Goal: Task Accomplishment & Management: Complete application form

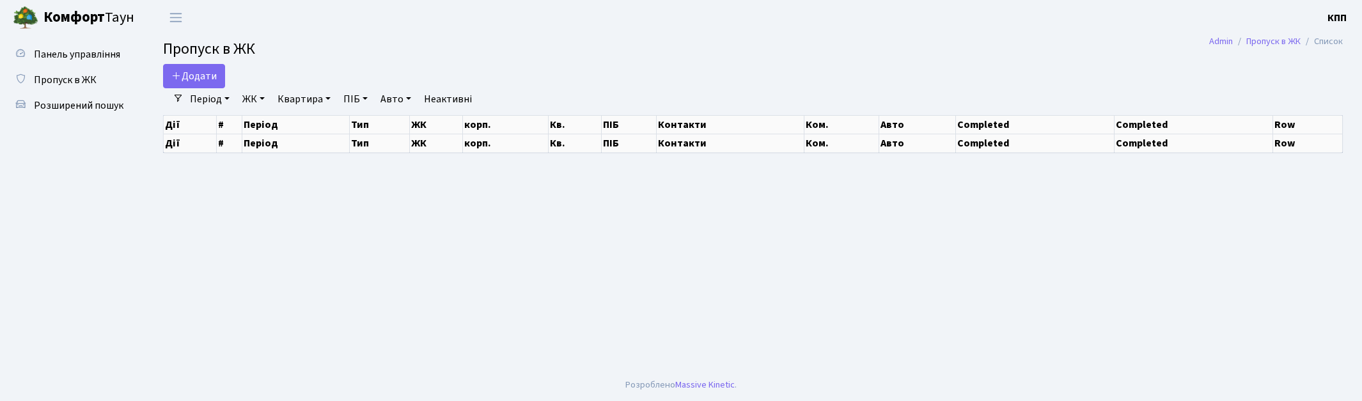
click at [1306, 77] on div at bounding box center [1153, 76] width 400 height 24
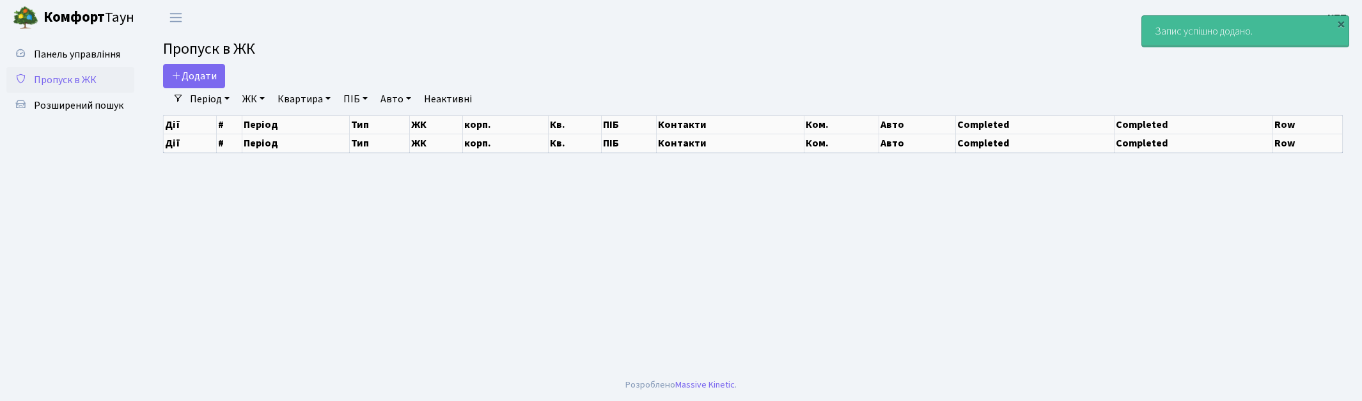
select select "25"
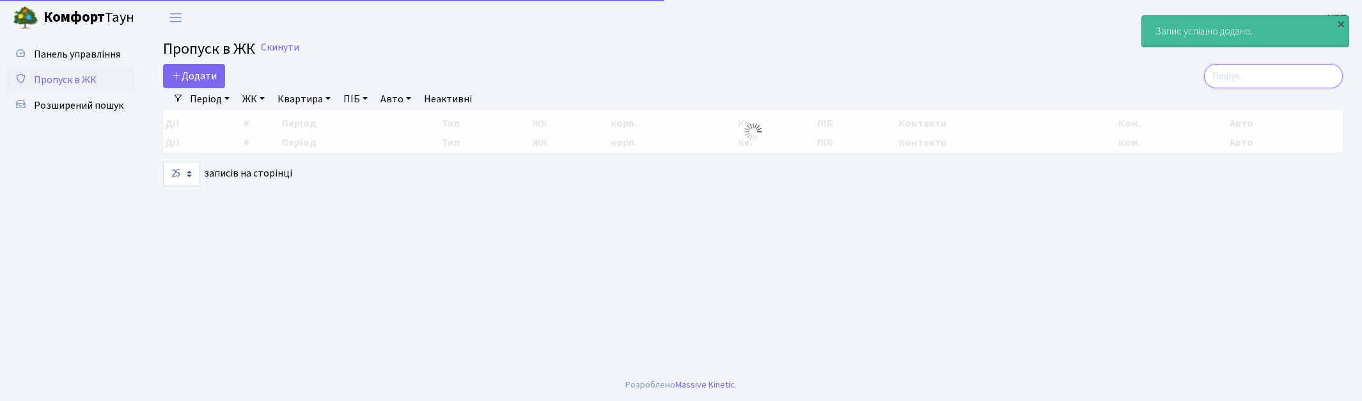
click at [1260, 66] on input "search" at bounding box center [1273, 76] width 139 height 24
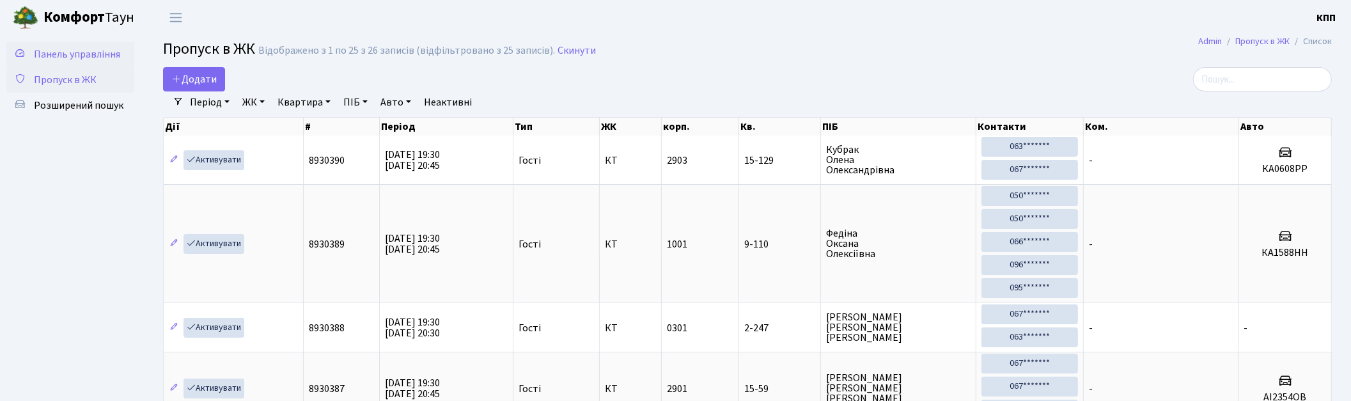
click at [66, 54] on span "Панель управління" at bounding box center [77, 54] width 86 height 14
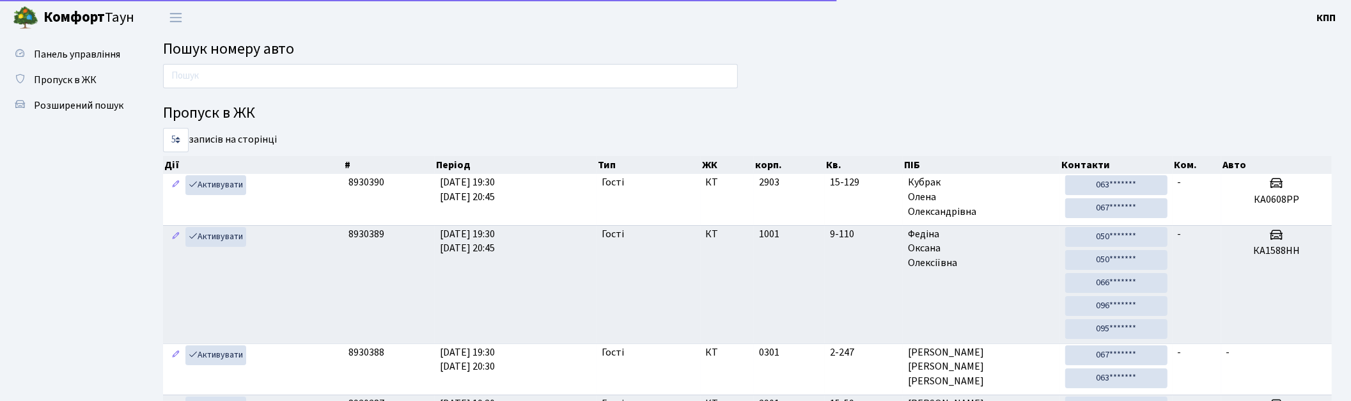
click at [283, 91] on div at bounding box center [450, 79] width 594 height 31
click at [279, 75] on input "text" at bounding box center [450, 76] width 575 height 24
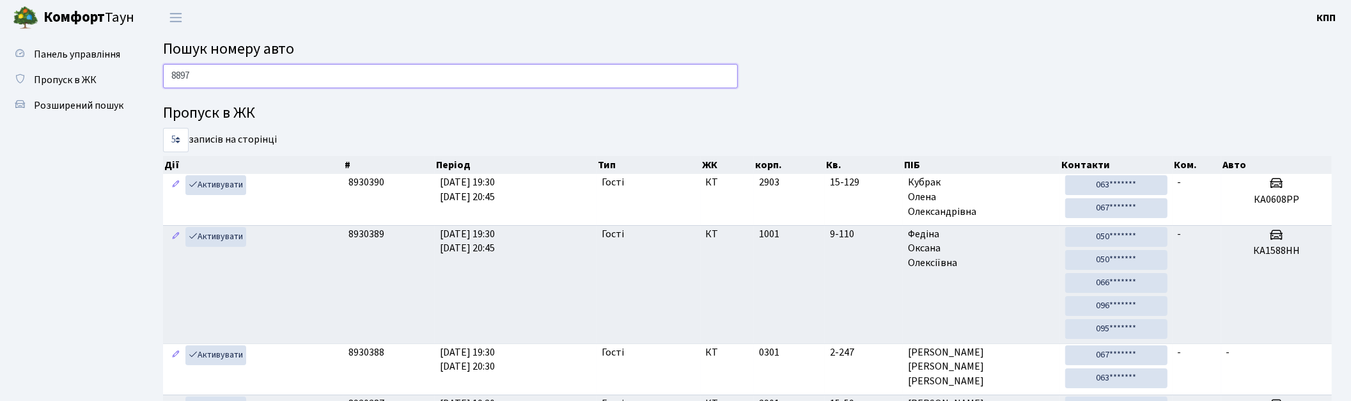
type input "8897"
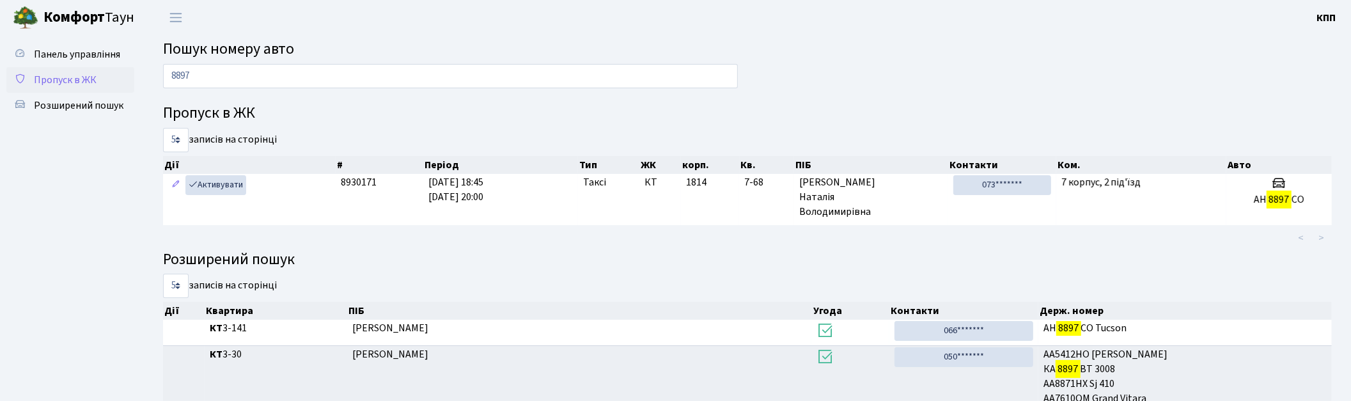
click at [61, 73] on span "Пропуск в ЖК" at bounding box center [65, 80] width 63 height 14
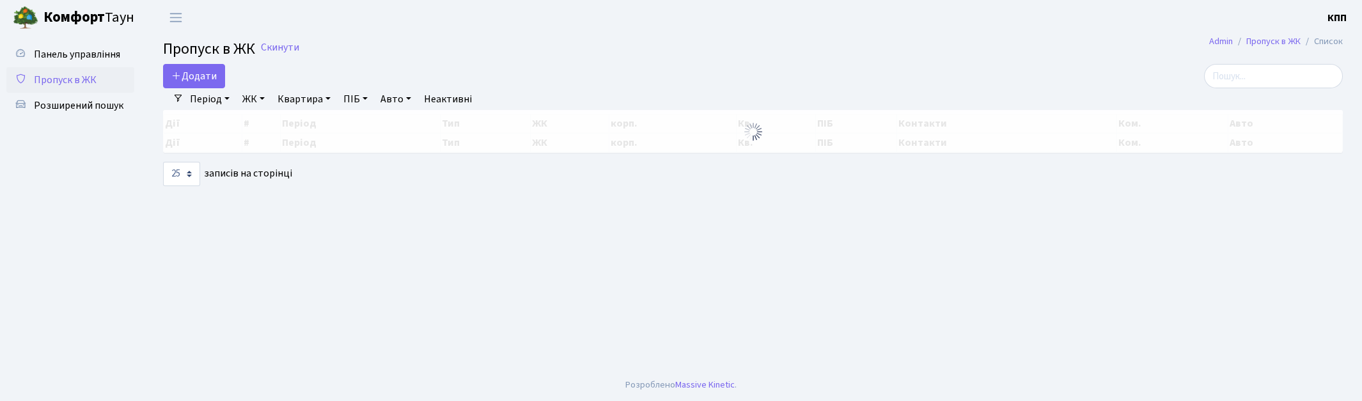
select select "25"
click at [1332, 79] on div at bounding box center [1153, 76] width 400 height 24
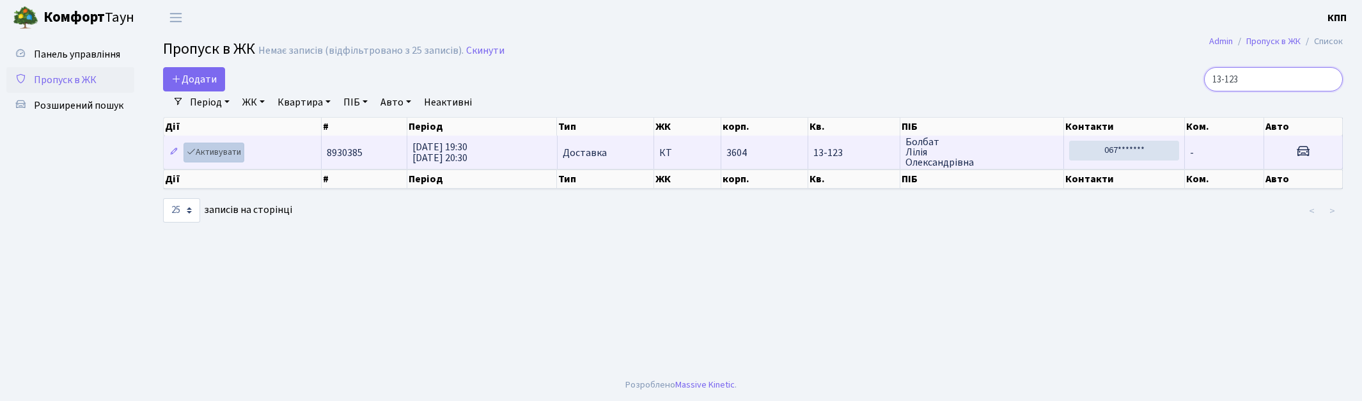
type input "13-123"
click at [229, 146] on link "Активувати" at bounding box center [213, 153] width 61 height 20
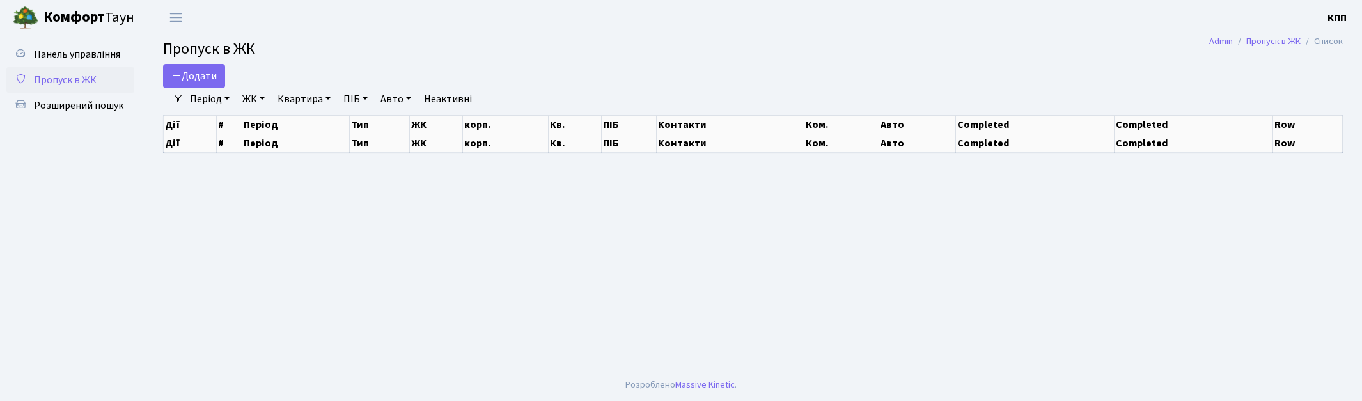
select select "25"
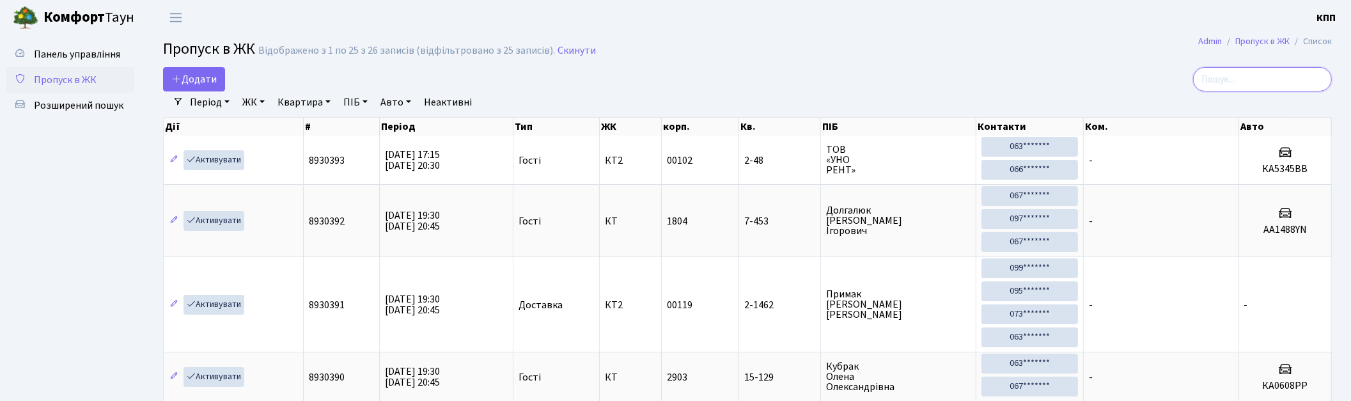
click at [1250, 75] on input "search" at bounding box center [1262, 79] width 139 height 24
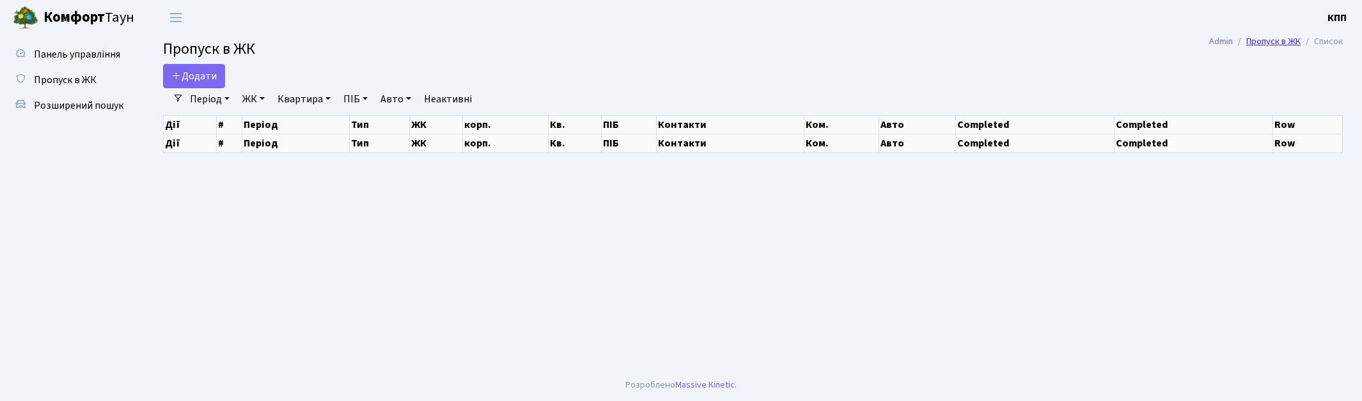
select select "25"
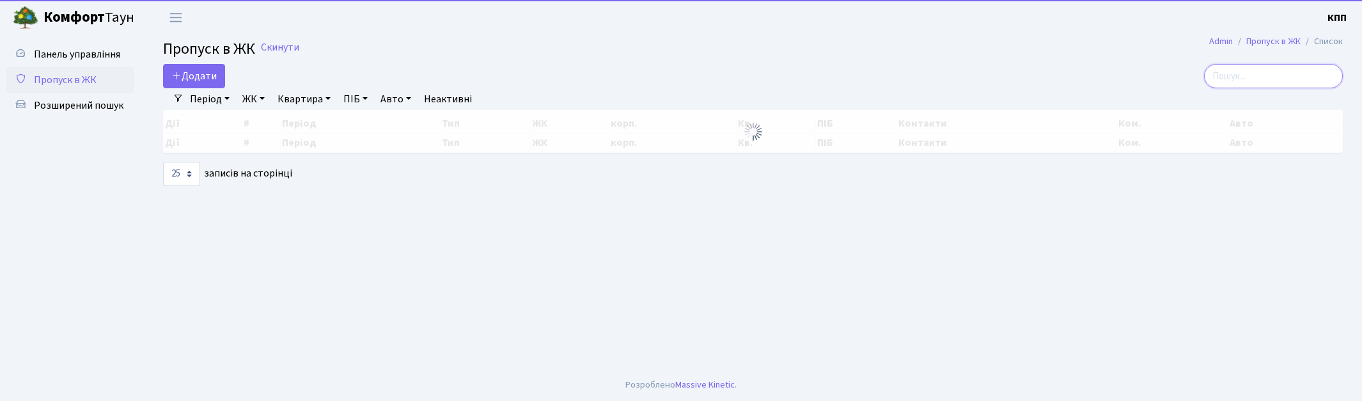
drag, startPoint x: 1280, startPoint y: 74, endPoint x: 768, endPoint y: 152, distance: 517.3
click at [1280, 75] on input "search" at bounding box center [1273, 76] width 139 height 24
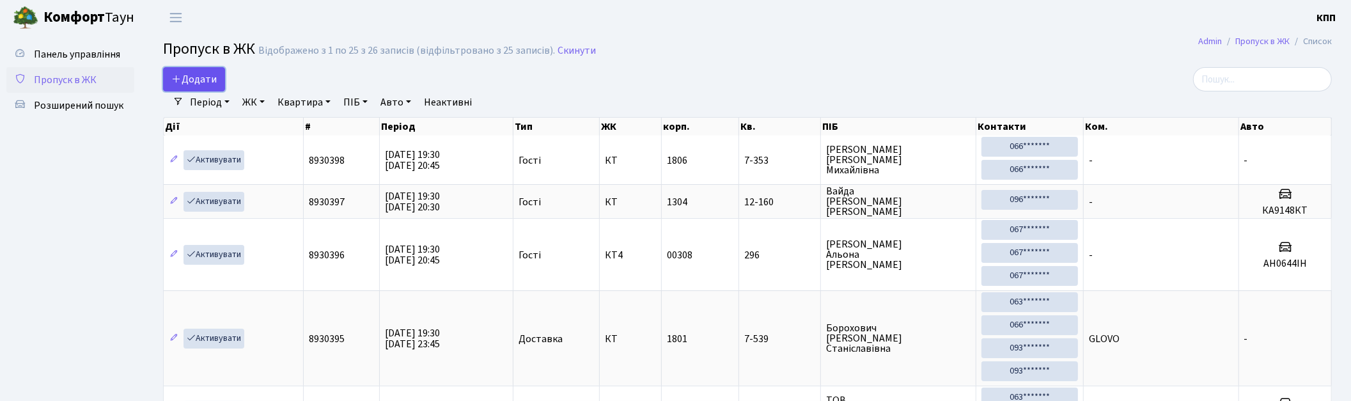
click at [206, 84] on span "Додати" at bounding box center [193, 79] width 45 height 14
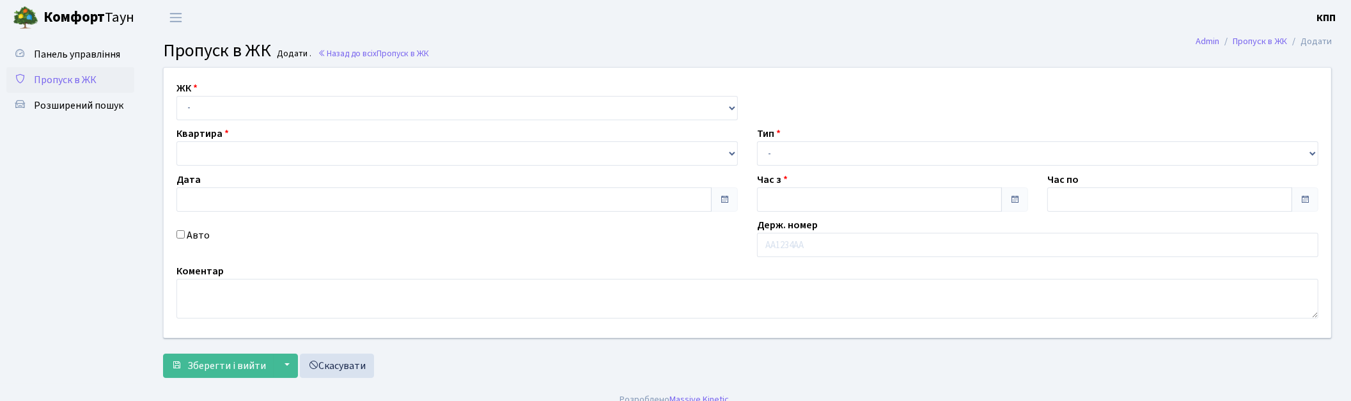
type input "[DATE]"
type input "19:30"
type input "20:45"
select select "271"
click at [176, 96] on select "- КТ, вул. Регенераторна, 4 КТ2, просп. Соборності, 17 КТ3, вул. Березнева, 16 …" at bounding box center [456, 108] width 561 height 24
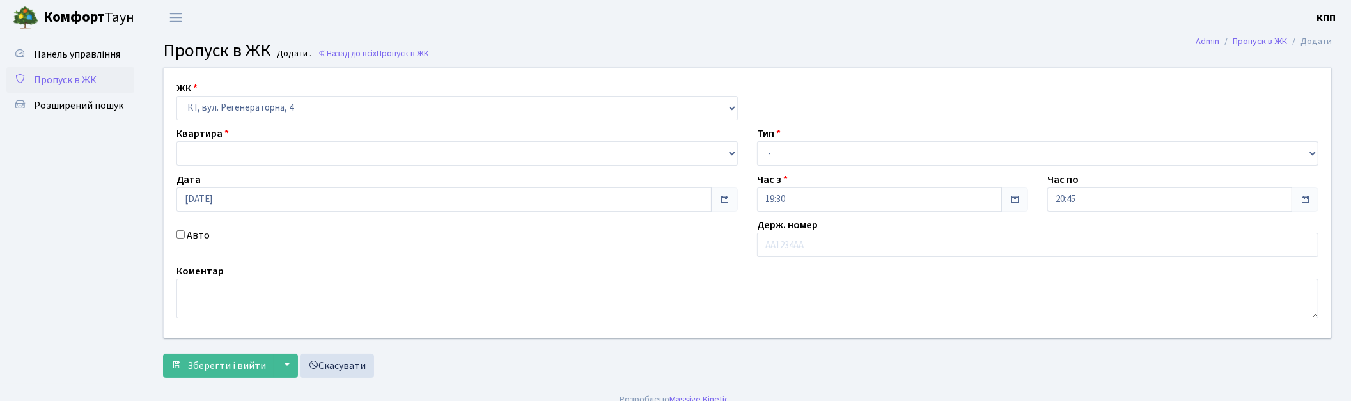
select select
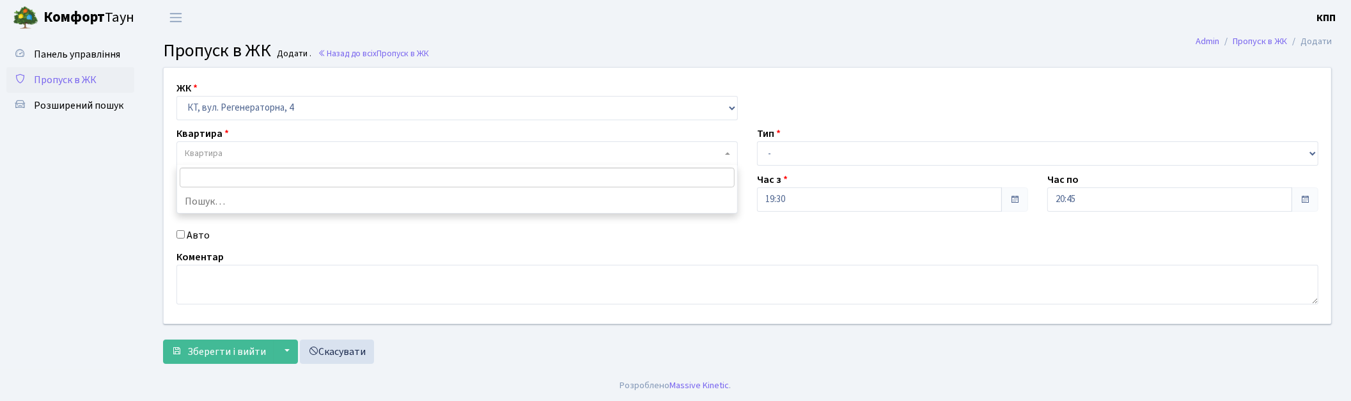
click at [227, 149] on span "Квартира" at bounding box center [453, 153] width 537 height 13
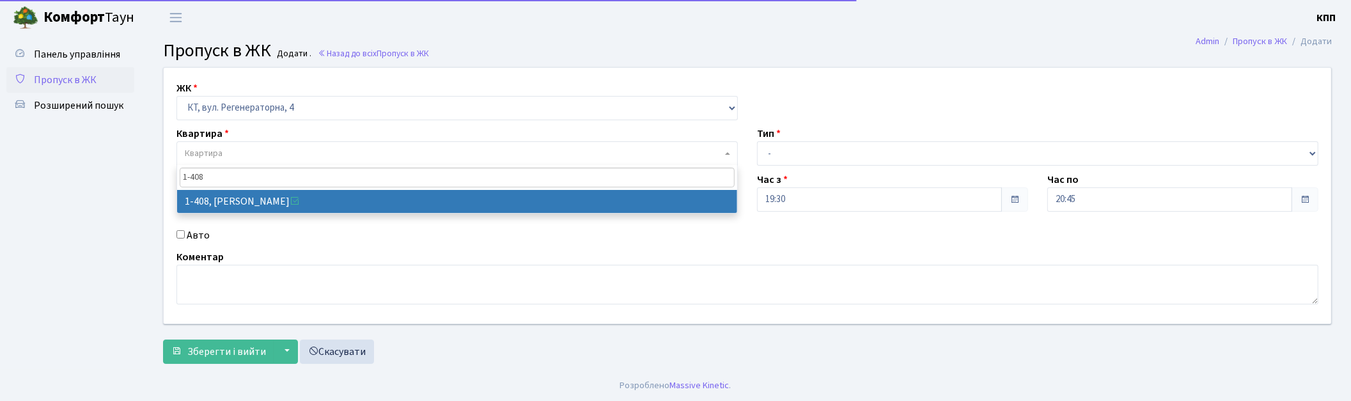
type input "1-408"
select select "459"
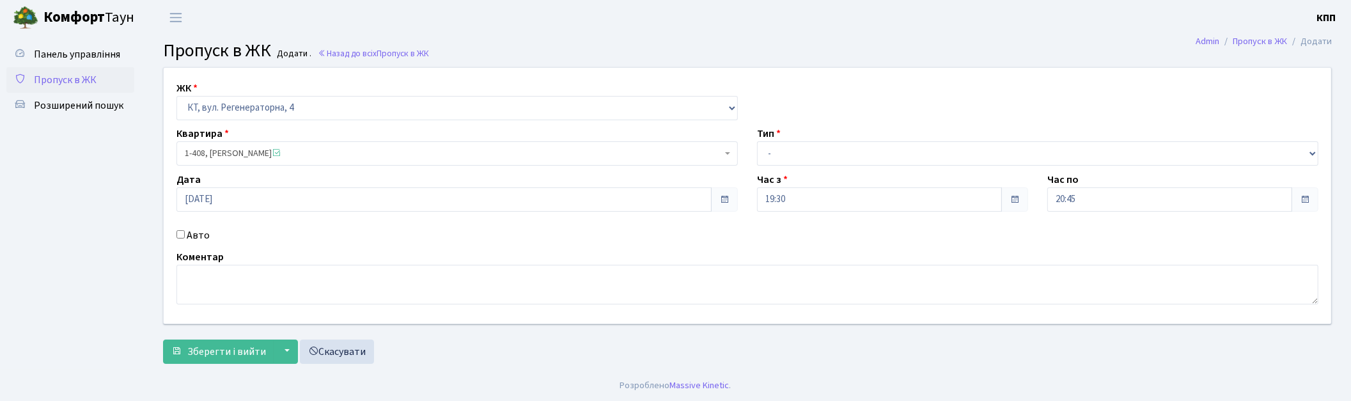
click at [198, 239] on label "Авто" at bounding box center [198, 235] width 23 height 15
click at [185, 238] on input "Авто" at bounding box center [180, 234] width 8 height 8
checkbox input "true"
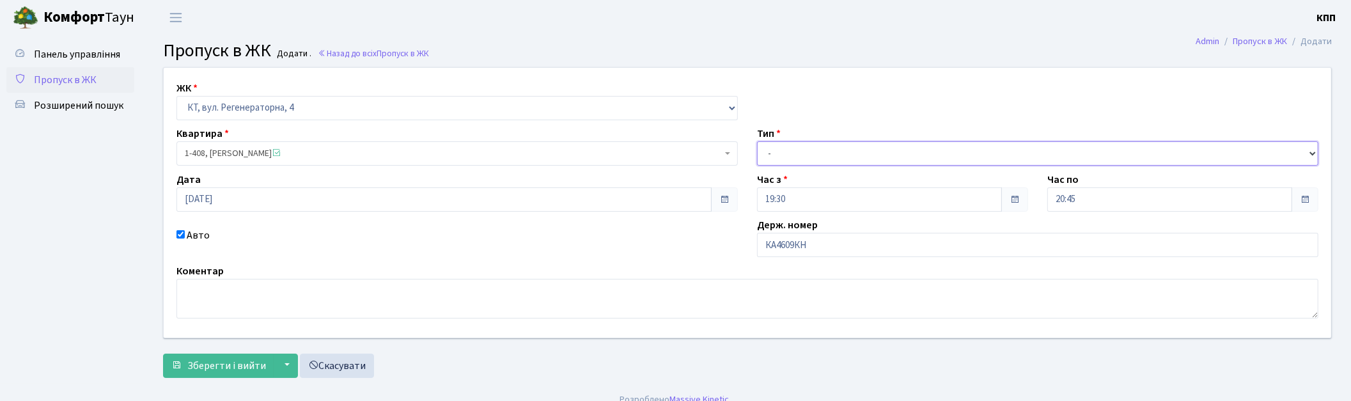
click at [799, 148] on select "- Доставка Таксі Гості Сервіс" at bounding box center [1037, 153] width 561 height 24
click at [674, 261] on div "ЖК - КТ, вул. Регенераторна, 4 КТ2, просп. Соборності, 17 КТ3, вул. Березнева, …" at bounding box center [747, 203] width 1186 height 270
click at [808, 246] on input "КА4609КН" at bounding box center [1037, 245] width 561 height 24
type input "КА4609КН"
click at [809, 155] on select "- Доставка Таксі Гості Сервіс" at bounding box center [1037, 153] width 561 height 24
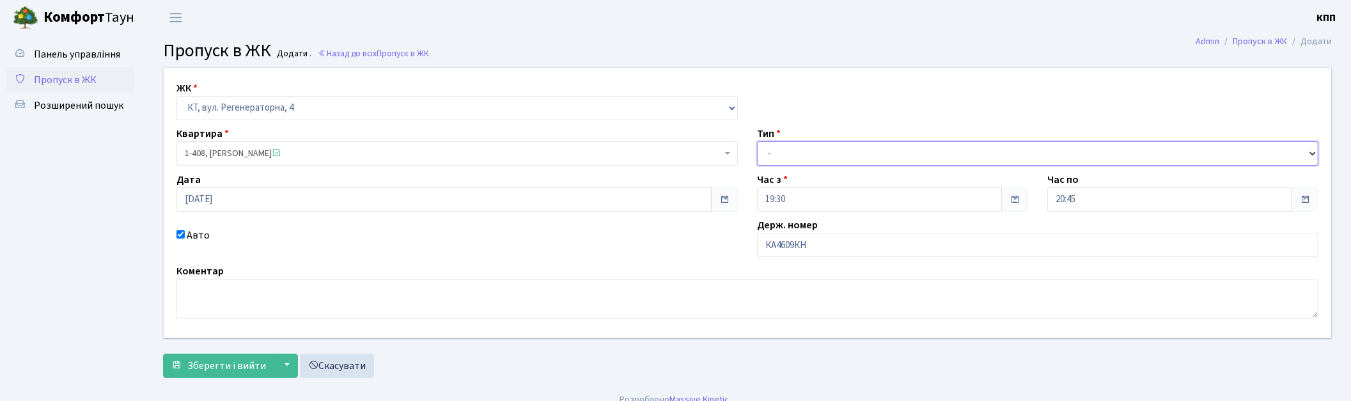
select select "2"
click at [757, 141] on select "- Доставка Таксі Гості Сервіс" at bounding box center [1037, 153] width 561 height 24
click at [219, 372] on span "Зберегти і вийти" at bounding box center [226, 366] width 79 height 14
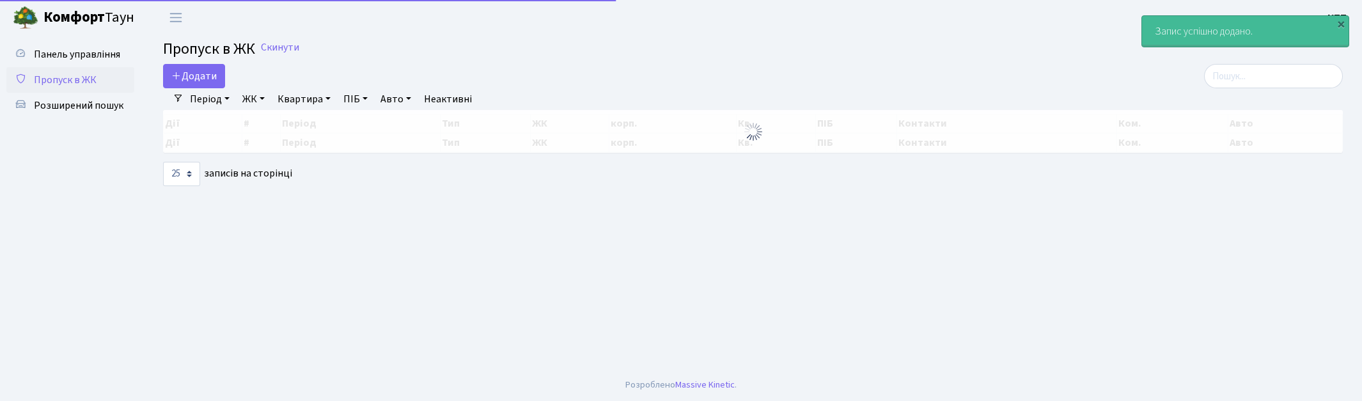
select select "25"
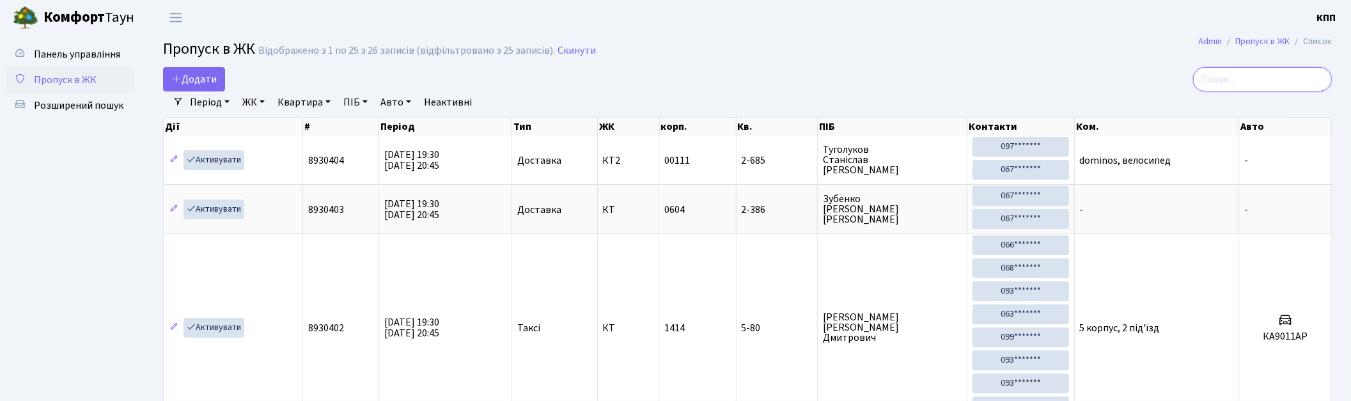
click at [1237, 81] on input "search" at bounding box center [1262, 79] width 139 height 24
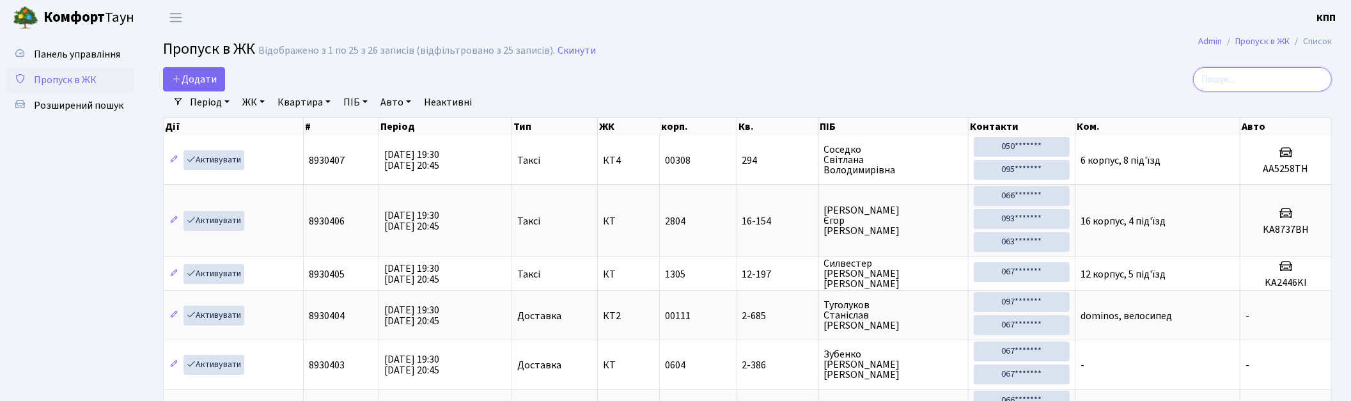
click at [1273, 77] on input "search" at bounding box center [1262, 79] width 139 height 24
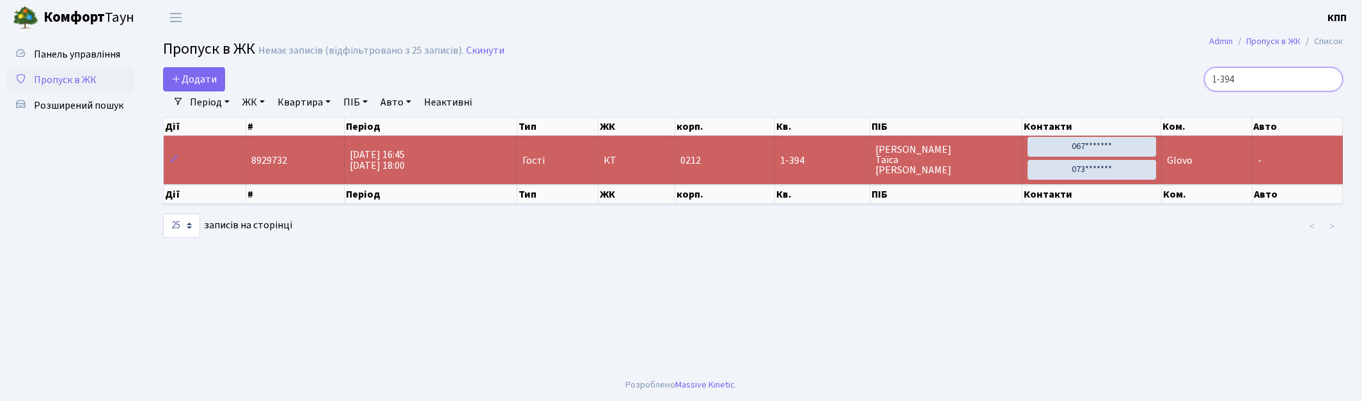
type input "1-394"
click at [85, 77] on span "Пропуск в ЖК" at bounding box center [65, 80] width 63 height 14
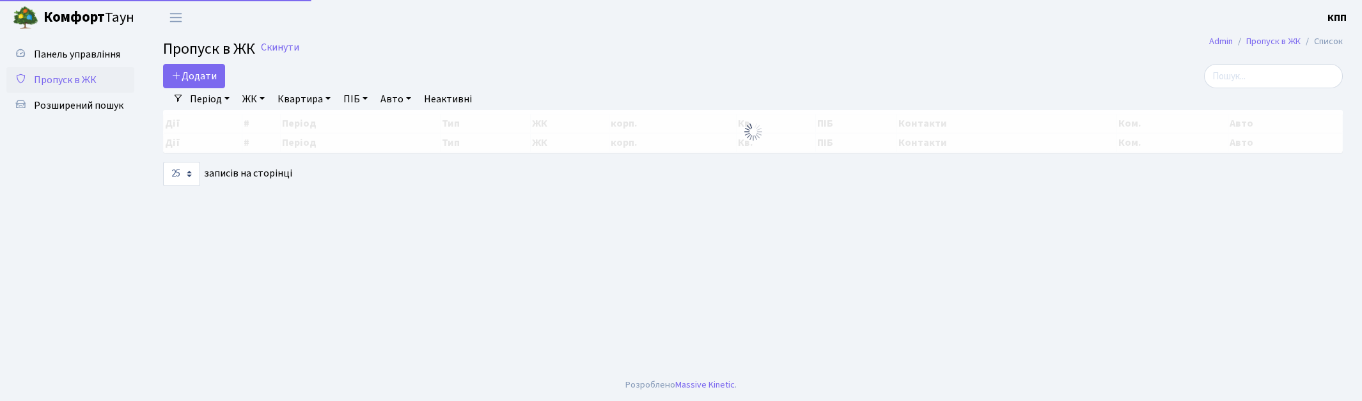
select select "25"
click at [1292, 79] on input "search" at bounding box center [1273, 76] width 139 height 24
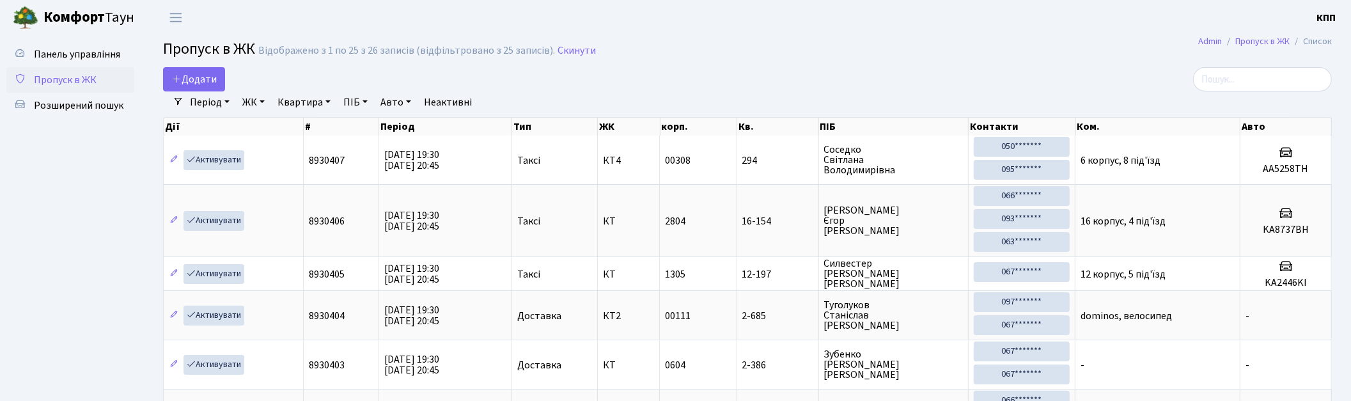
click at [1258, 81] on input "search" at bounding box center [1262, 79] width 139 height 24
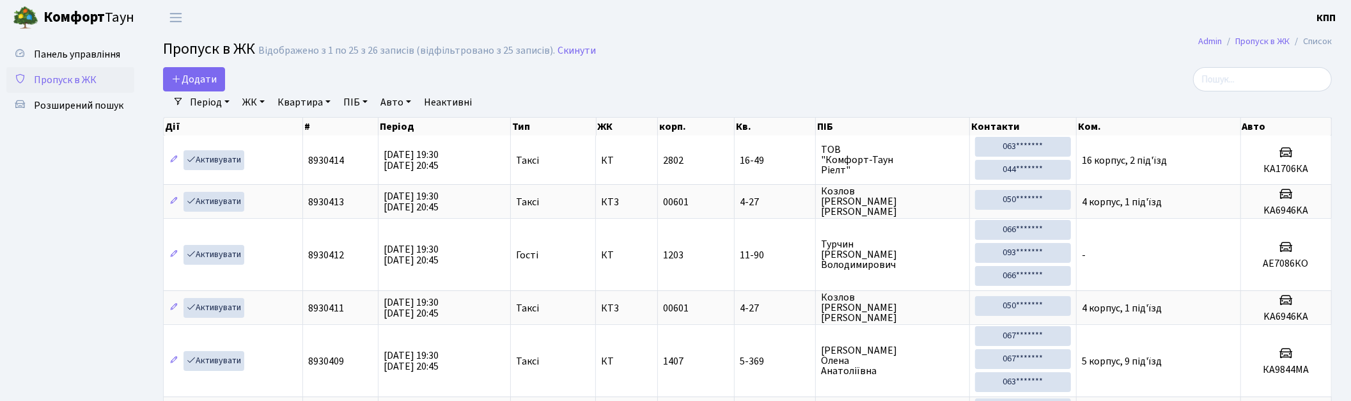
click at [1230, 73] on input "search" at bounding box center [1262, 79] width 139 height 24
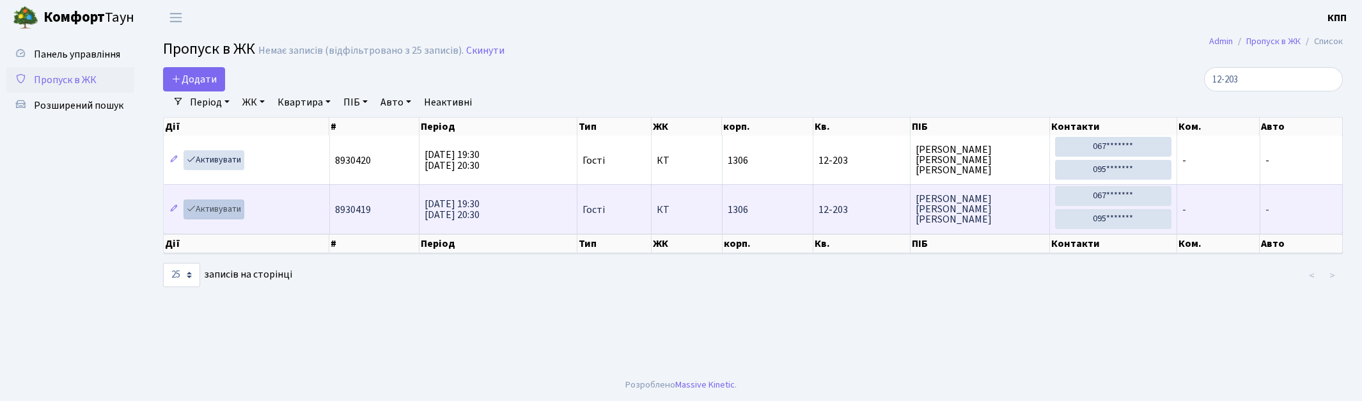
type input "12-203"
click at [212, 215] on link "Активувати" at bounding box center [213, 209] width 61 height 20
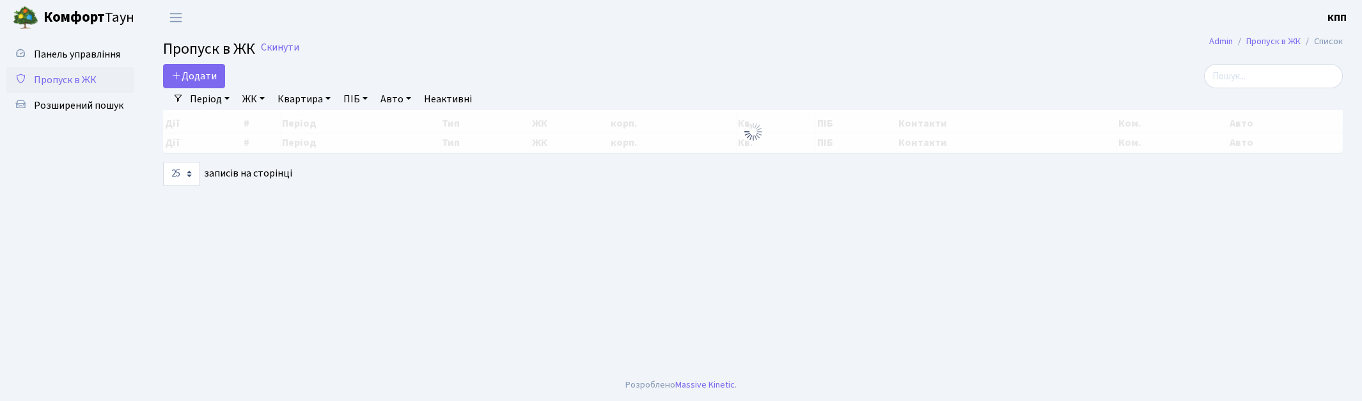
select select "25"
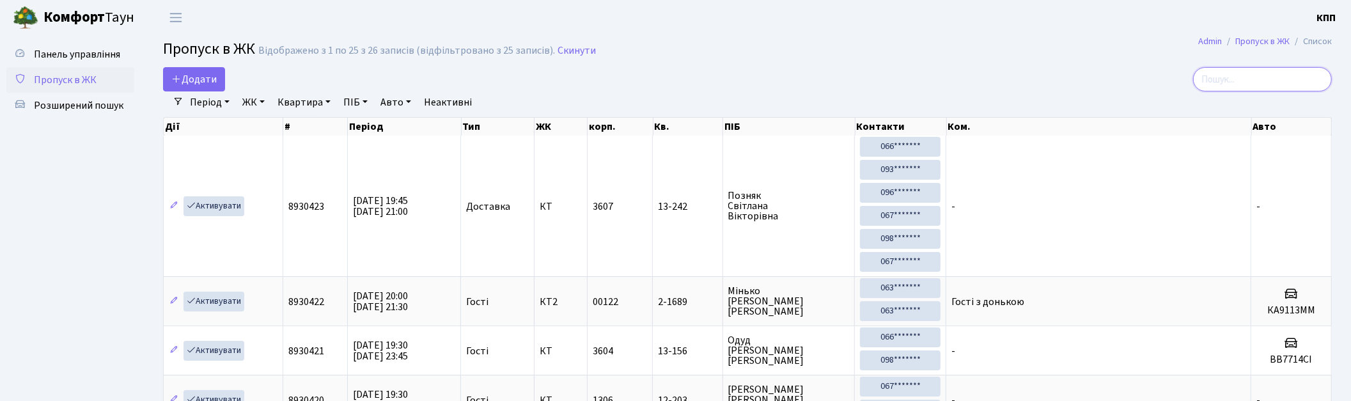
click at [1261, 82] on input "search" at bounding box center [1262, 79] width 139 height 24
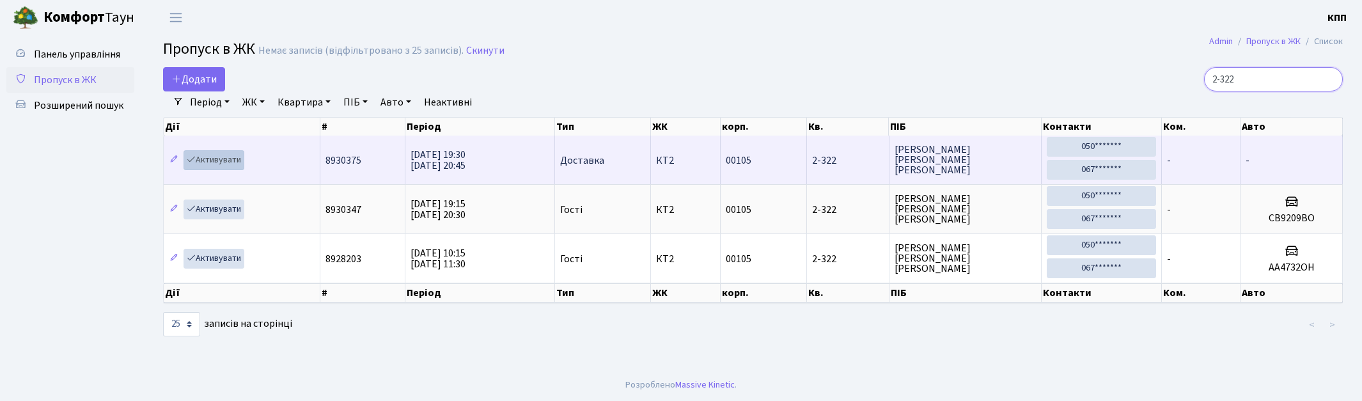
type input "2-322"
click at [225, 159] on link "Активувати" at bounding box center [213, 160] width 61 height 20
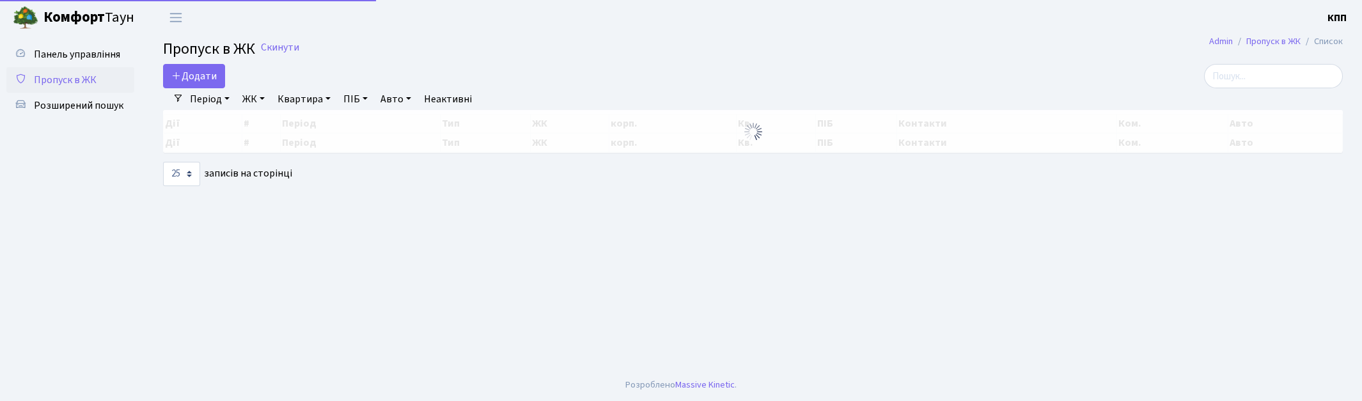
select select "25"
click at [1261, 77] on input "search" at bounding box center [1273, 76] width 139 height 24
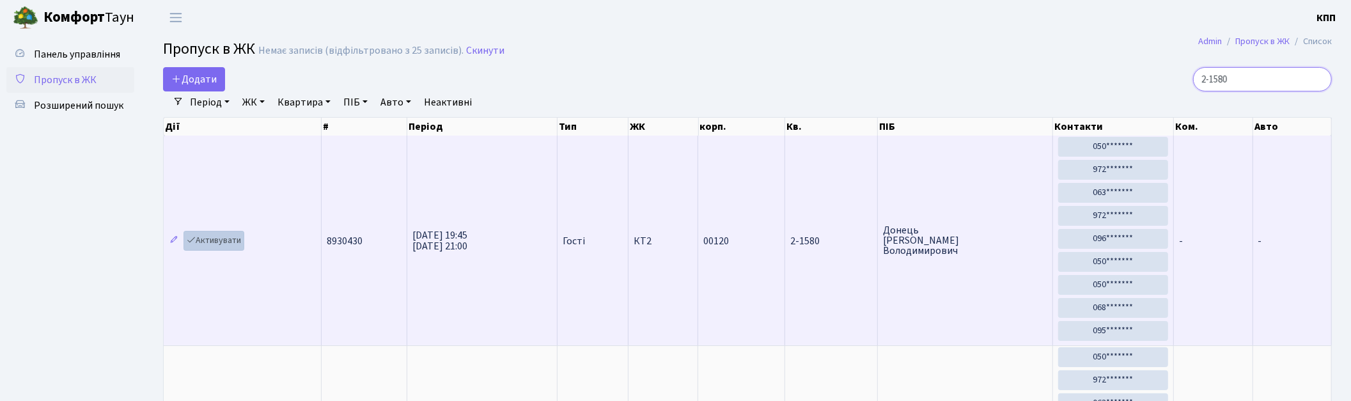
type input "2-1580"
click at [206, 240] on link "Активувати" at bounding box center [213, 241] width 61 height 20
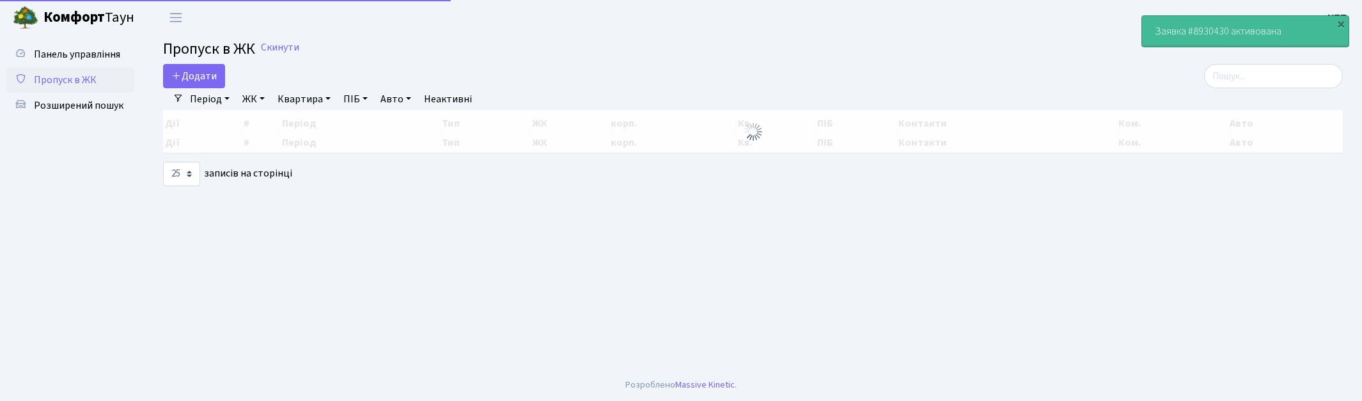
select select "25"
click at [1257, 80] on input "search" at bounding box center [1273, 76] width 139 height 24
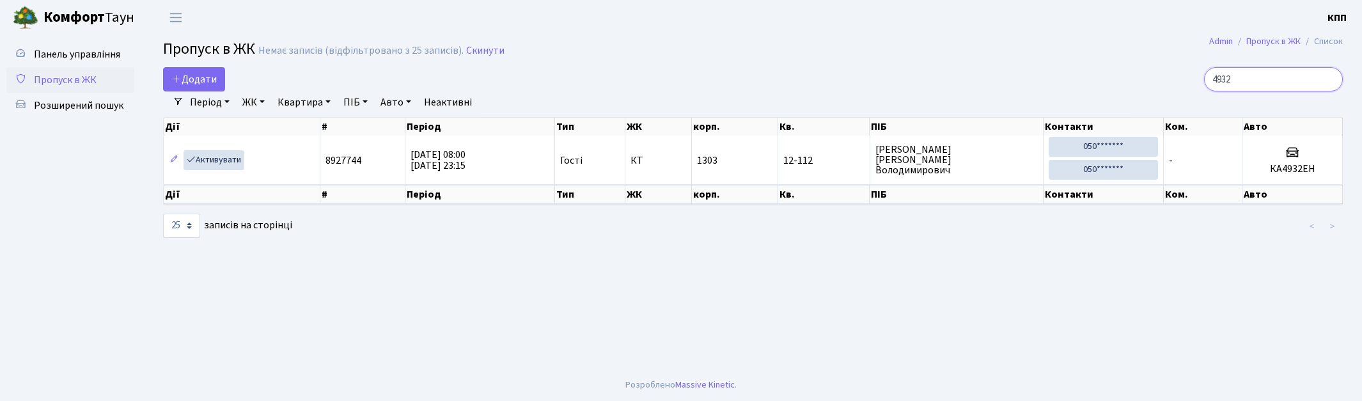
type input "4932"
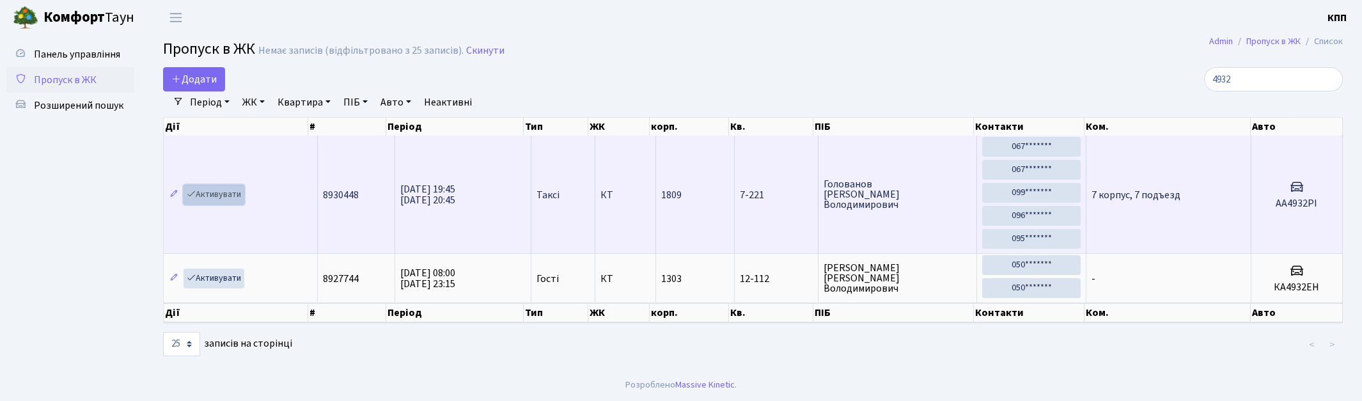
click at [200, 195] on link "Активувати" at bounding box center [213, 195] width 61 height 20
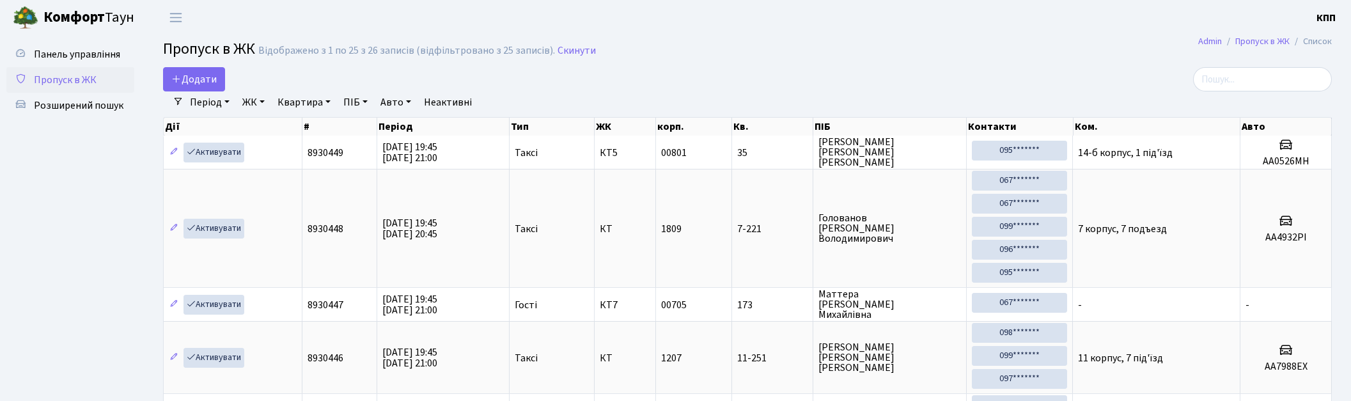
select select "25"
click at [1293, 75] on input "search" at bounding box center [1262, 79] width 139 height 24
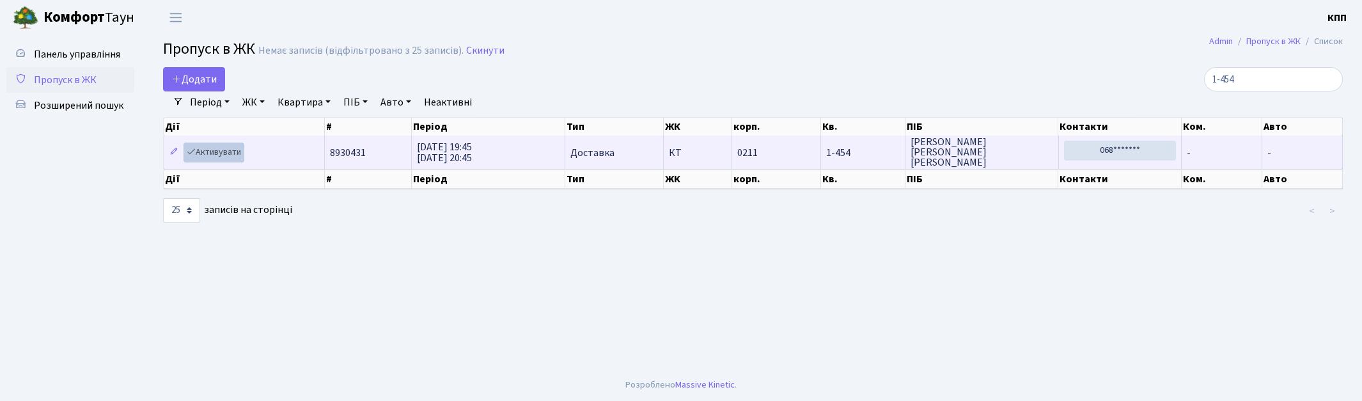
type input "1-454"
click at [199, 150] on link "Активувати" at bounding box center [213, 153] width 61 height 20
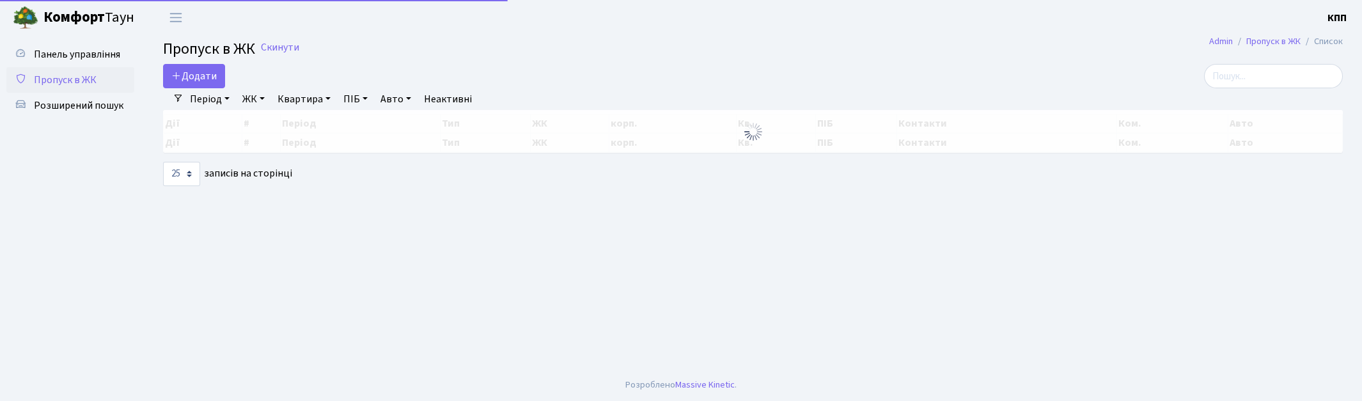
select select "25"
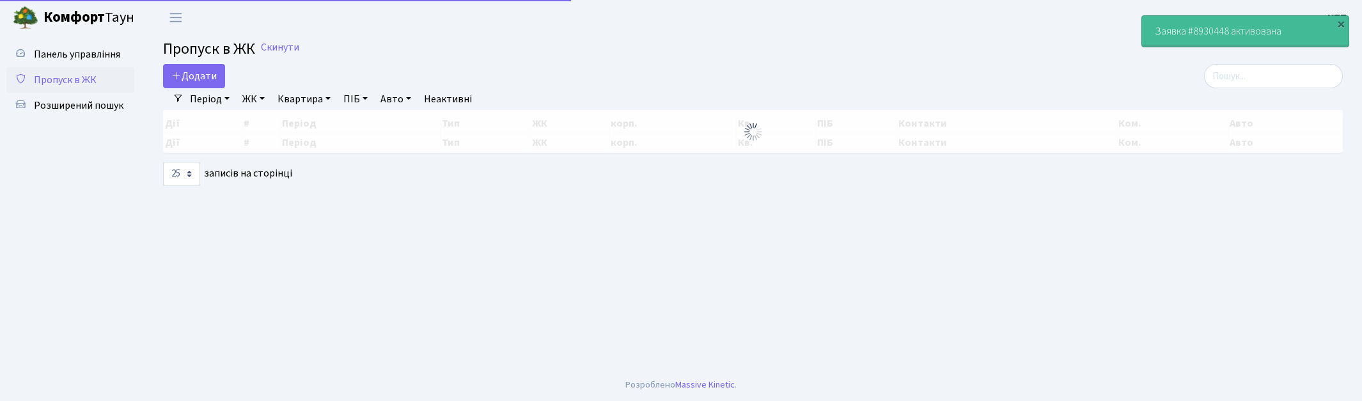
select select "25"
click at [1257, 84] on input "search" at bounding box center [1273, 76] width 139 height 24
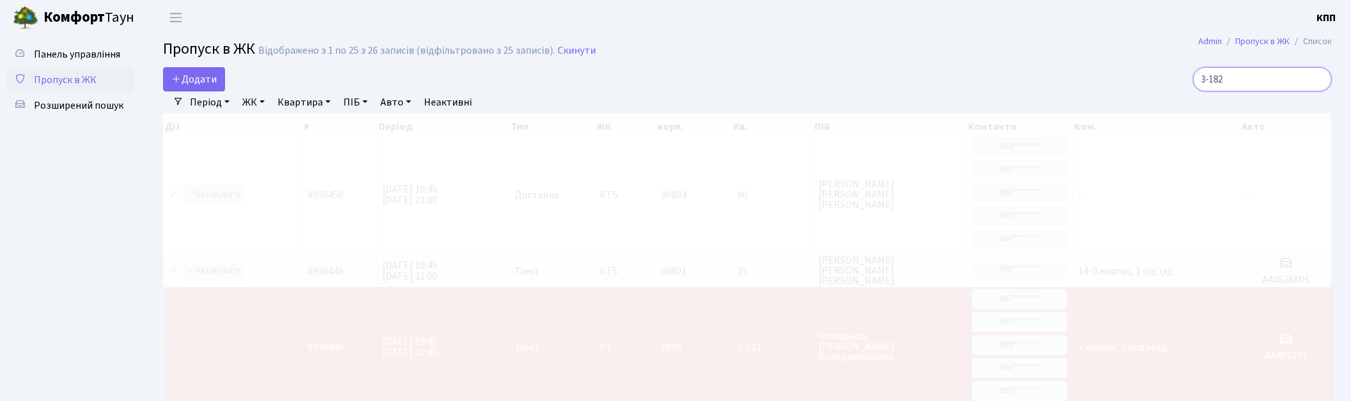
type input "3-182"
click at [43, 82] on span "Пропуск в ЖК" at bounding box center [65, 80] width 63 height 14
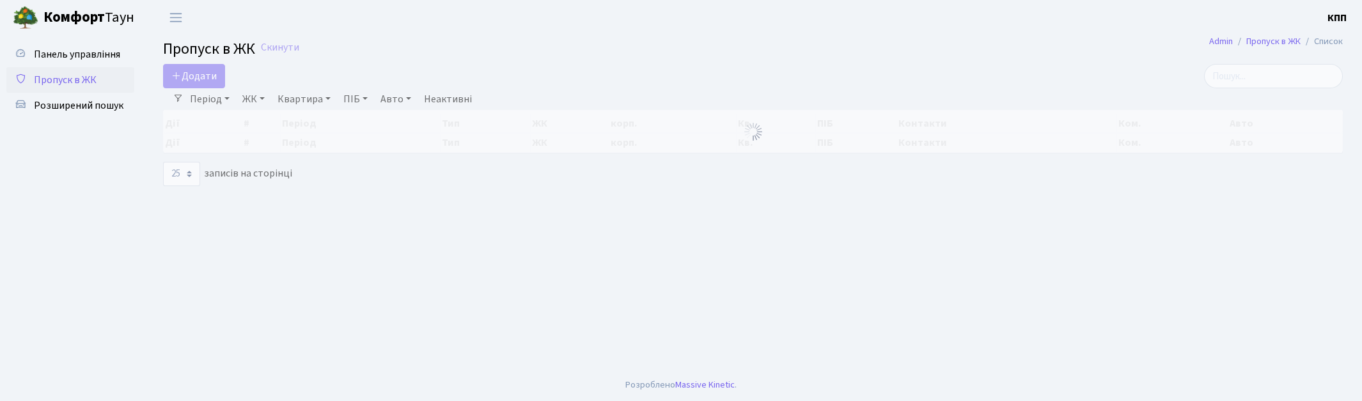
select select "25"
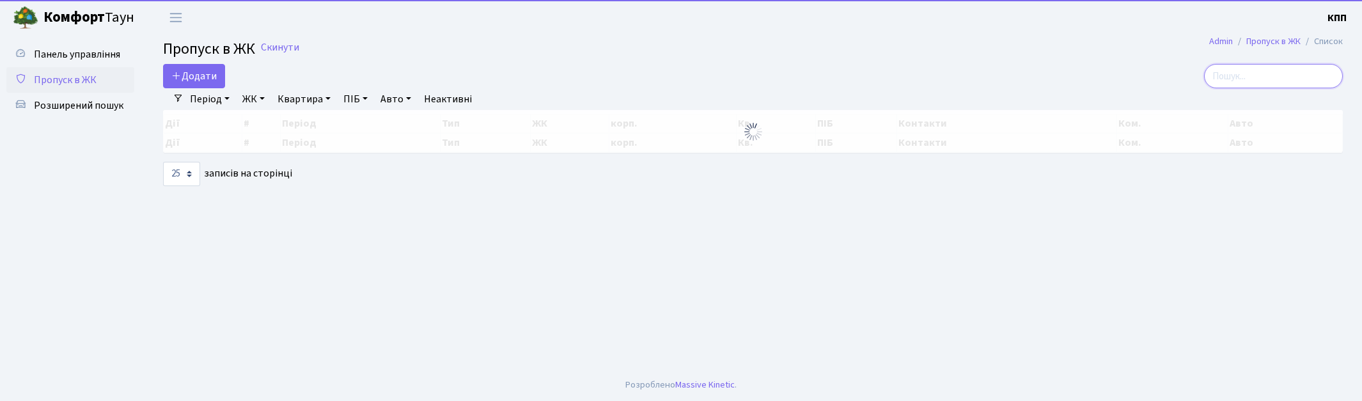
click at [1270, 75] on input "search" at bounding box center [1273, 76] width 139 height 24
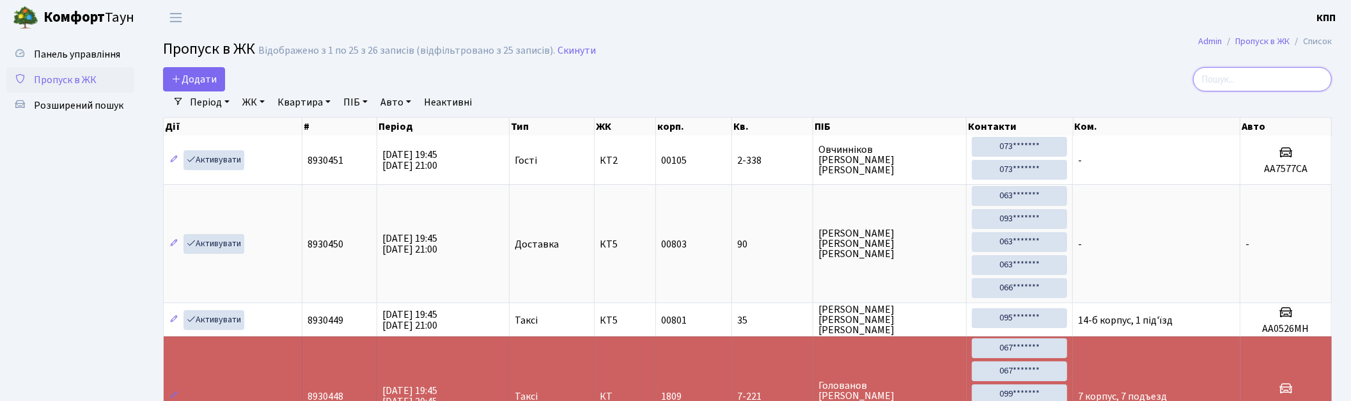
click at [1234, 81] on input "search" at bounding box center [1262, 79] width 139 height 24
click at [1247, 78] on input "search" at bounding box center [1262, 79] width 139 height 24
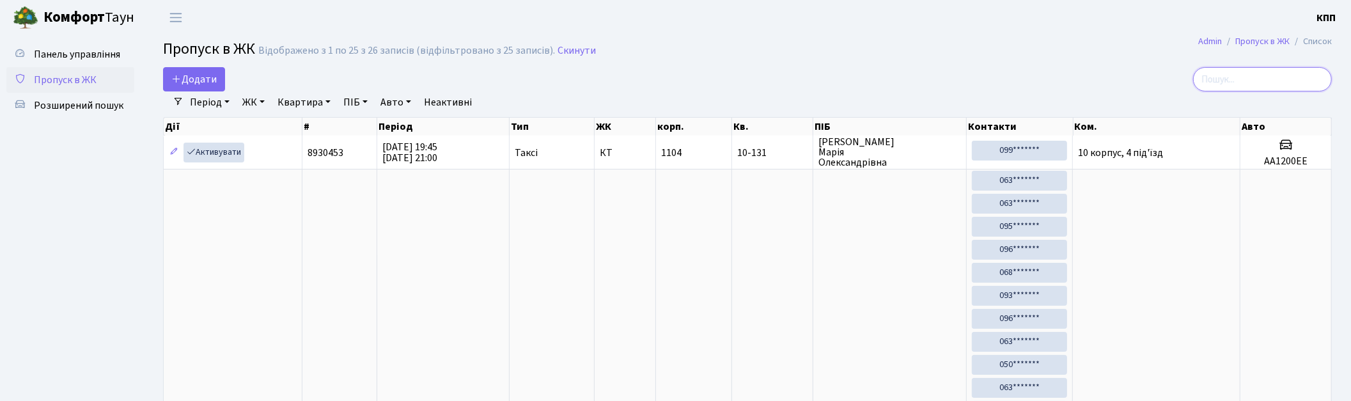
click at [1274, 82] on input "search" at bounding box center [1262, 79] width 139 height 24
drag, startPoint x: 1286, startPoint y: 79, endPoint x: 865, endPoint y: 81, distance: 421.3
click at [1285, 79] on input "search" at bounding box center [1262, 79] width 139 height 24
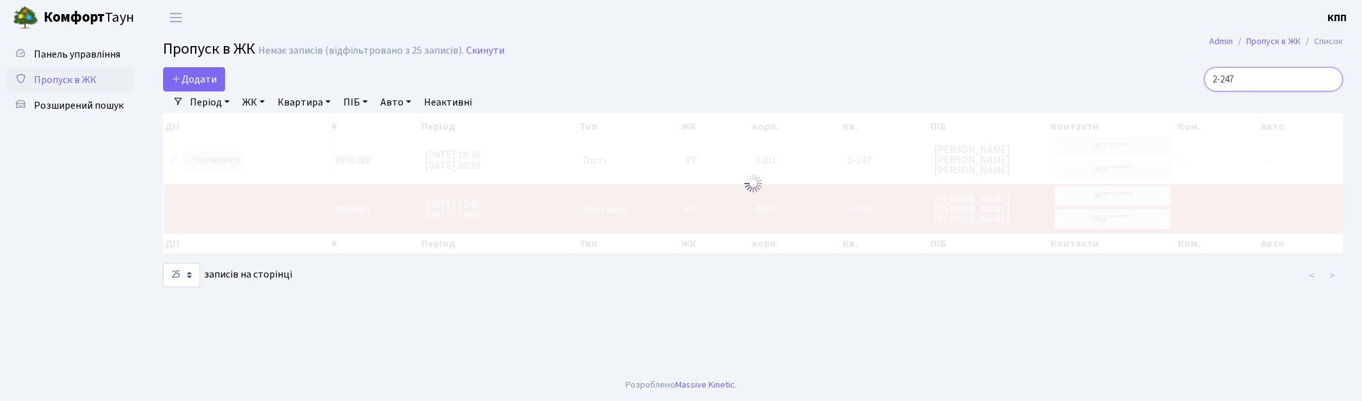
type input "2-247"
click at [69, 75] on span "Пропуск в ЖК" at bounding box center [65, 80] width 63 height 14
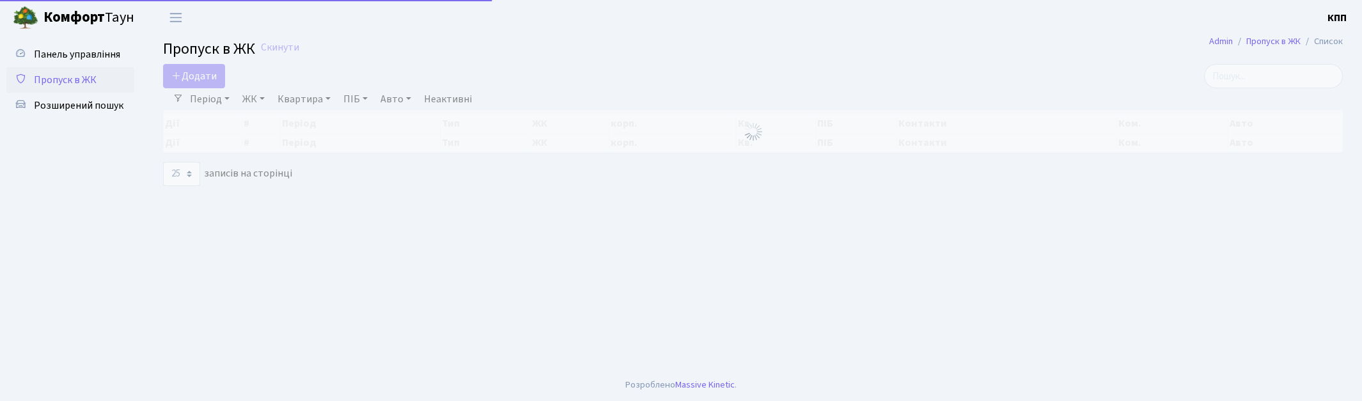
select select "25"
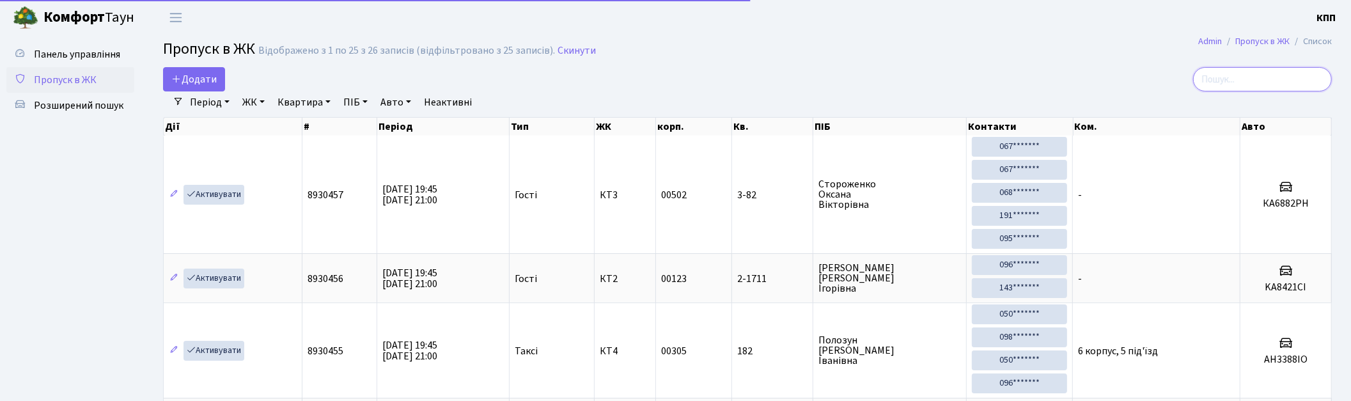
click at [1250, 80] on input "search" at bounding box center [1262, 79] width 139 height 24
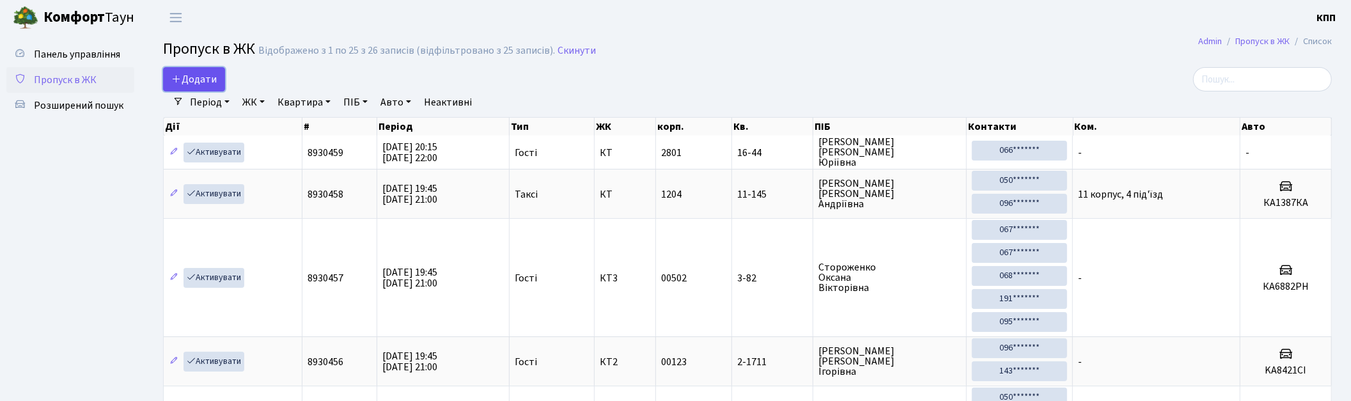
click at [189, 79] on span "Додати" at bounding box center [193, 79] width 45 height 14
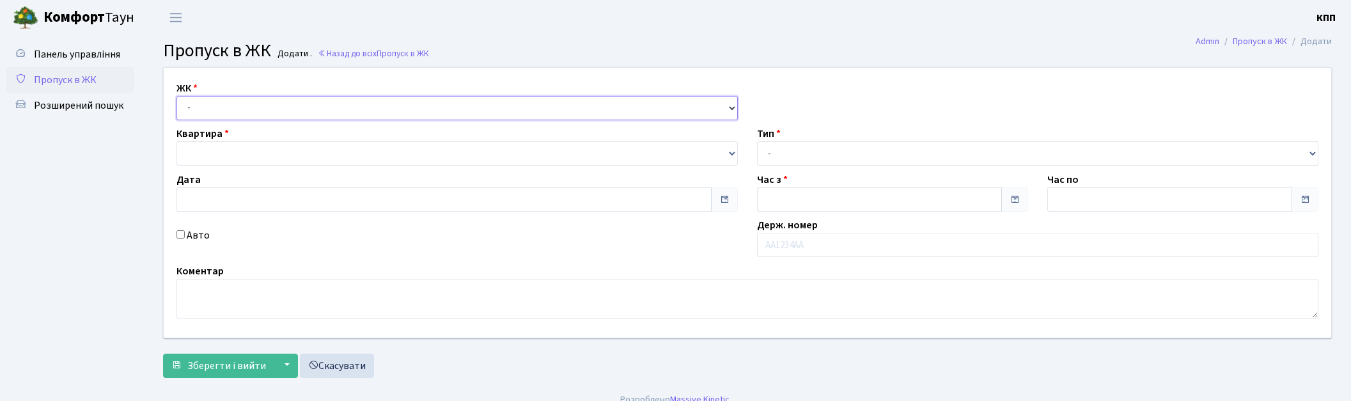
drag, startPoint x: 0, startPoint y: 0, endPoint x: 226, endPoint y: 118, distance: 254.5
click at [222, 102] on select "- КТ, вул. Регенераторна, 4 КТ2, просп. [STREET_ADDRESS] [STREET_ADDRESS] [PERS…" at bounding box center [456, 108] width 561 height 24
type input "[DATE]"
type input "19:45"
type input "21:00"
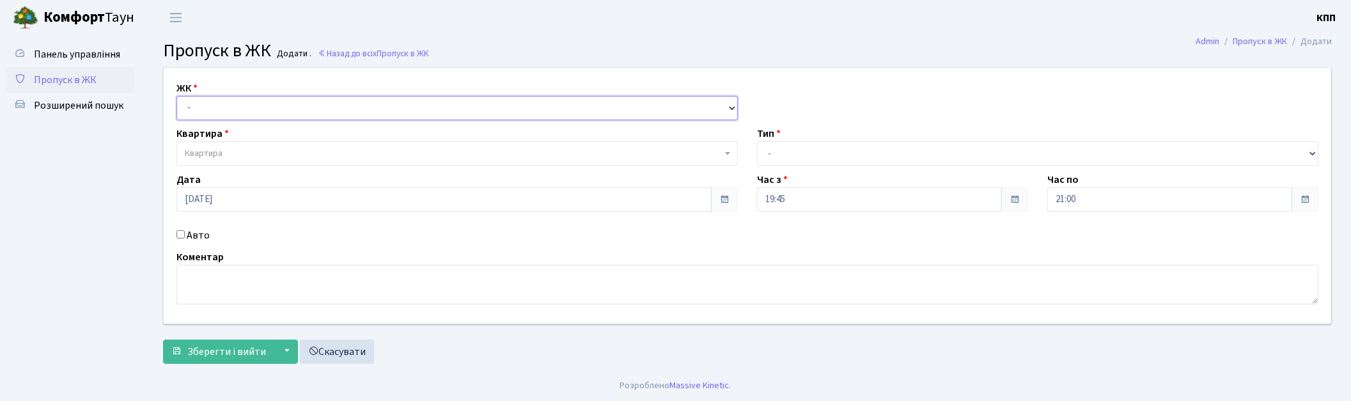
select select "271"
click at [176, 96] on select "- КТ, вул. Регенераторна, 4 КТ2, просп. [STREET_ADDRESS] [STREET_ADDRESS] [PERS…" at bounding box center [456, 108] width 561 height 24
select select
click at [233, 148] on span "Квартира" at bounding box center [453, 153] width 537 height 13
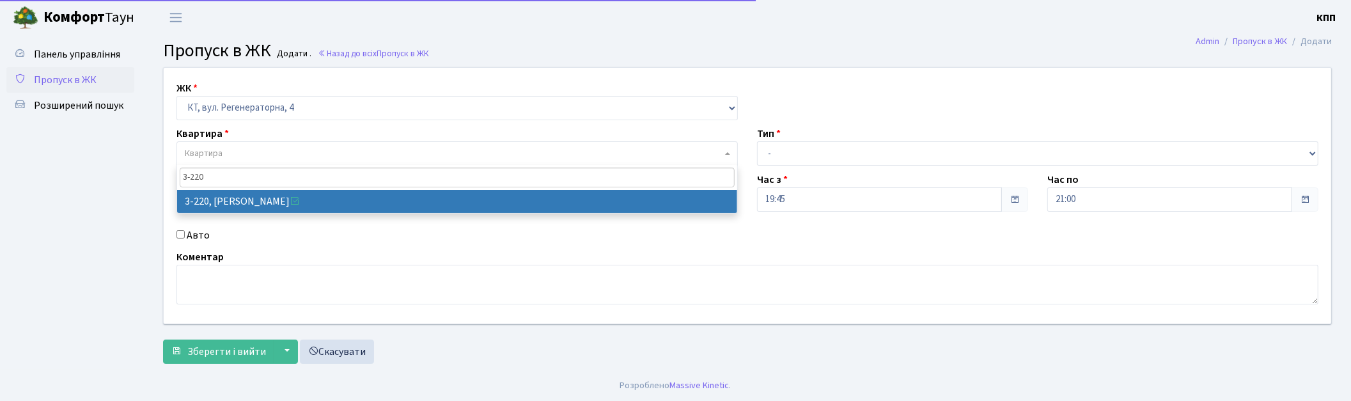
type input "3-220"
select select "789"
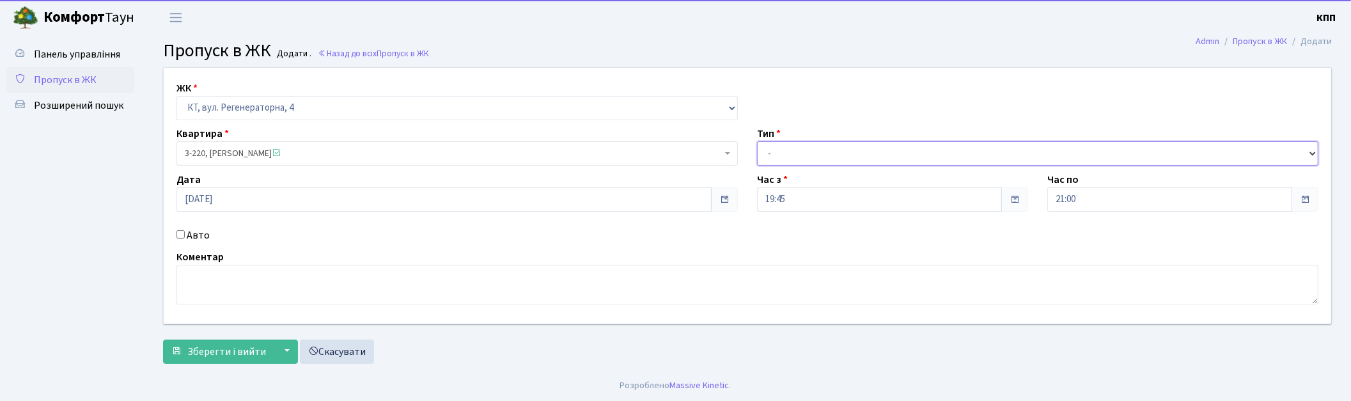
drag, startPoint x: 815, startPoint y: 145, endPoint x: 815, endPoint y: 164, distance: 18.5
click at [815, 145] on select "- Доставка Таксі Гості Сервіс" at bounding box center [1037, 153] width 561 height 24
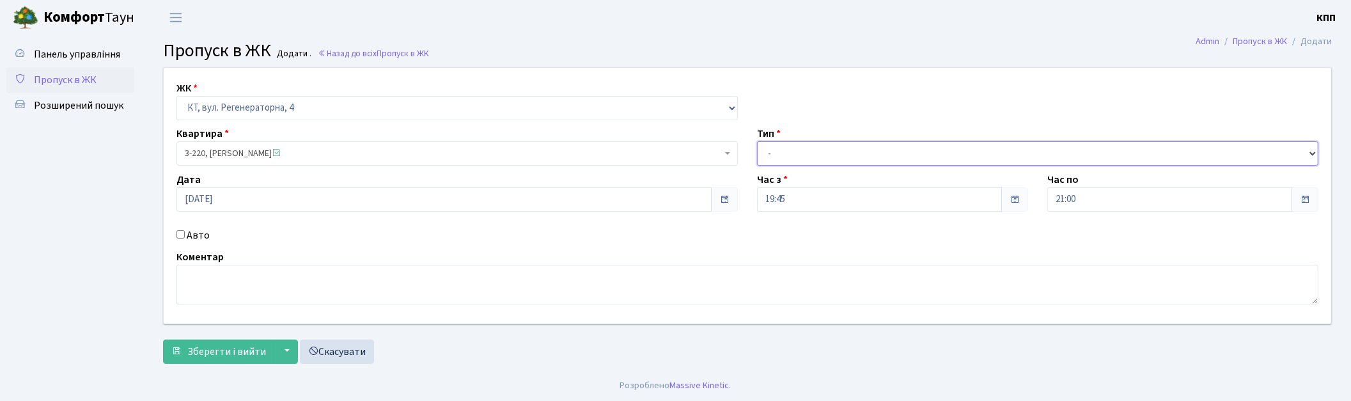
click at [757, 141] on select "- Доставка Таксі Гості Сервіс" at bounding box center [1037, 153] width 561 height 24
click at [804, 155] on select "- Доставка Таксі Гості Сервіс" at bounding box center [1037, 153] width 561 height 24
select select "1"
click at [757, 141] on select "- Доставка Таксі Гості Сервіс" at bounding box center [1037, 153] width 561 height 24
click at [188, 345] on span "Зберегти і вийти" at bounding box center [226, 352] width 79 height 14
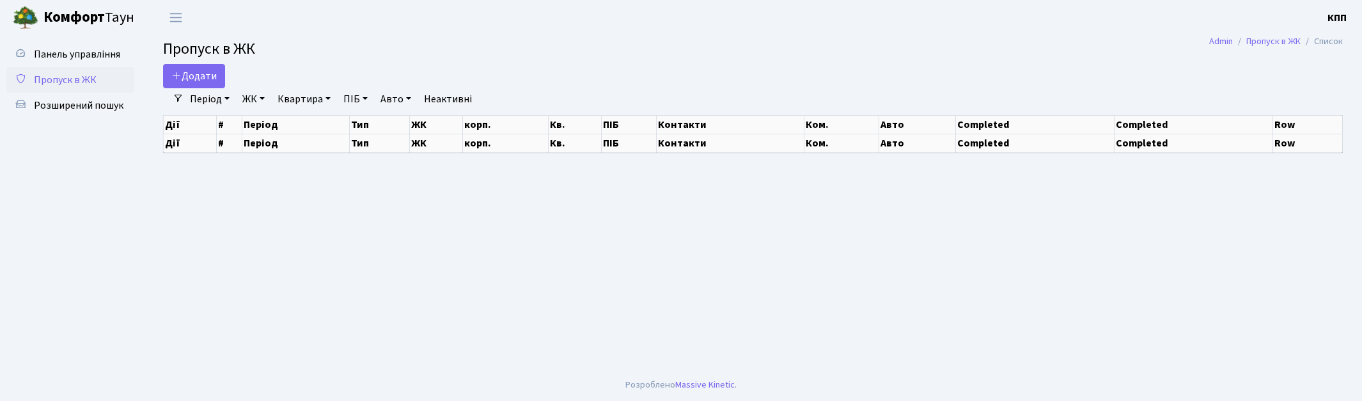
select select "25"
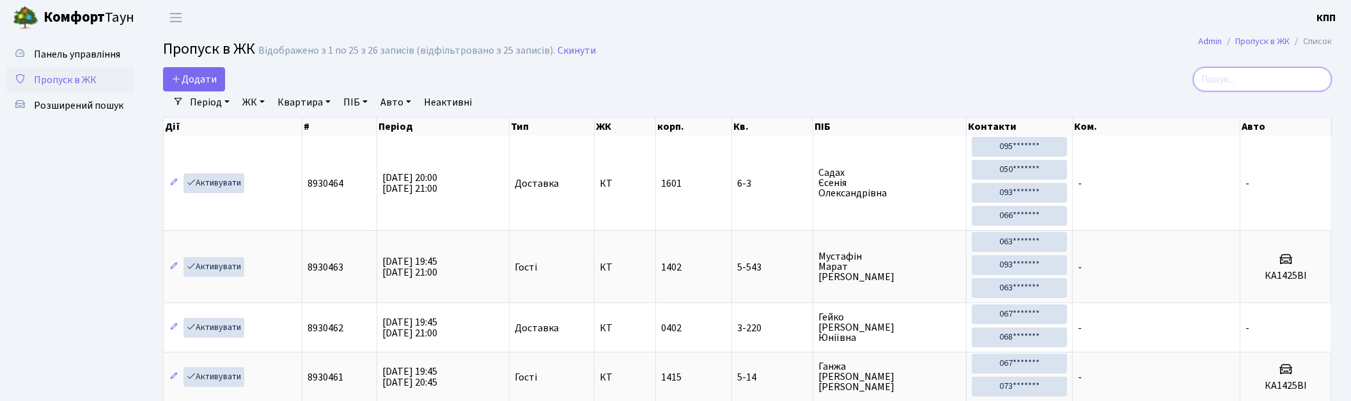
click at [1267, 73] on input "search" at bounding box center [1262, 79] width 139 height 24
click at [84, 49] on span "Панель управління" at bounding box center [77, 54] width 86 height 14
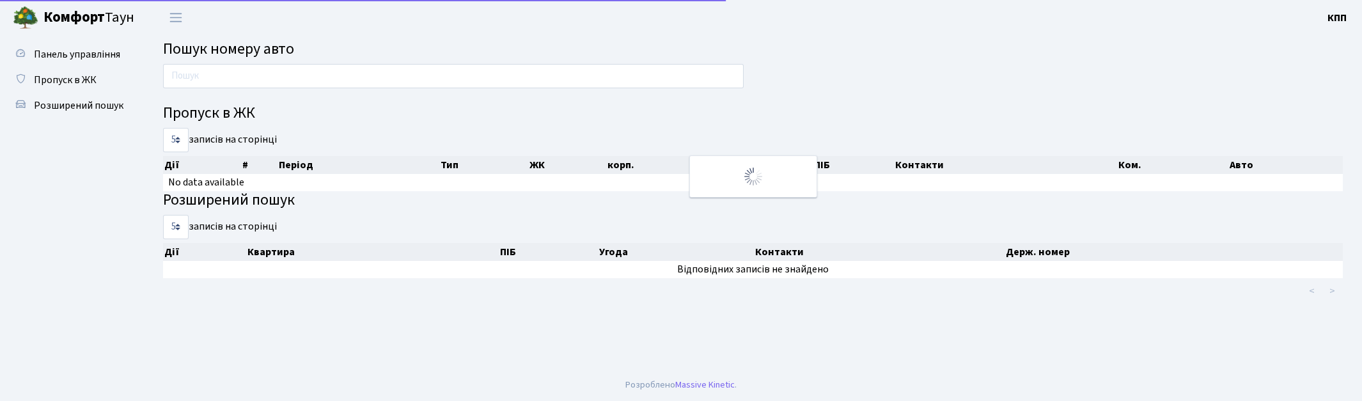
click at [289, 80] on input "text" at bounding box center [453, 76] width 580 height 24
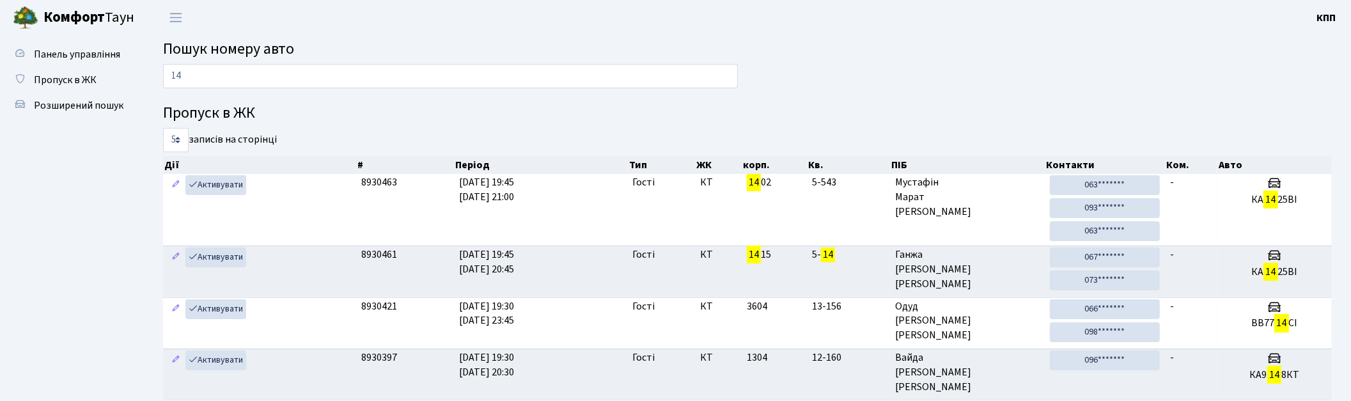
type input "1"
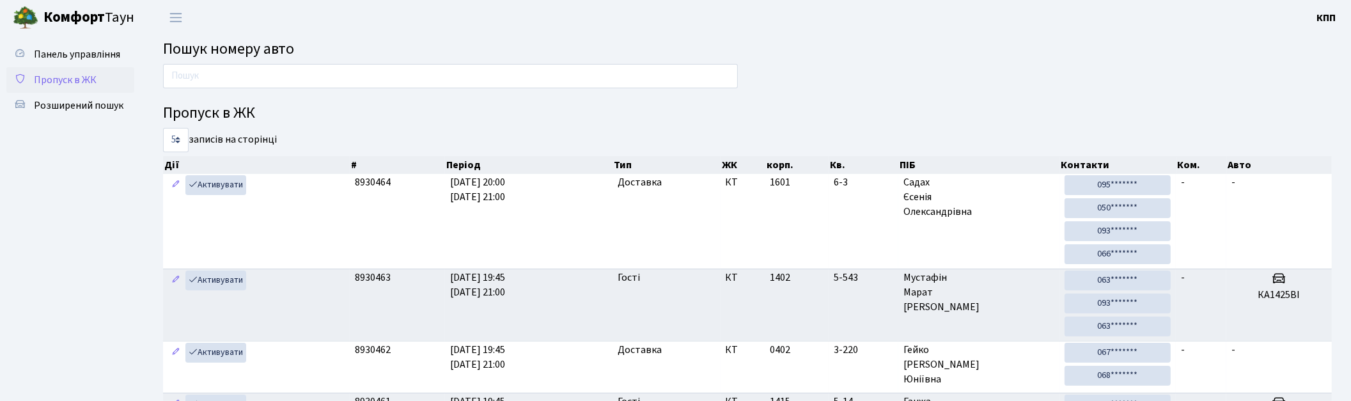
click at [71, 80] on span "Пропуск в ЖК" at bounding box center [65, 80] width 63 height 14
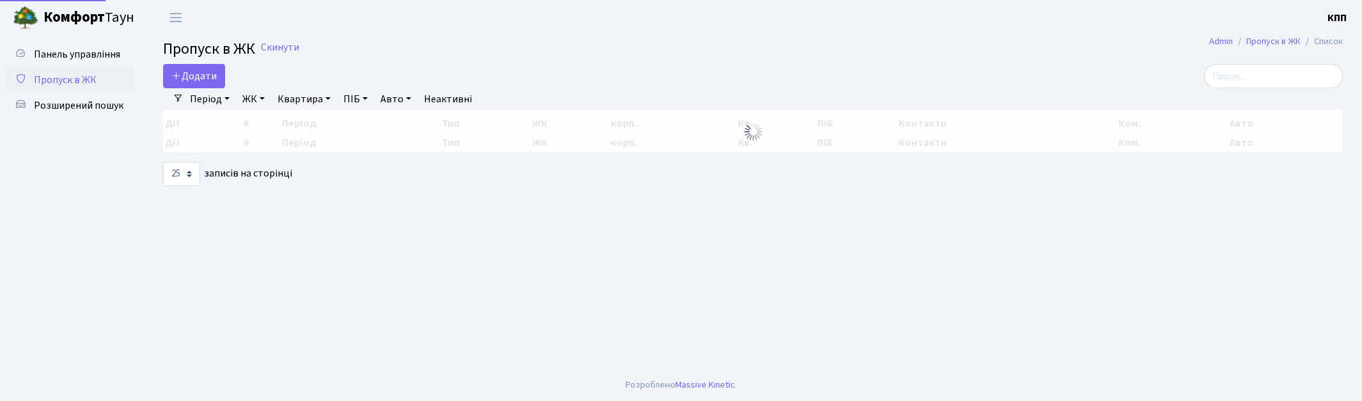
select select "25"
click at [1254, 84] on input "search" at bounding box center [1273, 76] width 139 height 24
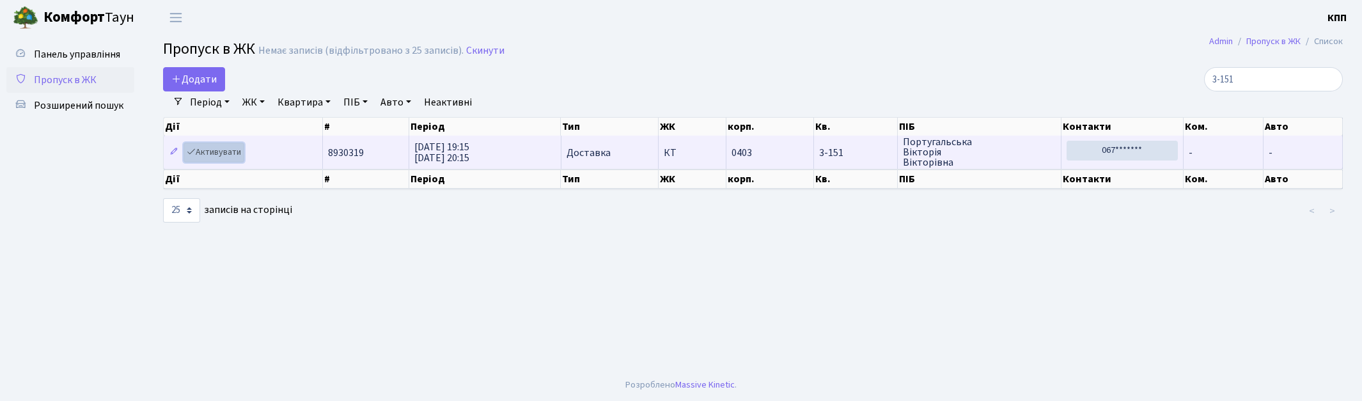
click at [225, 157] on link "Активувати" at bounding box center [213, 153] width 61 height 20
click at [201, 150] on link "Активувати" at bounding box center [213, 153] width 61 height 20
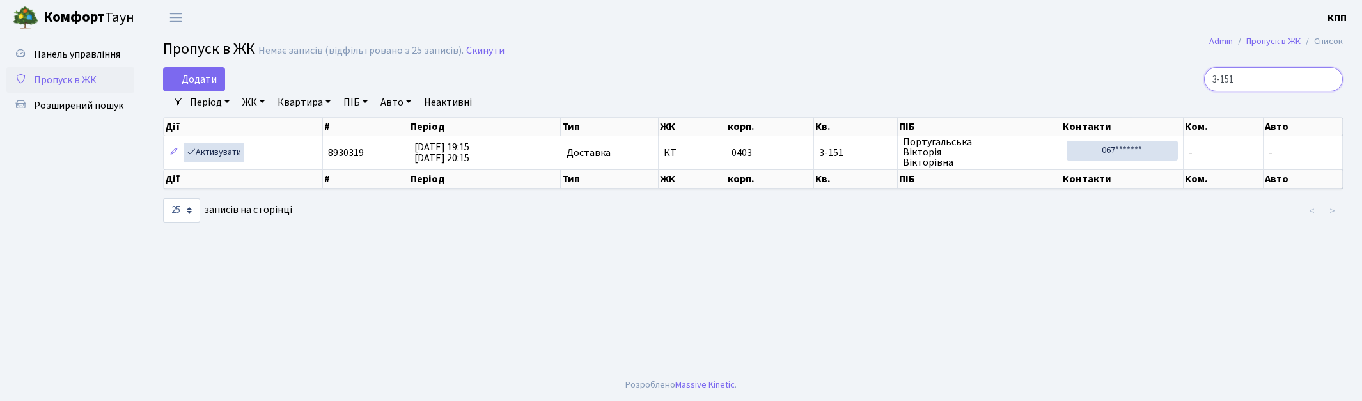
click at [1270, 77] on input "3-151" at bounding box center [1273, 79] width 139 height 24
click at [1269, 77] on input "3-151" at bounding box center [1273, 79] width 139 height 24
type input "3"
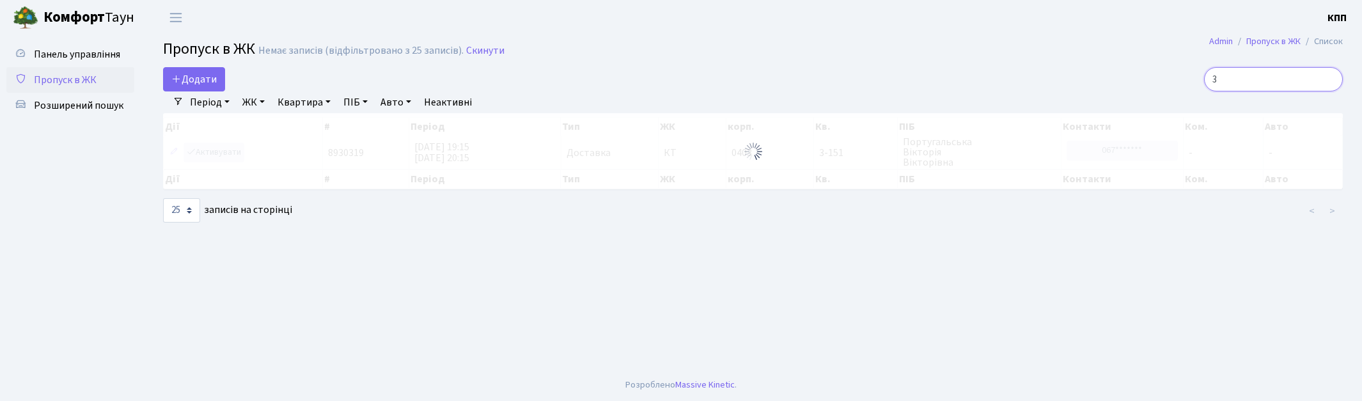
type input "3-"
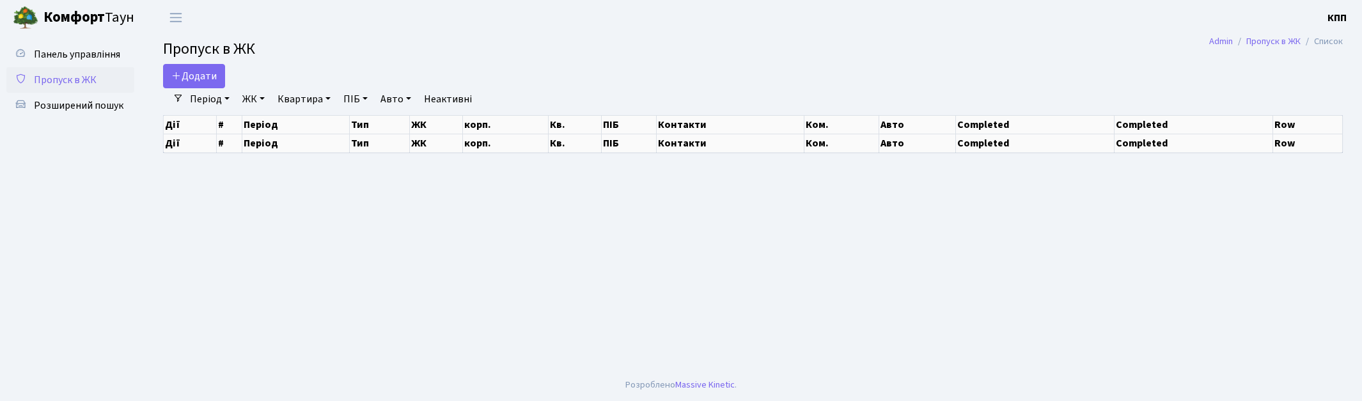
select select "25"
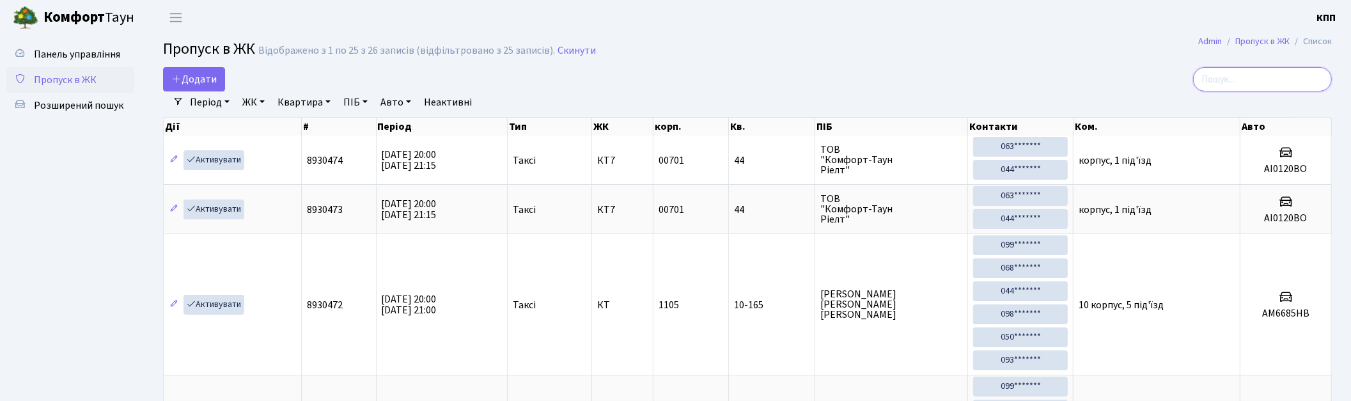
click at [1269, 77] on input "search" at bounding box center [1262, 79] width 139 height 24
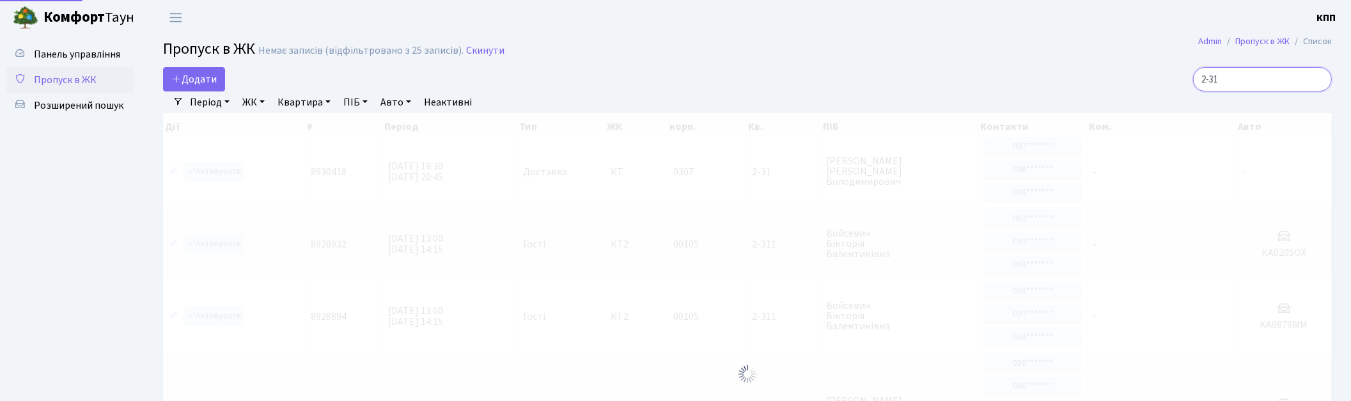
type input "2-31"
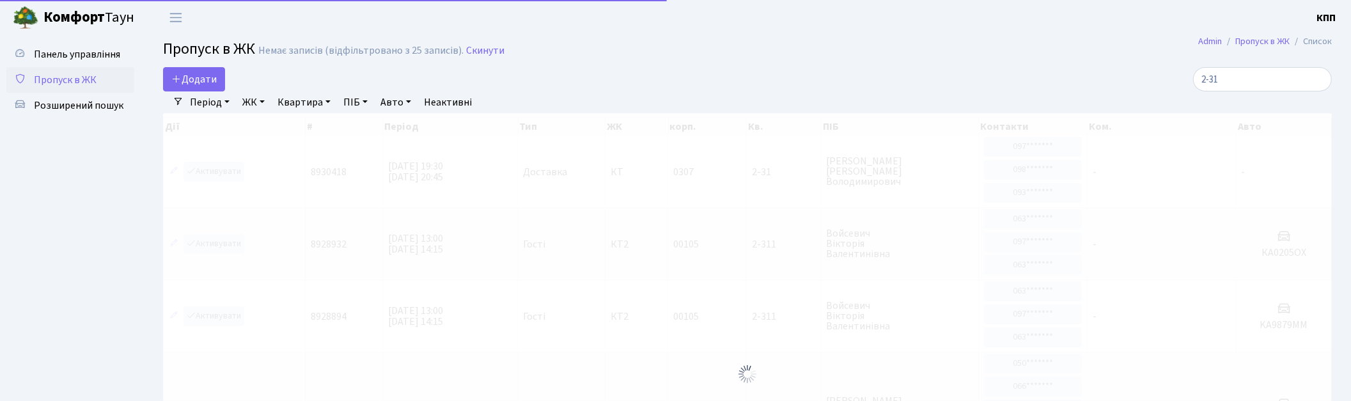
click at [206, 174] on div at bounding box center [747, 374] width 1169 height 522
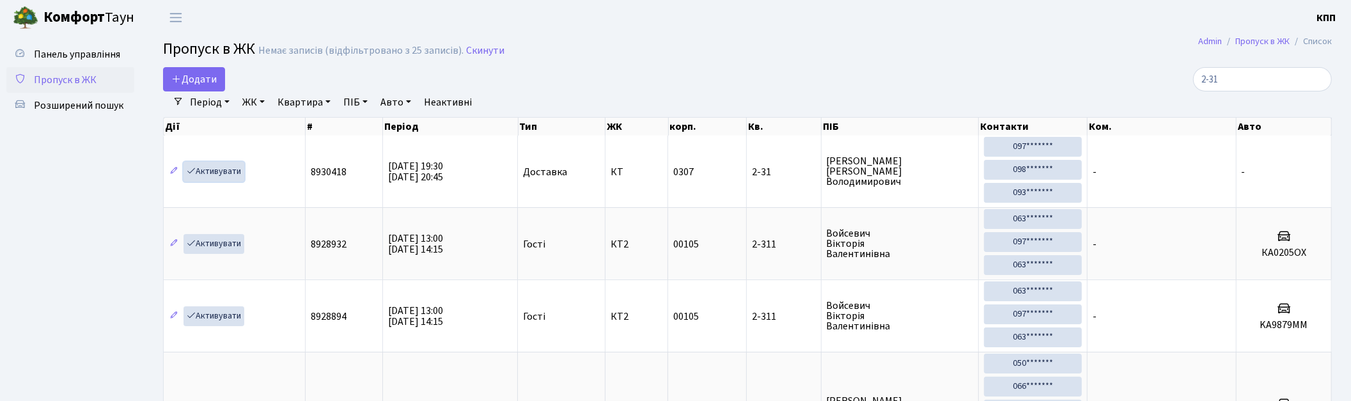
click at [214, 167] on link "Активувати" at bounding box center [213, 172] width 61 height 20
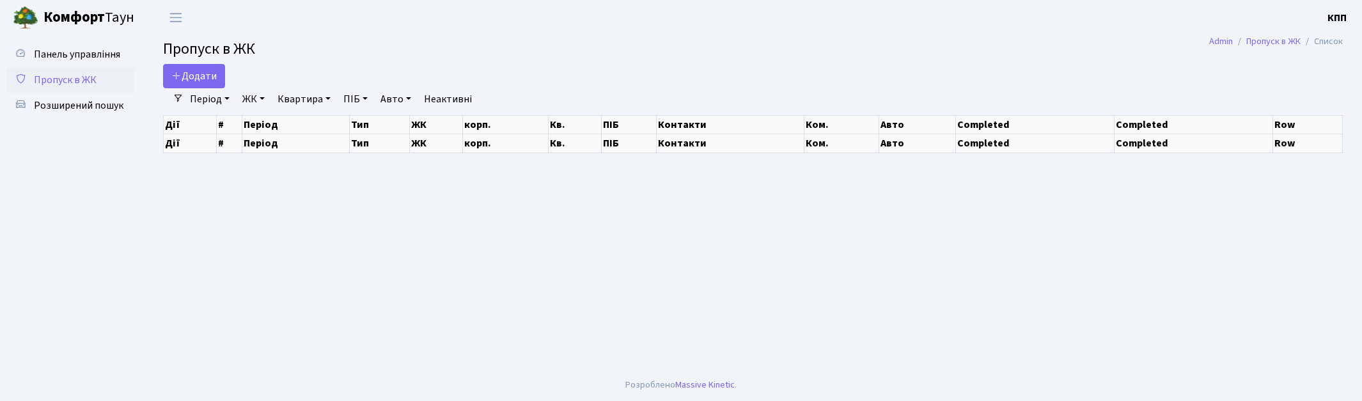
select select "25"
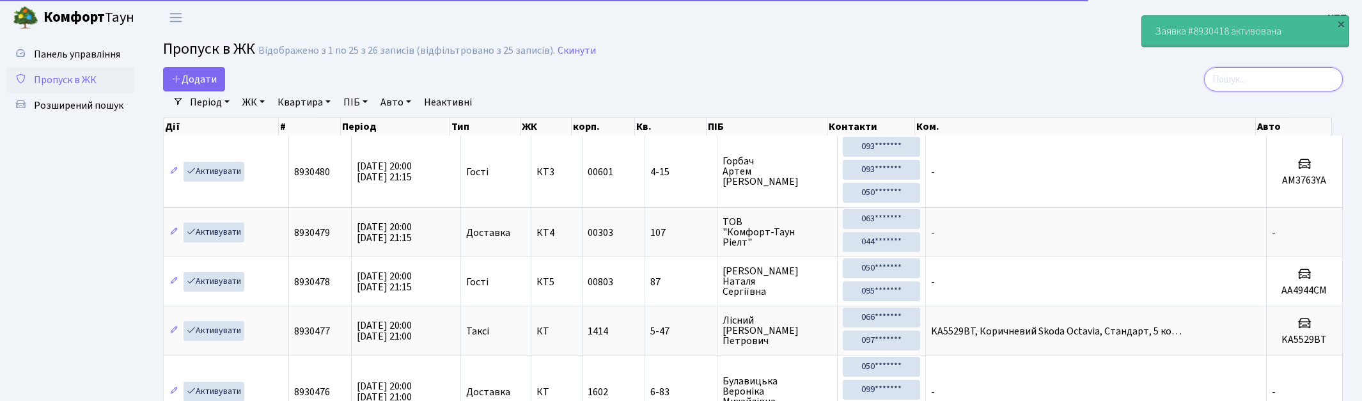
click at [1286, 81] on input "search" at bounding box center [1273, 79] width 139 height 24
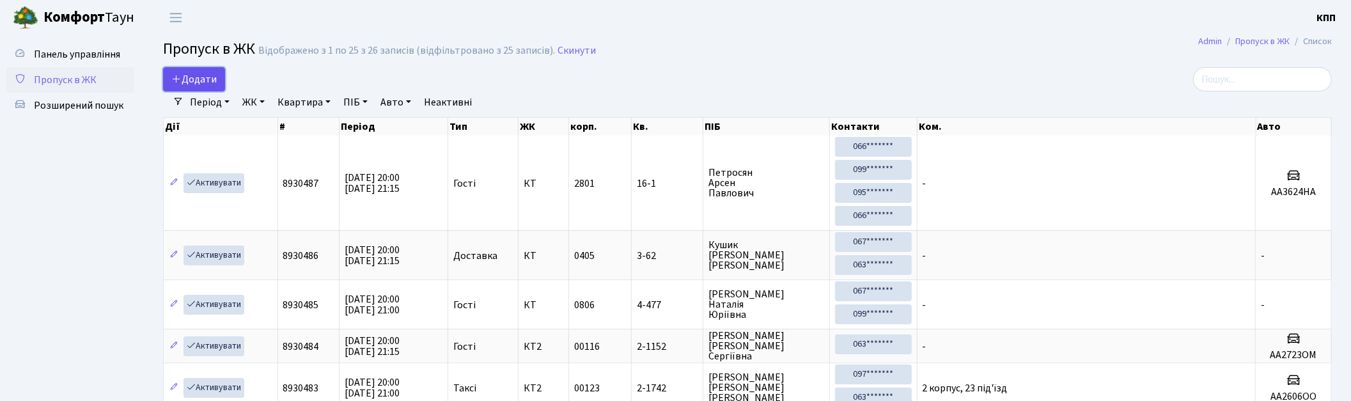
click at [189, 83] on span "Додати" at bounding box center [193, 79] width 45 height 14
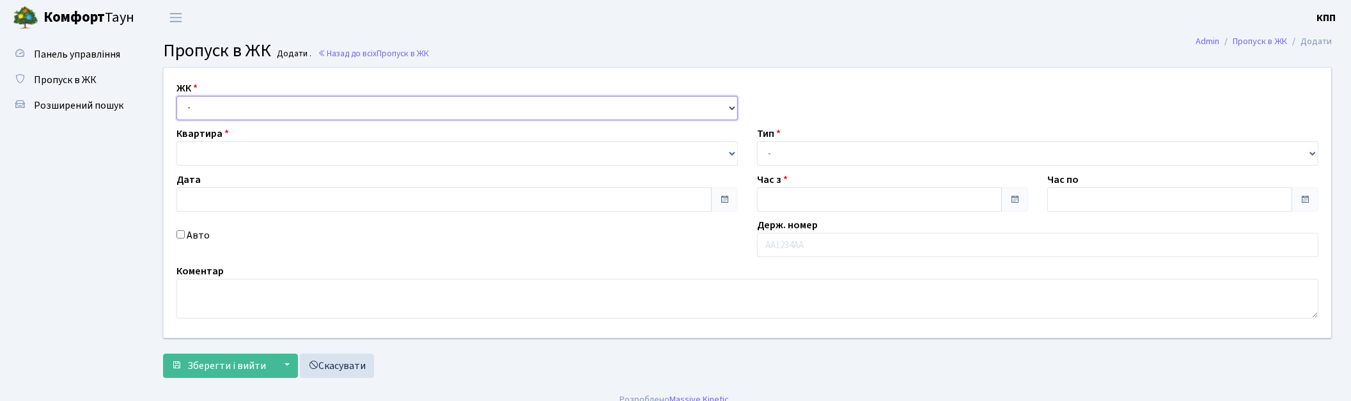
drag, startPoint x: 0, startPoint y: 0, endPoint x: 263, endPoint y: 113, distance: 286.7
click at [263, 105] on select "- КТ, вул. Регенераторна, 4 КТ2, просп. [STREET_ADDRESS] [STREET_ADDRESS] [PERS…" at bounding box center [456, 108] width 561 height 24
type input "[DATE]"
type input "20:00"
type input "21:00"
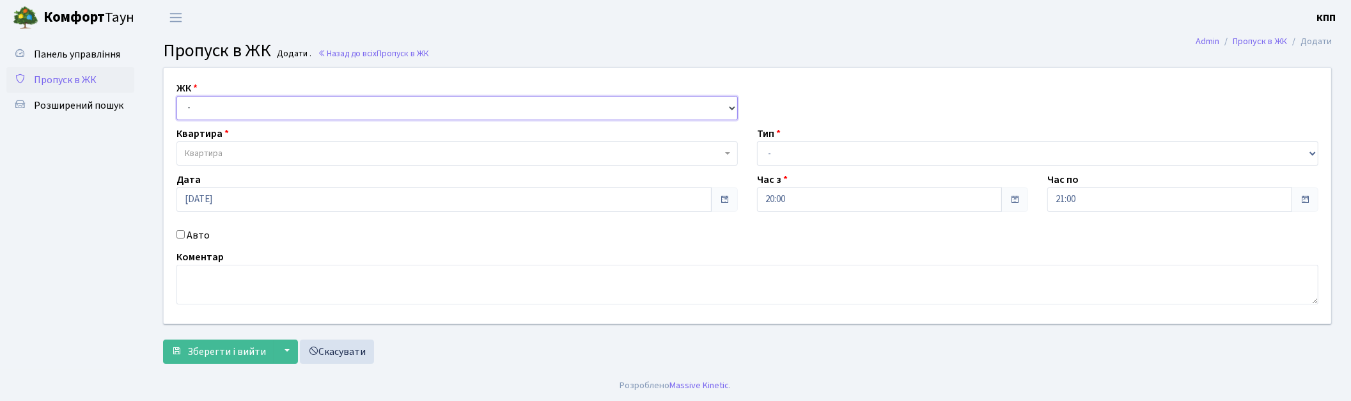
select select "271"
click at [176, 96] on select "- КТ, вул. Регенераторна, 4 КТ2, просп. [STREET_ADDRESS] [STREET_ADDRESS] [PERS…" at bounding box center [456, 108] width 561 height 24
select select
click at [248, 142] on span "Квартира" at bounding box center [456, 153] width 561 height 24
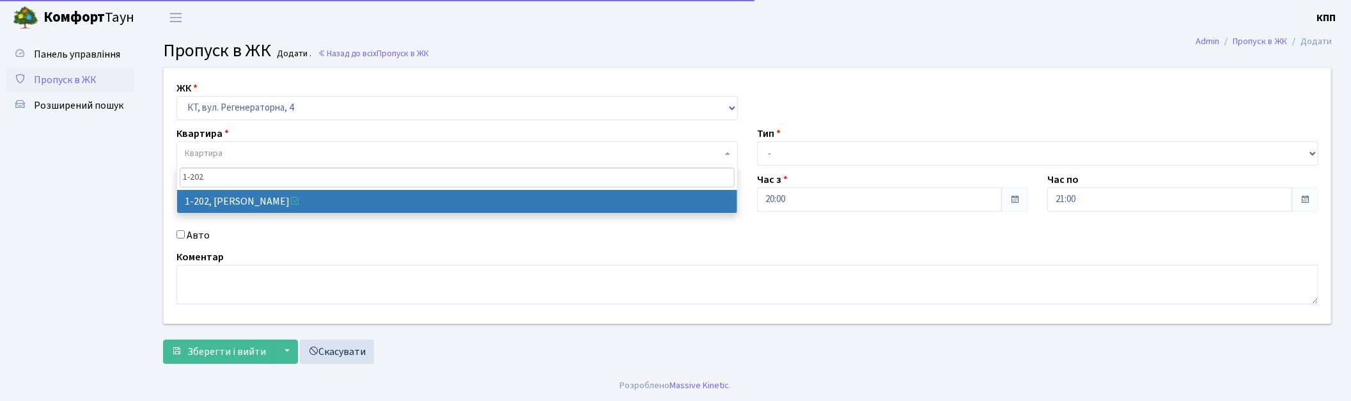
type input "1-202"
select select "202"
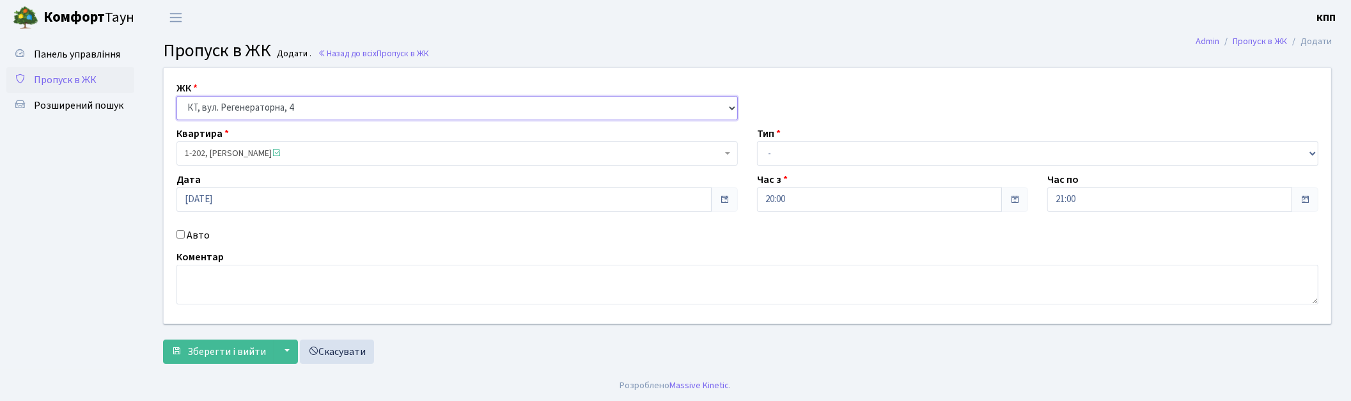
click at [231, 107] on select "- КТ, вул. Регенераторна, 4 КТ2, просп. [STREET_ADDRESS] [STREET_ADDRESS] [PERS…" at bounding box center [456, 108] width 561 height 24
select select "302"
click at [176, 96] on select "- КТ, вул. Регенераторна, 4 КТ2, просп. [STREET_ADDRESS] [STREET_ADDRESS] [PERS…" at bounding box center [456, 108] width 561 height 24
select select
click at [263, 152] on span "Квартира" at bounding box center [453, 153] width 537 height 13
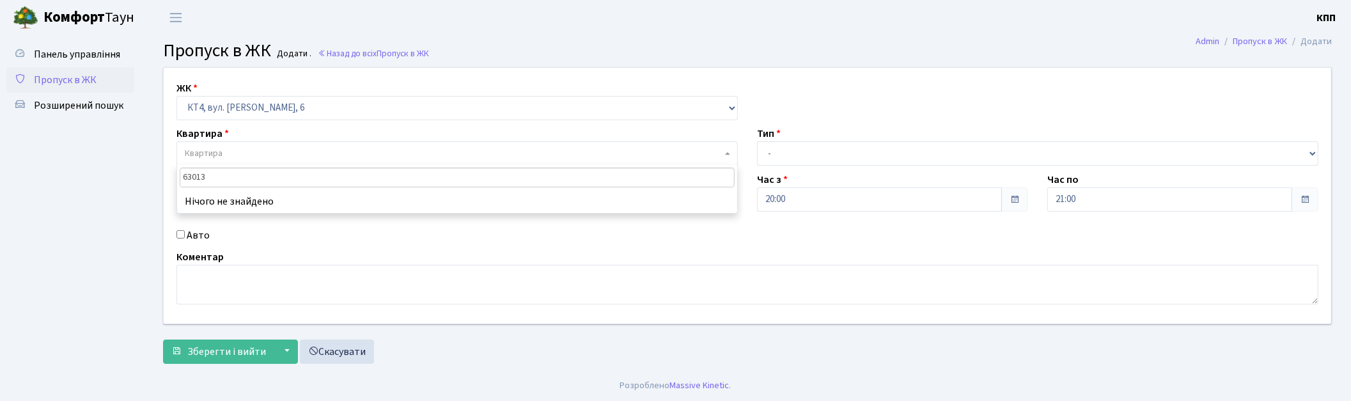
click at [194, 181] on input "63013" at bounding box center [457, 177] width 555 height 20
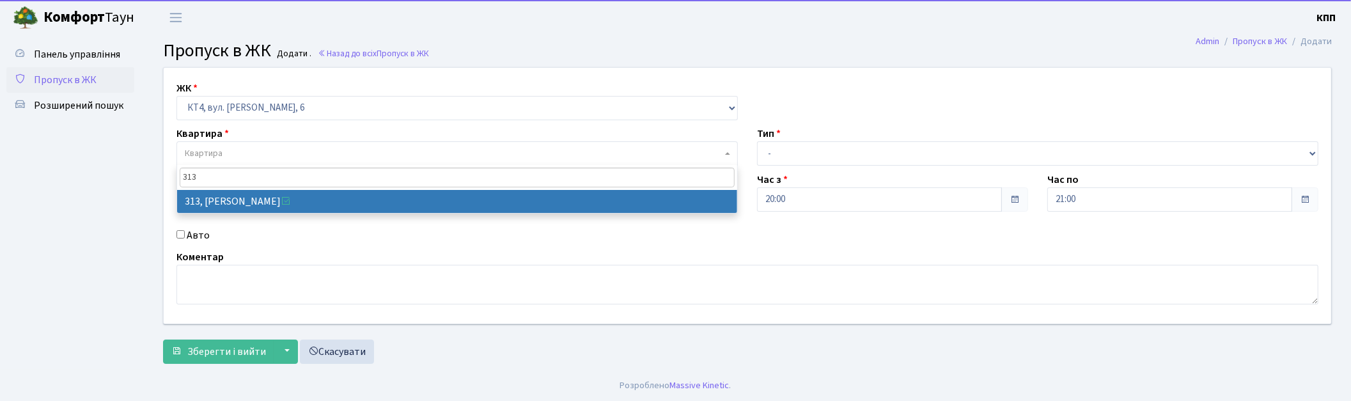
type input "313"
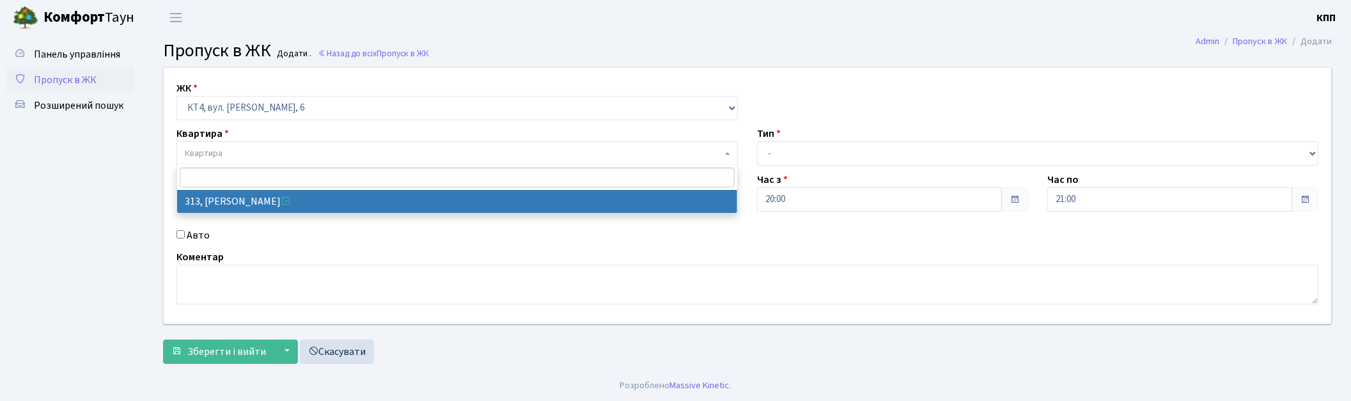
select select "17024"
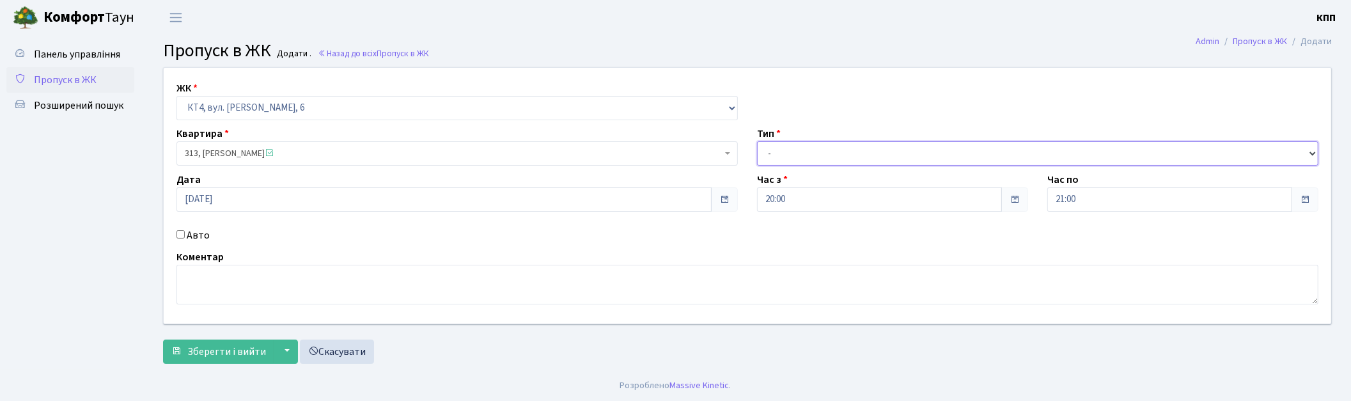
click at [885, 155] on select "- Доставка Таксі Гості Сервіс" at bounding box center [1037, 153] width 561 height 24
select select "1"
click at [757, 141] on select "- Доставка Таксі Гості Сервіс" at bounding box center [1037, 153] width 561 height 24
click at [214, 348] on span "Зберегти і вийти" at bounding box center [226, 352] width 79 height 14
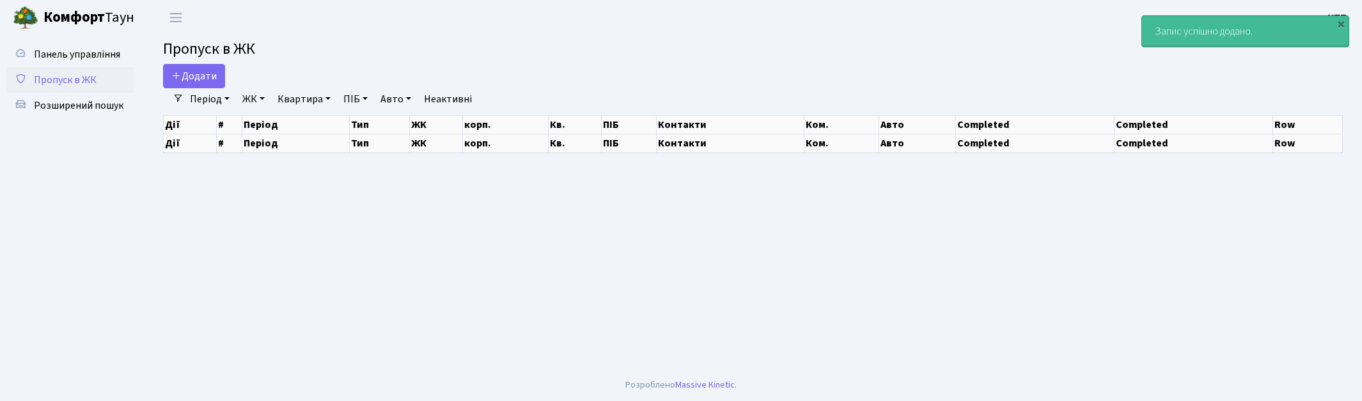
select select "25"
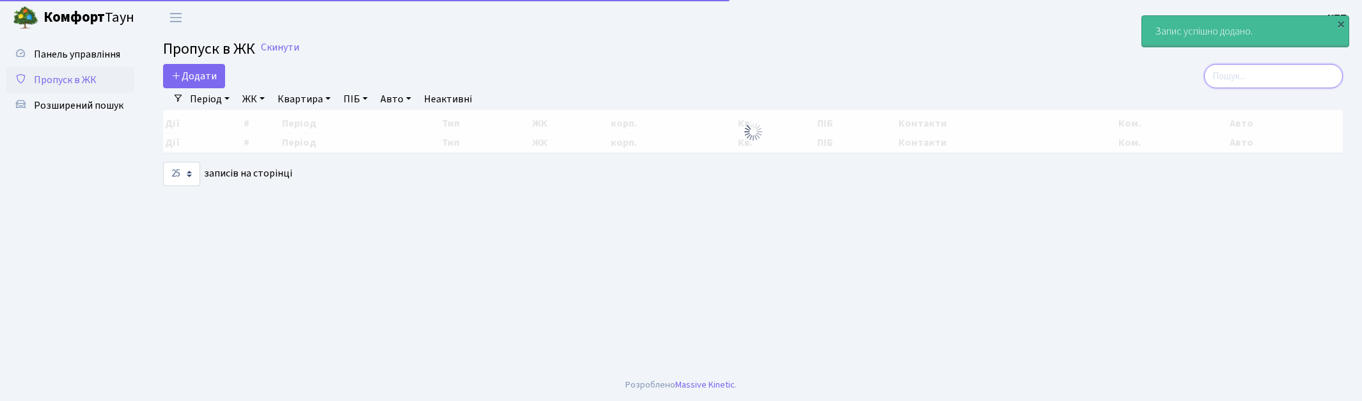
click at [1247, 79] on input "search" at bounding box center [1273, 76] width 139 height 24
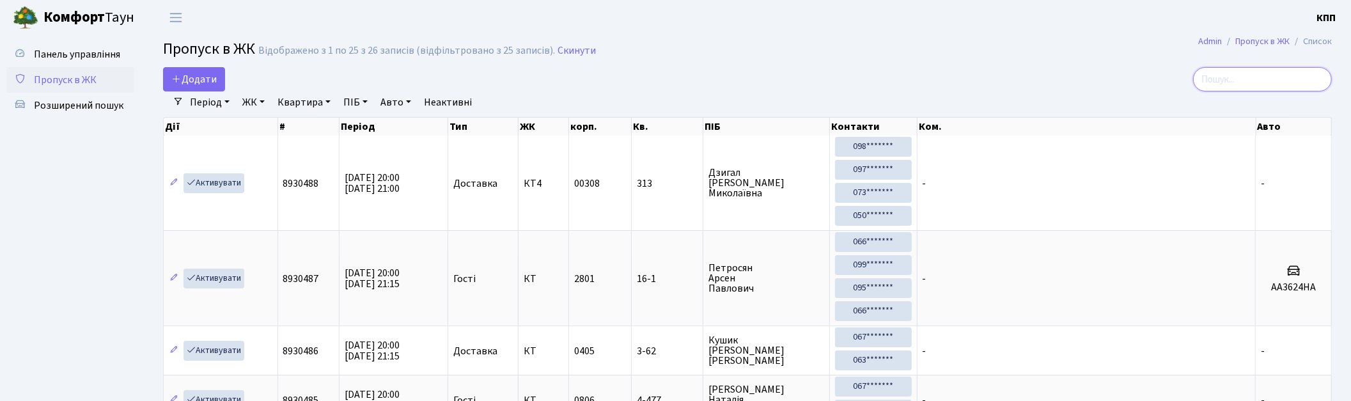
click at [1266, 79] on input "search" at bounding box center [1262, 79] width 139 height 24
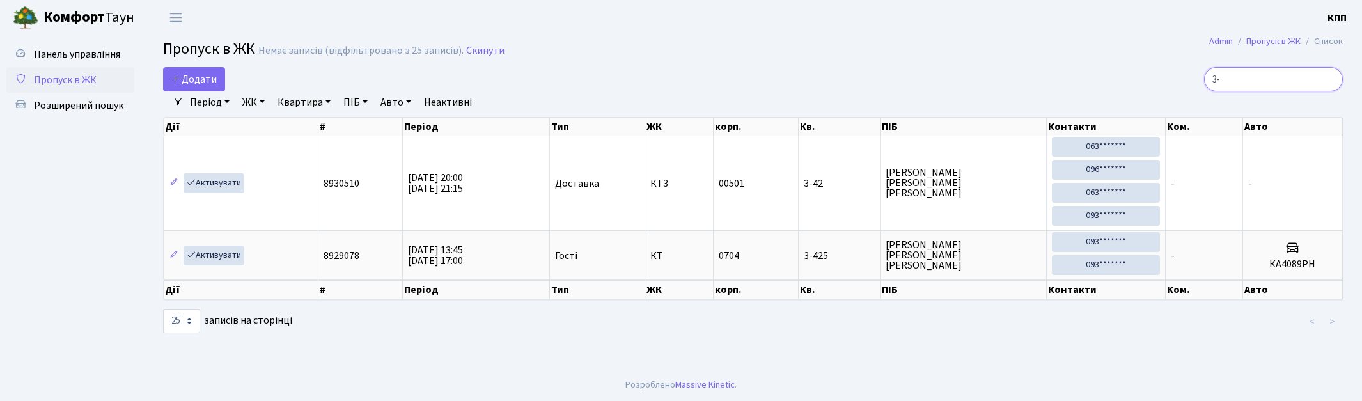
type input "3"
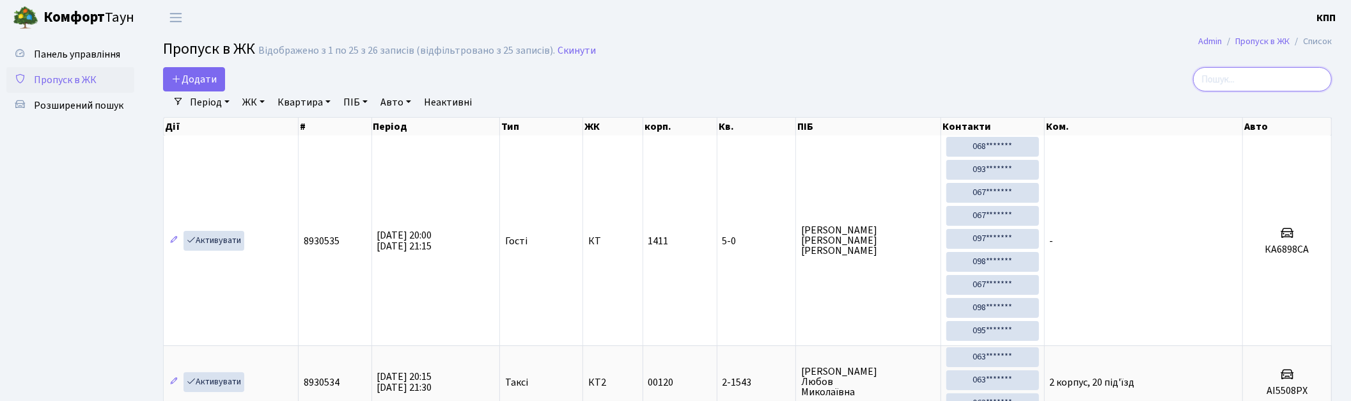
type input "1"
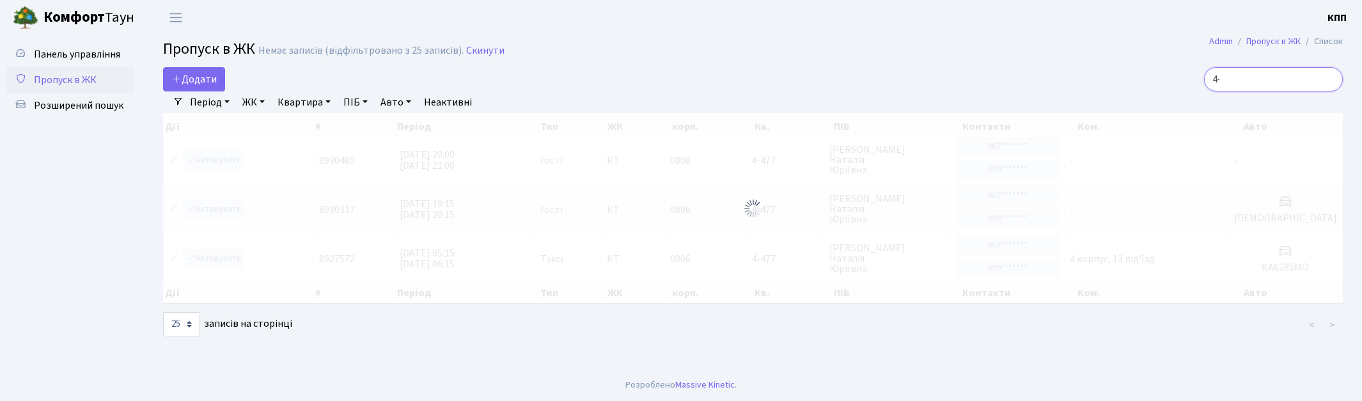
type input "4"
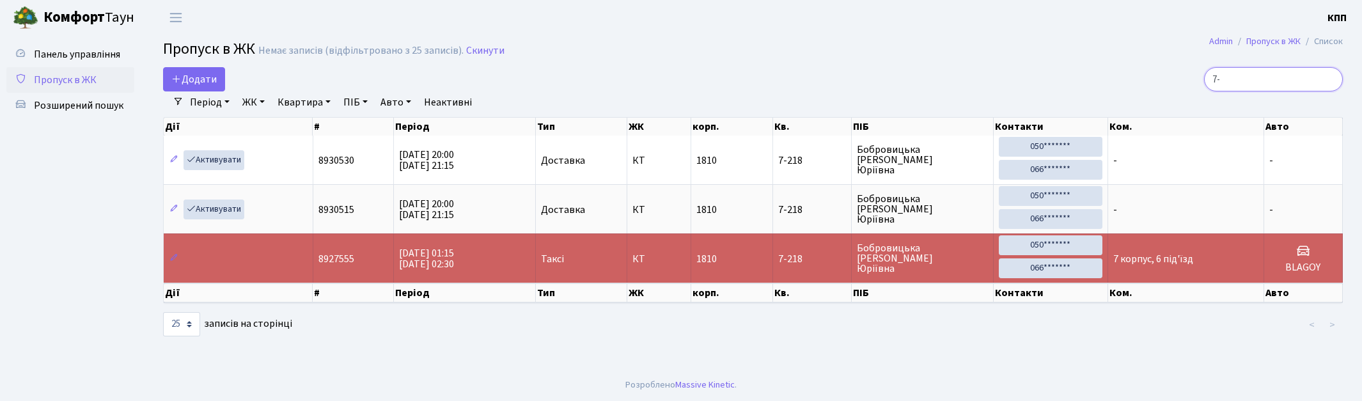
type input "7"
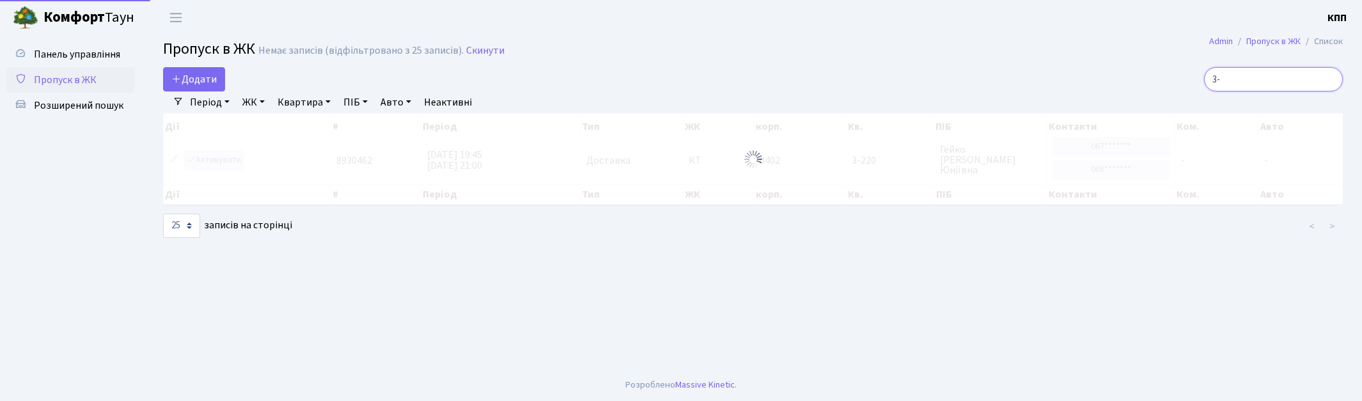
type input "3"
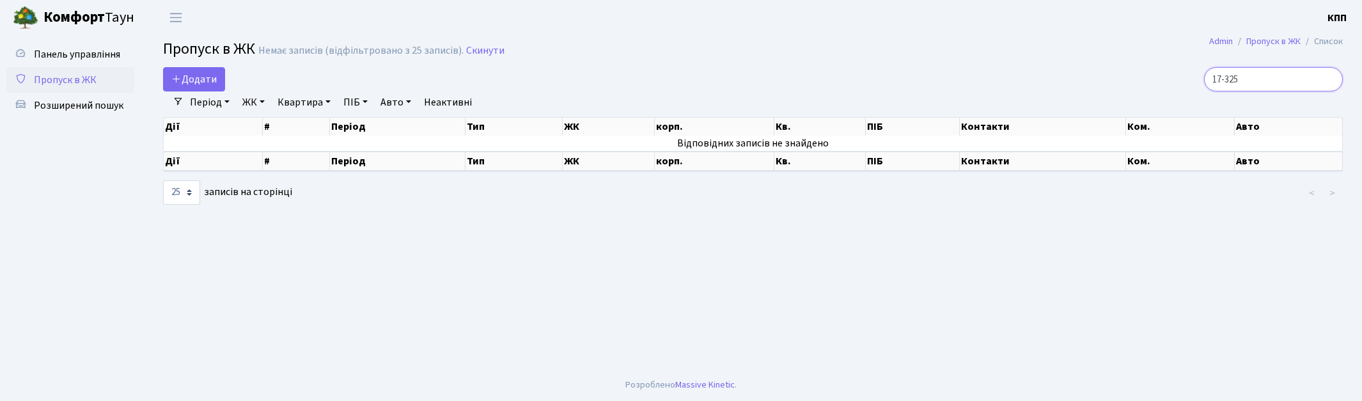
click at [1236, 82] on input "17-325" at bounding box center [1273, 79] width 139 height 24
click at [1270, 84] on input "2-325" at bounding box center [1273, 79] width 139 height 24
type input "2"
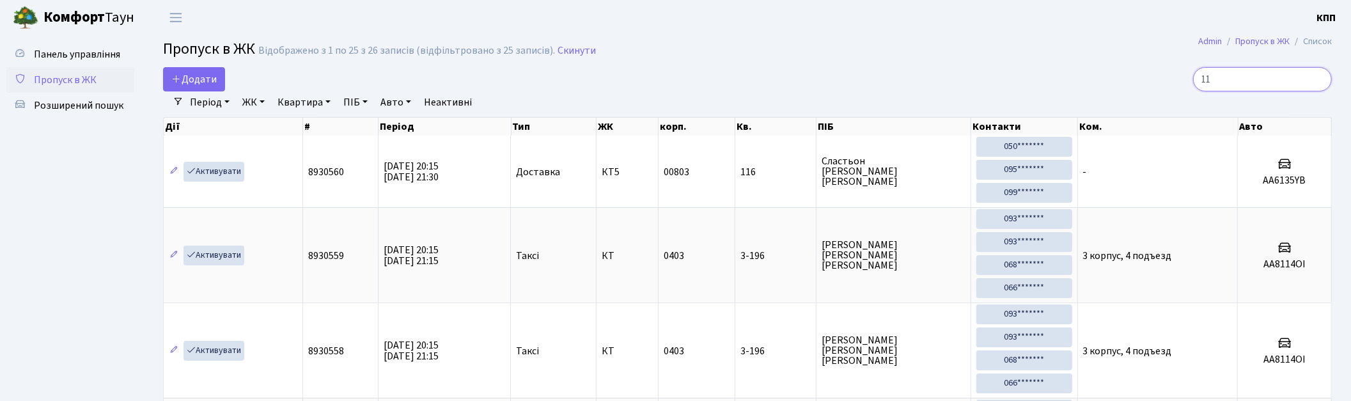
type input "1"
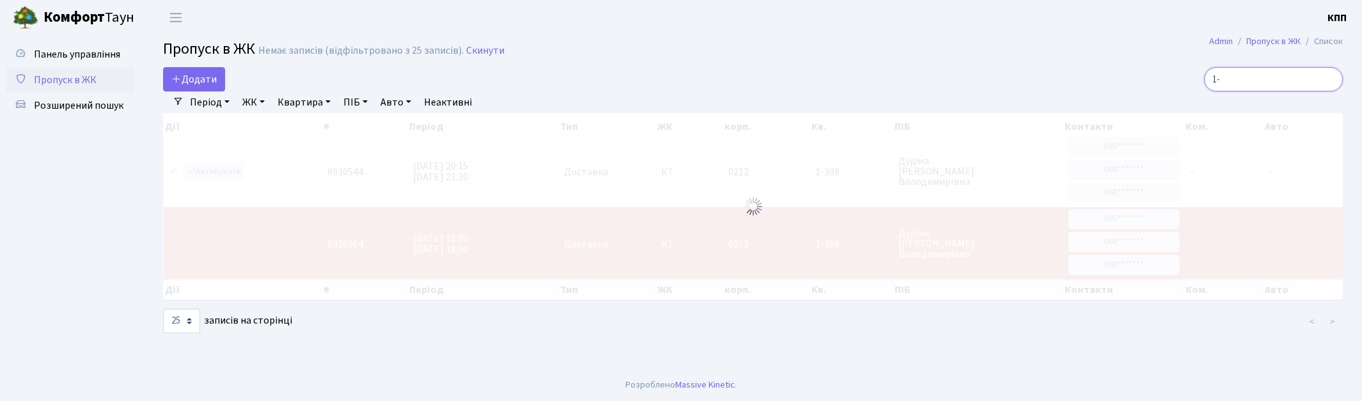
type input "1"
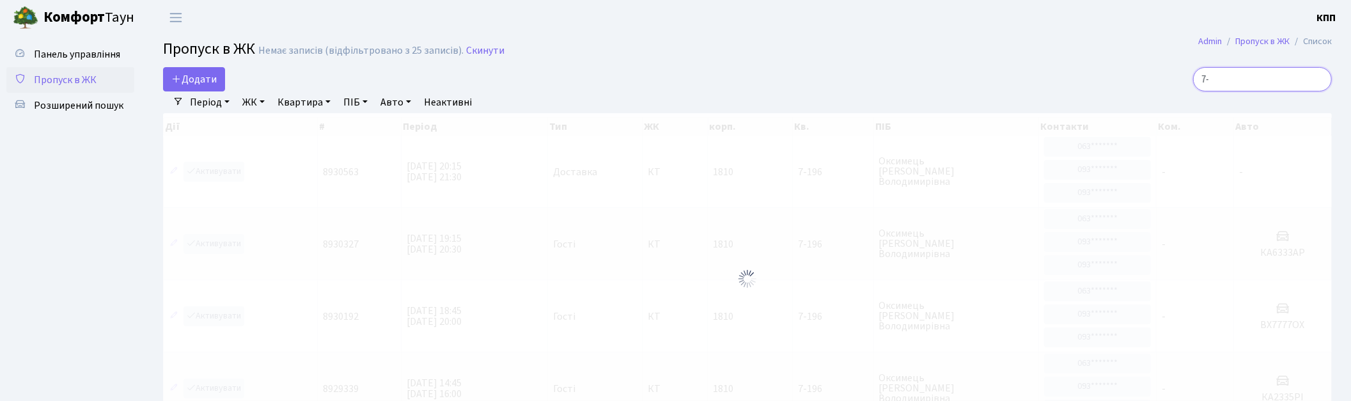
type input "7"
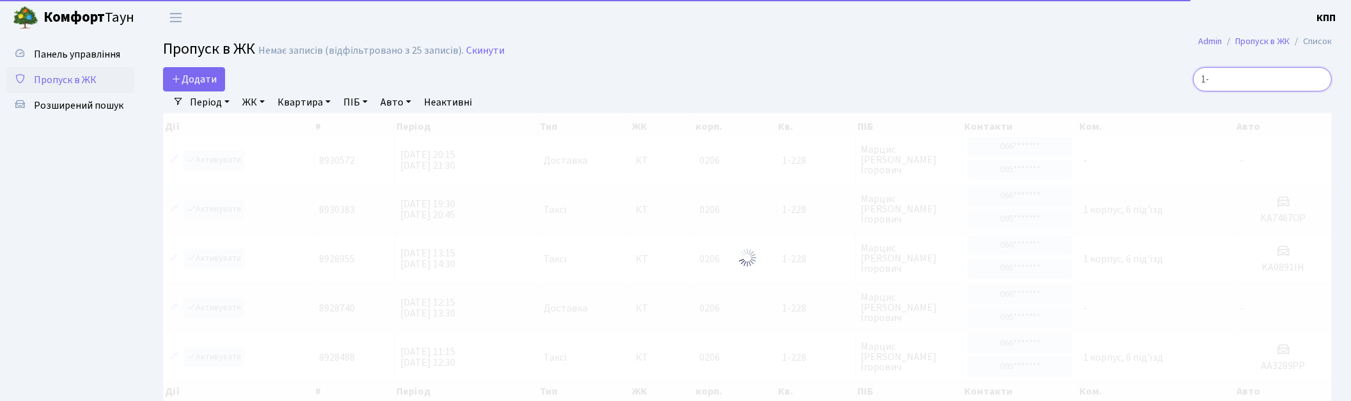
type input "1"
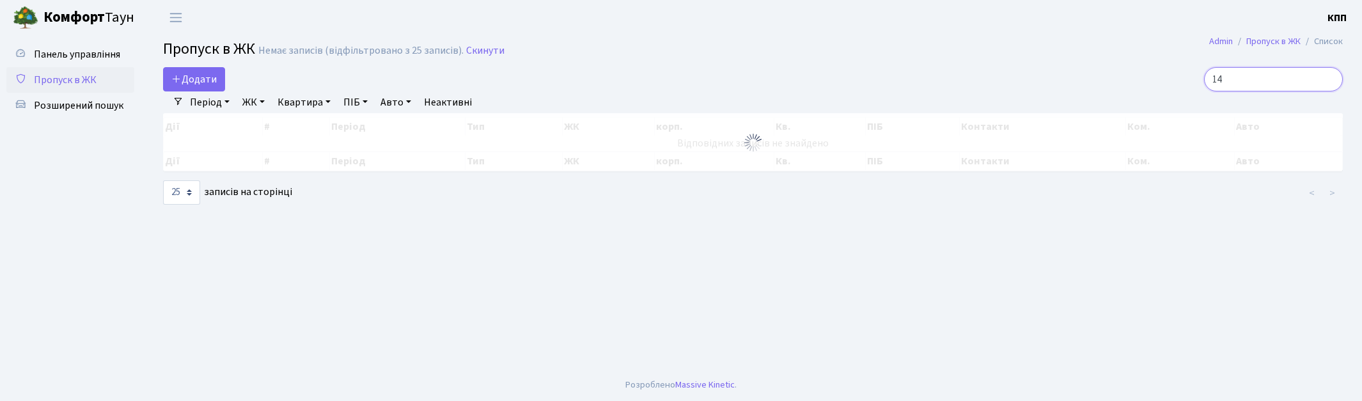
type input "1"
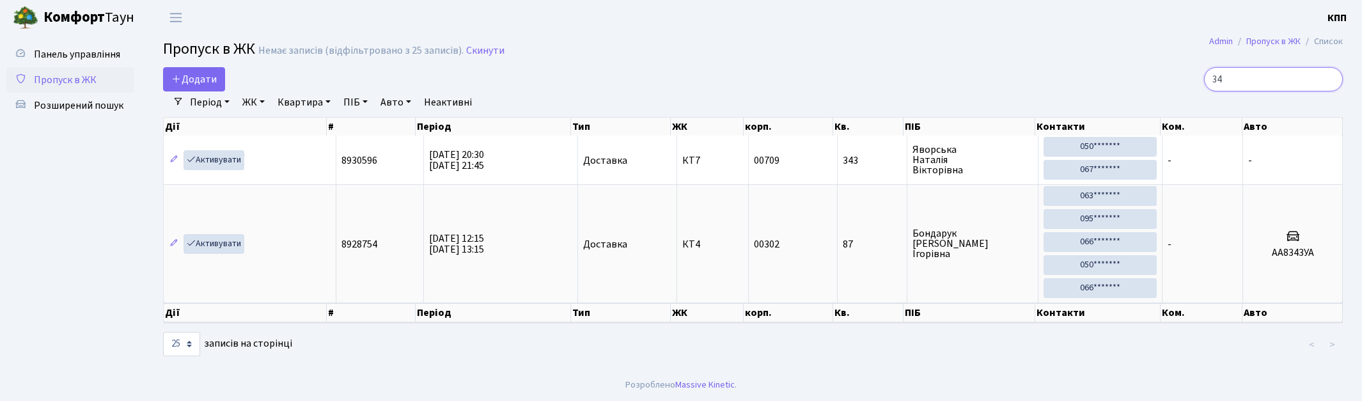
type input "3"
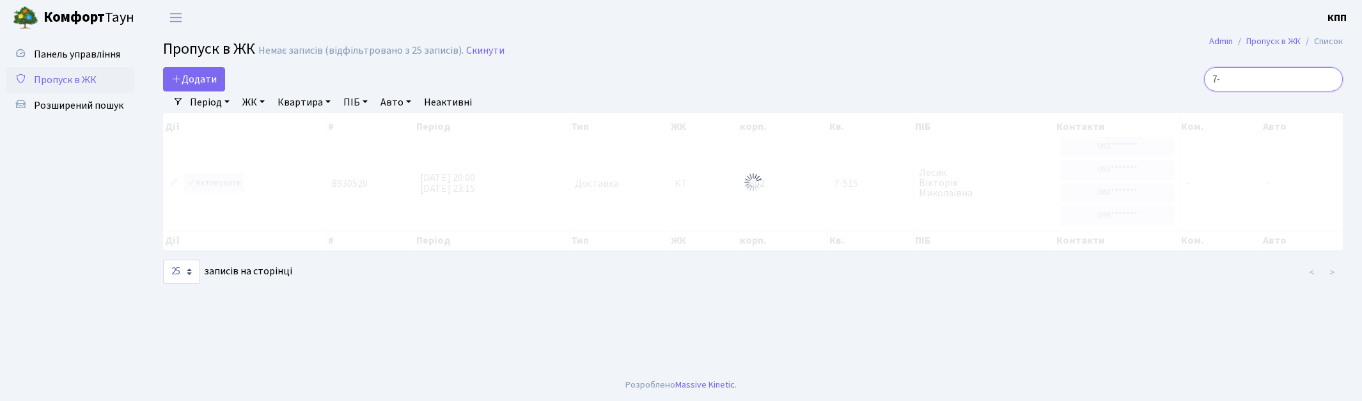
type input "7"
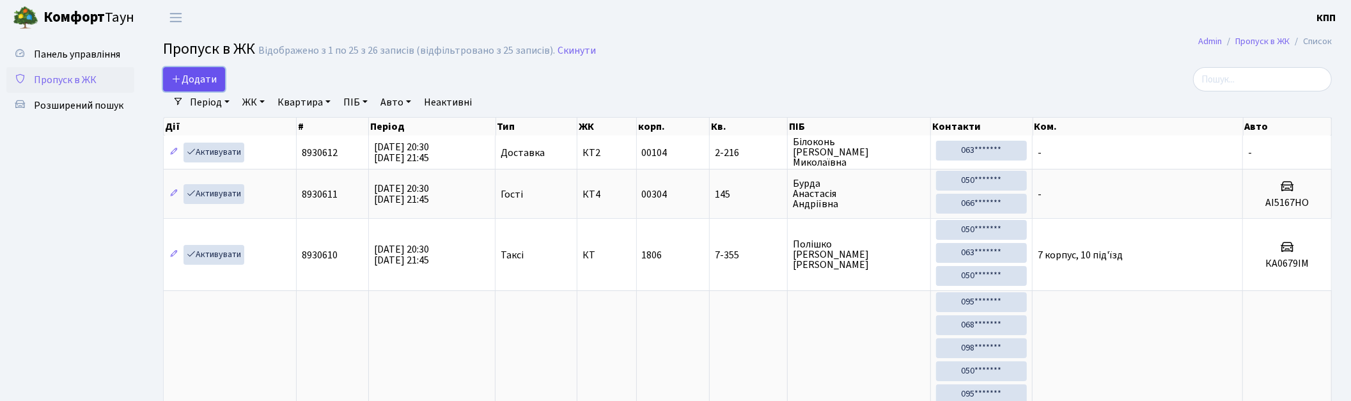
click at [189, 73] on span "Додати" at bounding box center [193, 79] width 45 height 14
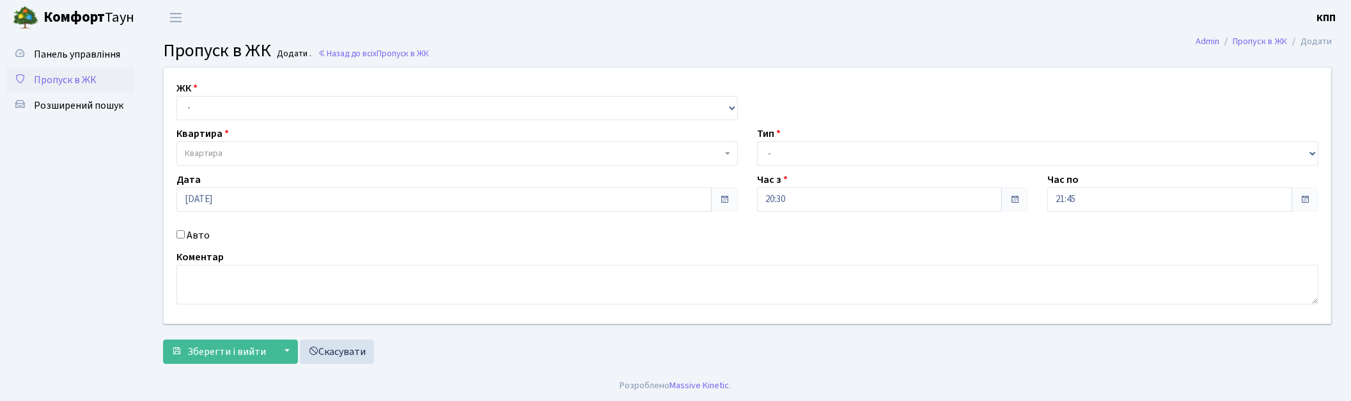
select select "271"
click at [176, 96] on select "- КТ, вул. Регенераторна, 4 КТ2, просп. [STREET_ADDRESS] [STREET_ADDRESS] [PERS…" at bounding box center [456, 108] width 561 height 24
select select
click at [239, 157] on span "Квартира" at bounding box center [453, 153] width 537 height 13
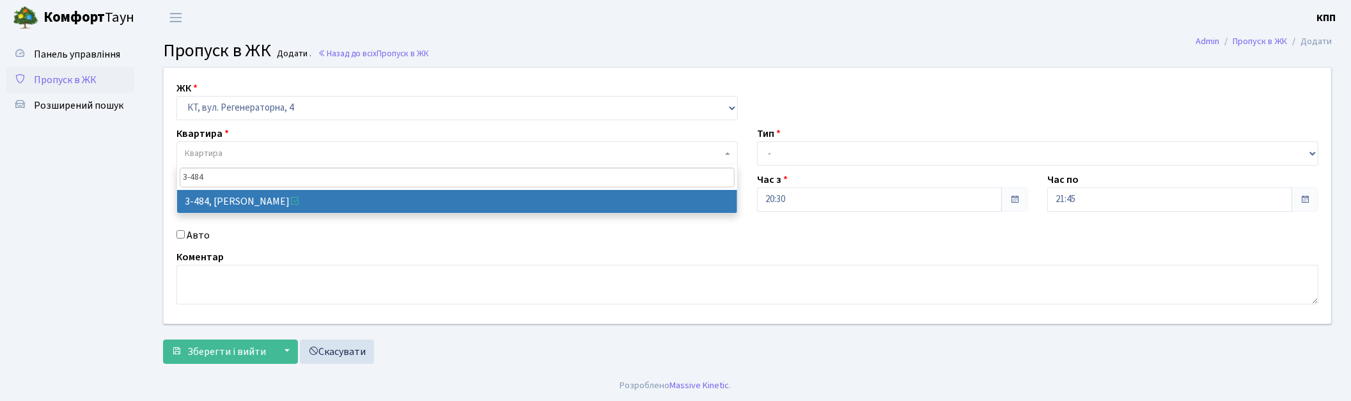
type input "3-484"
select select "1702"
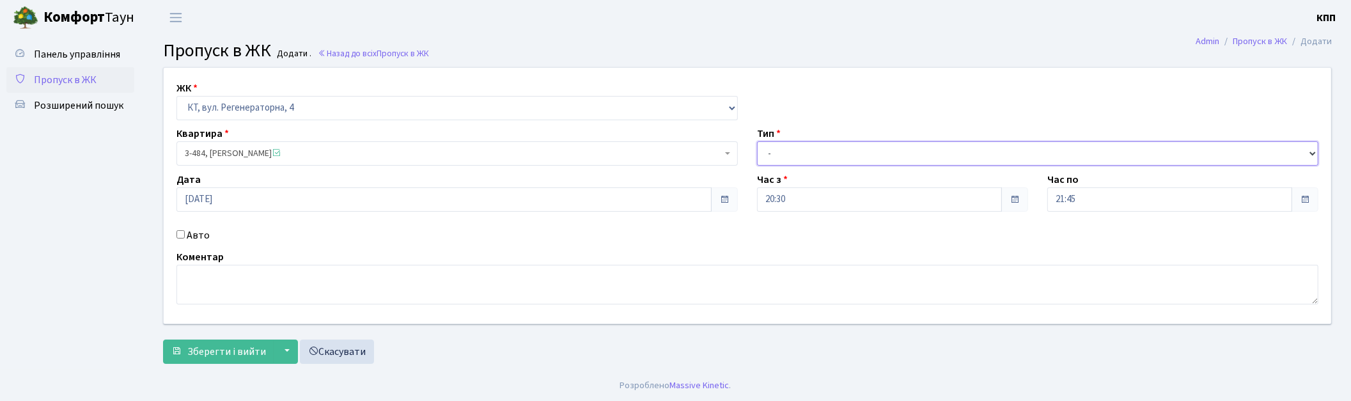
drag, startPoint x: 846, startPoint y: 149, endPoint x: 832, endPoint y: 164, distance: 20.3
click at [846, 149] on select "- Доставка Таксі Гості Сервіс" at bounding box center [1037, 153] width 561 height 24
select select "3"
click at [757, 141] on select "- Доставка Таксі Гості Сервіс" at bounding box center [1037, 153] width 561 height 24
click at [198, 355] on span "Зберегти і вийти" at bounding box center [226, 352] width 79 height 14
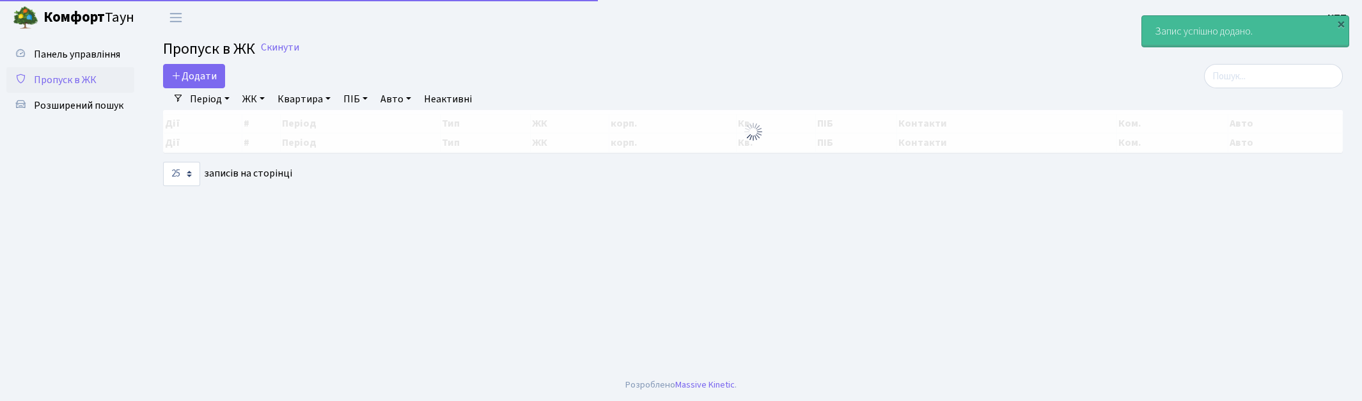
select select "25"
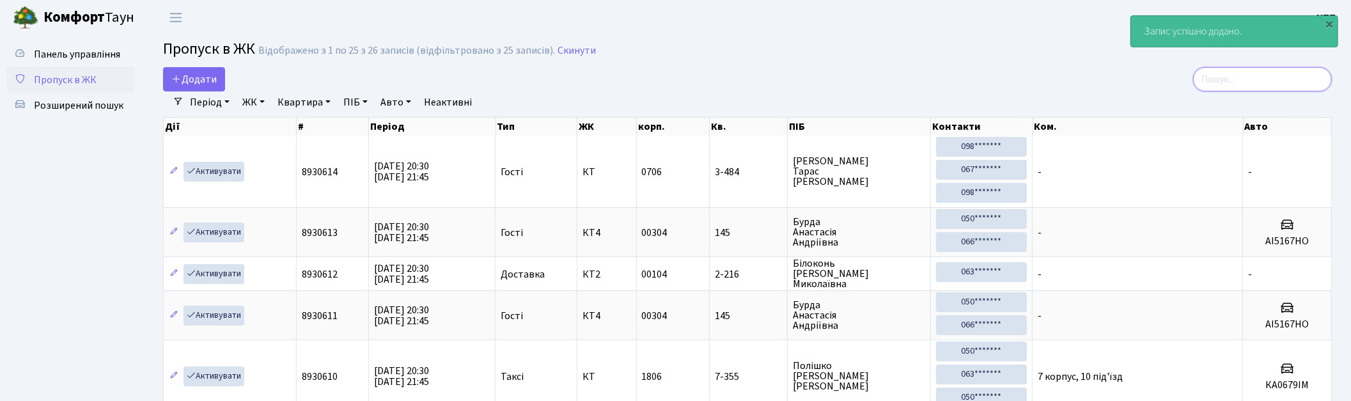
click at [1285, 77] on input "search" at bounding box center [1262, 79] width 139 height 24
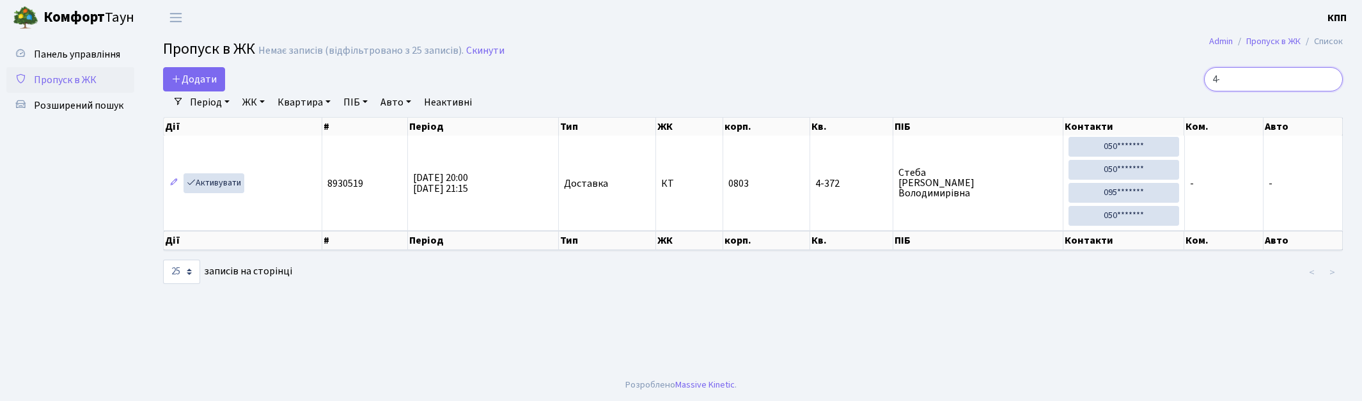
type input "4"
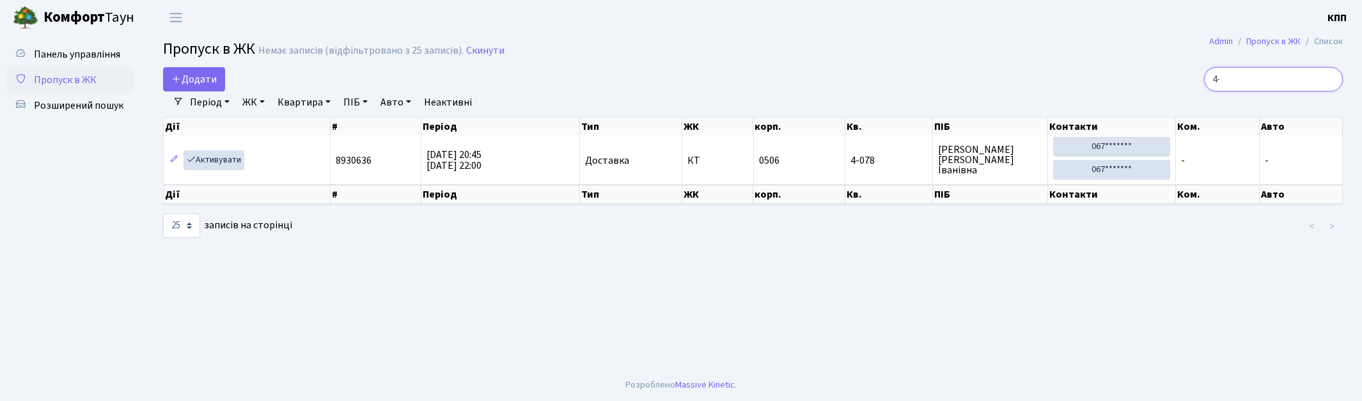
type input "4"
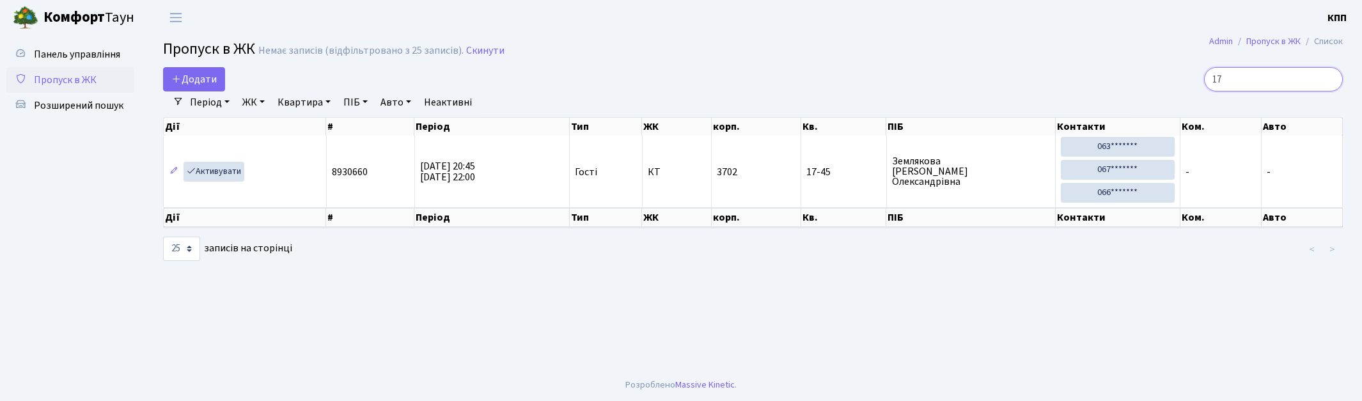
type input "1"
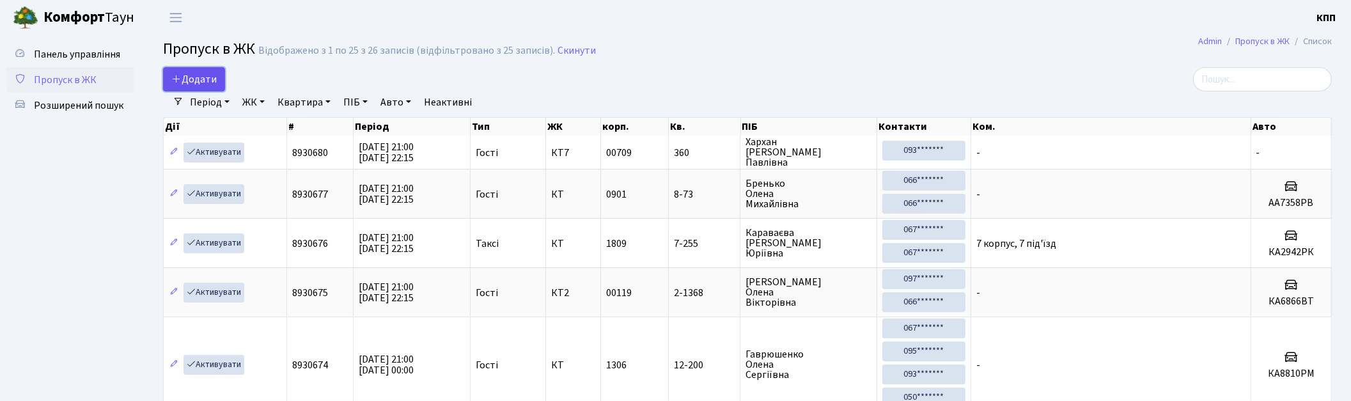
click at [225, 75] on link "Додати" at bounding box center [194, 79] width 62 height 24
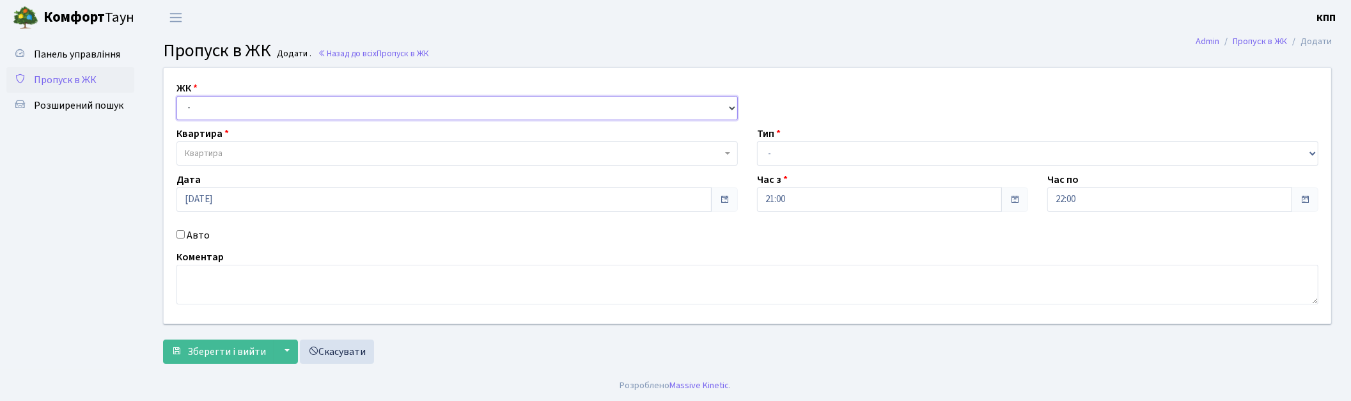
click at [220, 106] on select "- КТ, вул. Регенераторна, 4 КТ2, просп. [STREET_ADDRESS] [STREET_ADDRESS] [PERS…" at bounding box center [456, 108] width 561 height 24
select select "271"
click at [176, 96] on select "- КТ, вул. Регенераторна, 4 КТ2, просп. [STREET_ADDRESS] [STREET_ADDRESS] [PERS…" at bounding box center [456, 108] width 561 height 24
select select
click at [232, 155] on span "Квартира" at bounding box center [453, 153] width 537 height 13
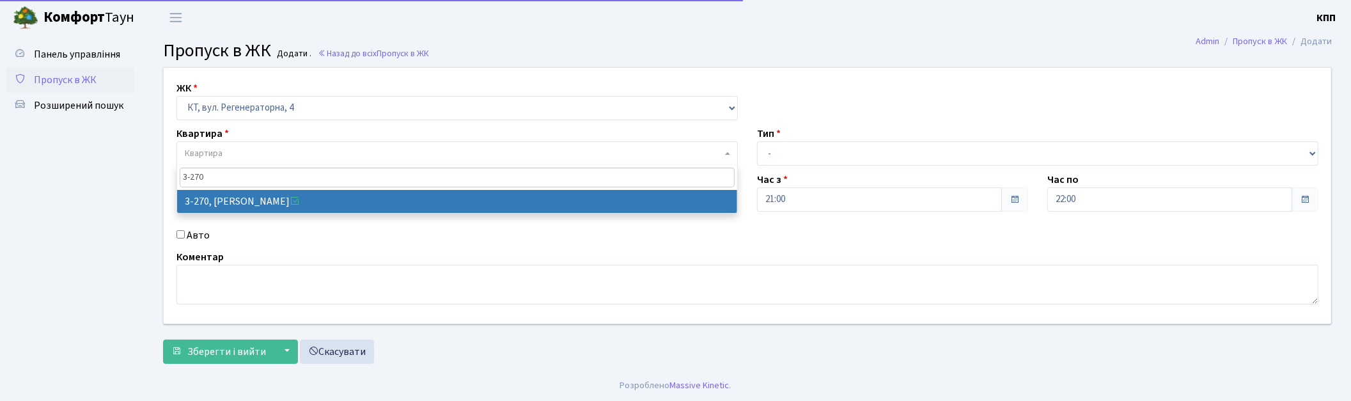
type input "3-270"
select select "763"
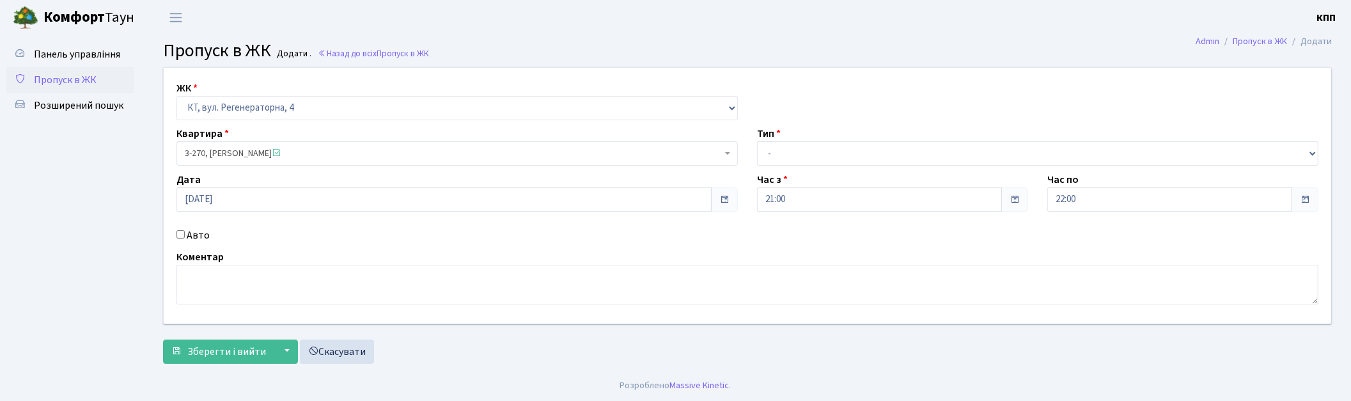
click at [201, 230] on label "Авто" at bounding box center [198, 235] width 23 height 15
click at [185, 230] on input "Авто" at bounding box center [180, 234] width 8 height 8
checkbox input "true"
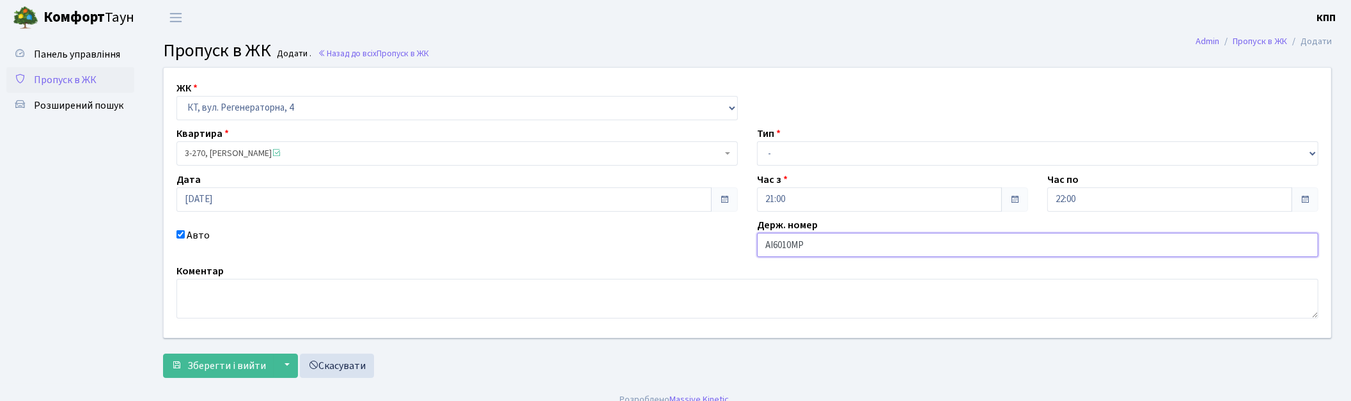
type input "АІ6010МР"
click at [794, 149] on select "- Доставка Таксі Гості Сервіс" at bounding box center [1037, 153] width 561 height 24
select select "2"
click at [757, 141] on select "- Доставка Таксі Гості Сервіс" at bounding box center [1037, 153] width 561 height 24
click at [235, 359] on span "Зберегти і вийти" at bounding box center [226, 366] width 79 height 14
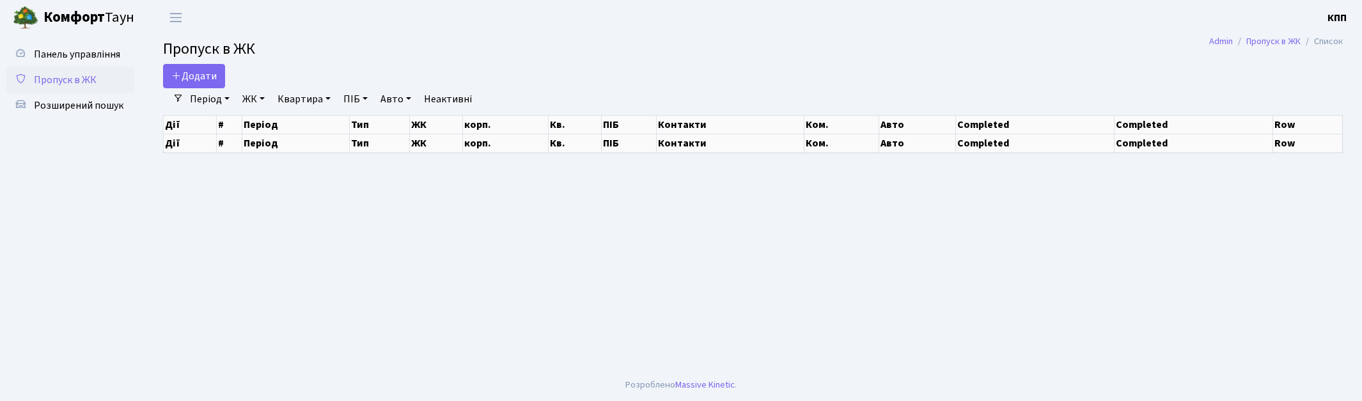
select select "25"
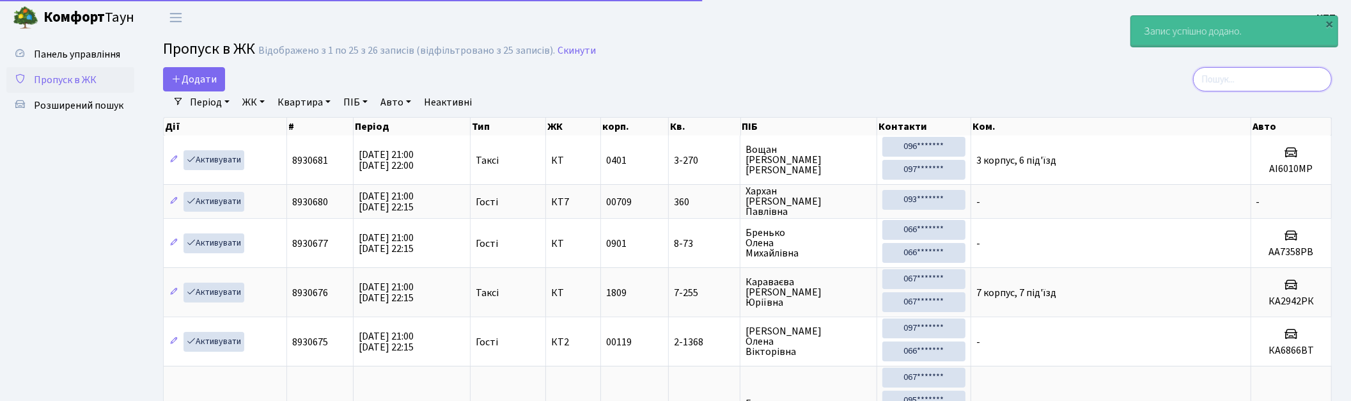
click at [1272, 81] on input "search" at bounding box center [1262, 79] width 139 height 24
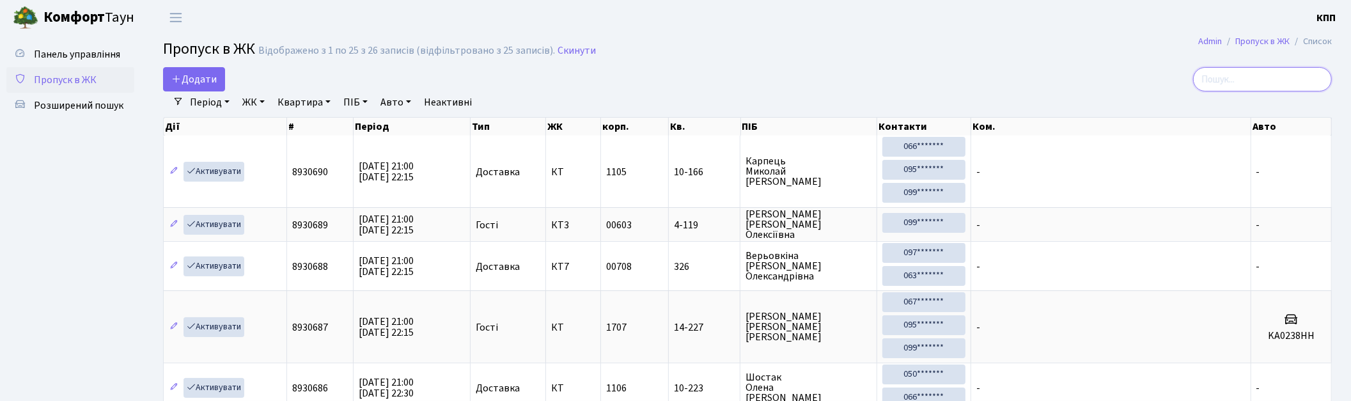
type input "4"
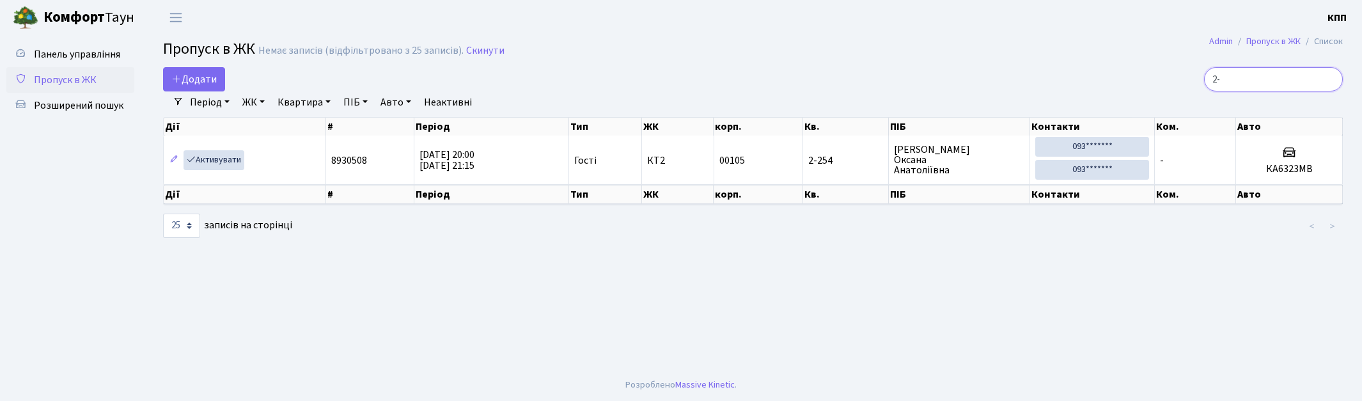
type input "2"
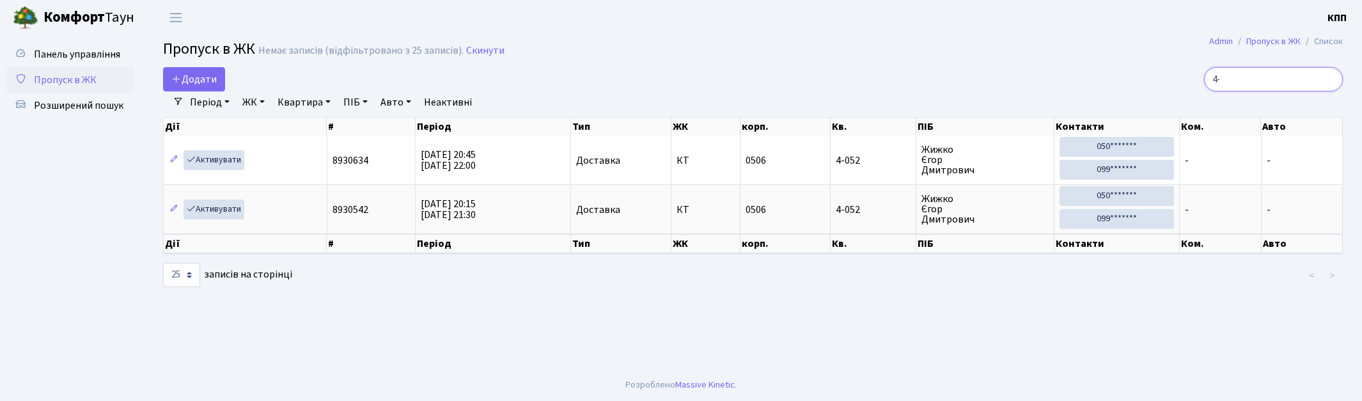
type input "4"
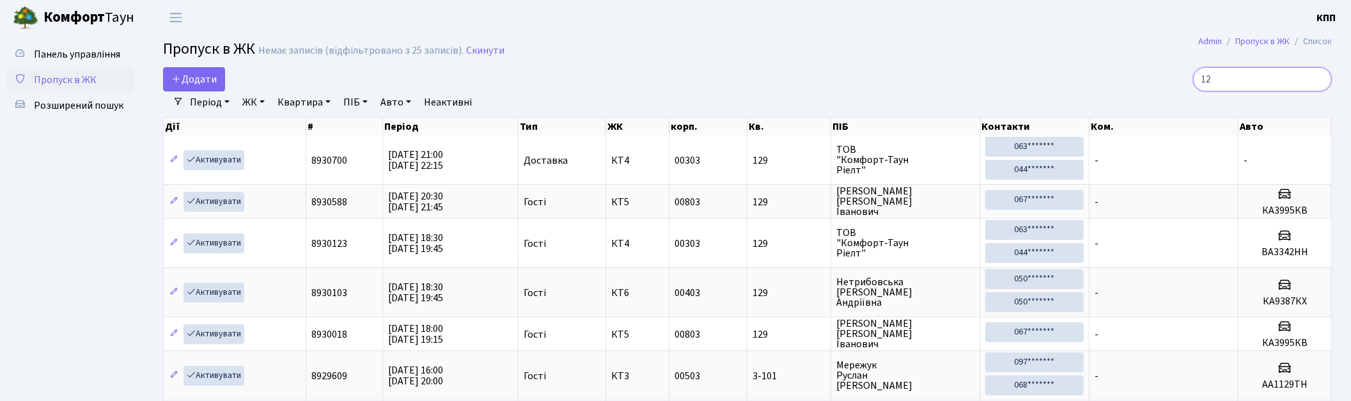
type input "1"
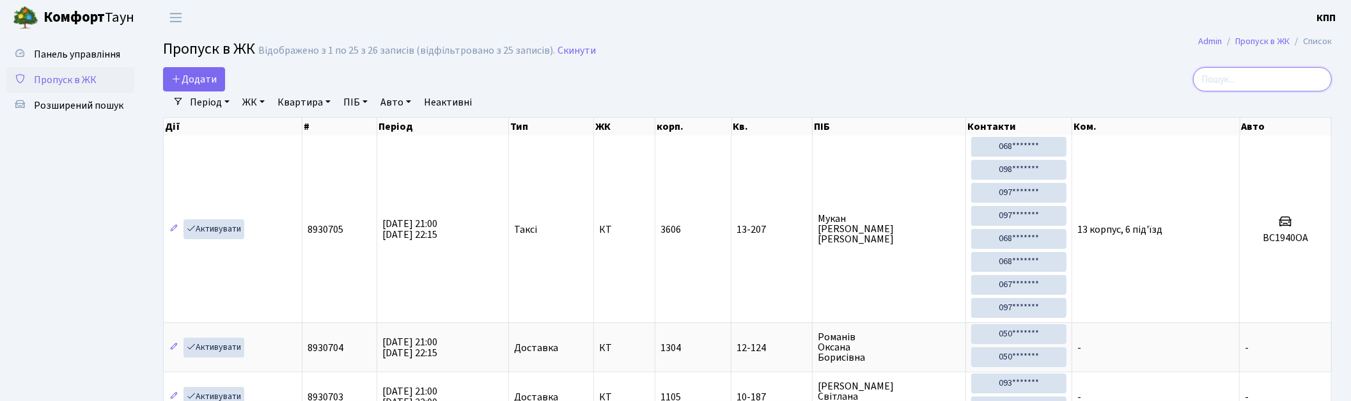
type input "5"
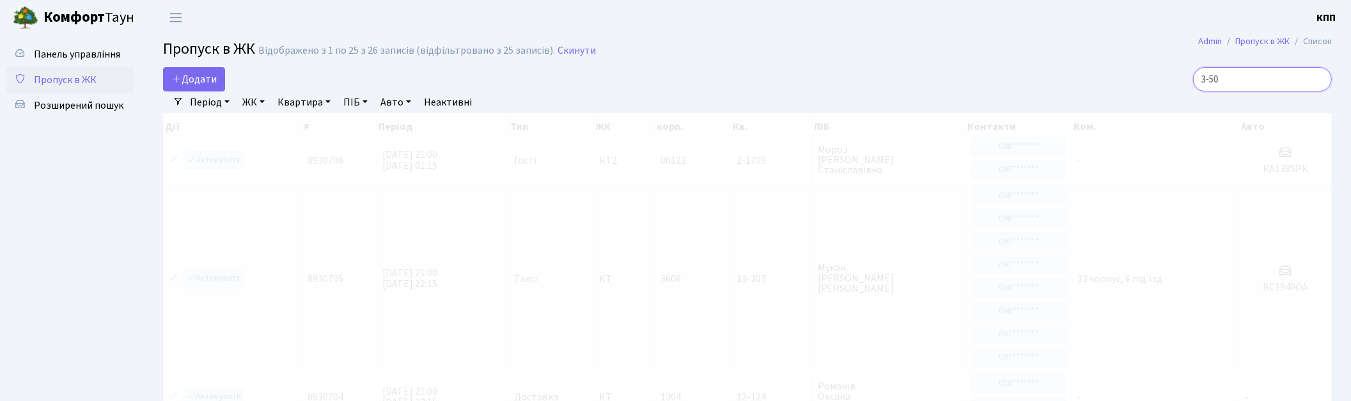
type input "3-50"
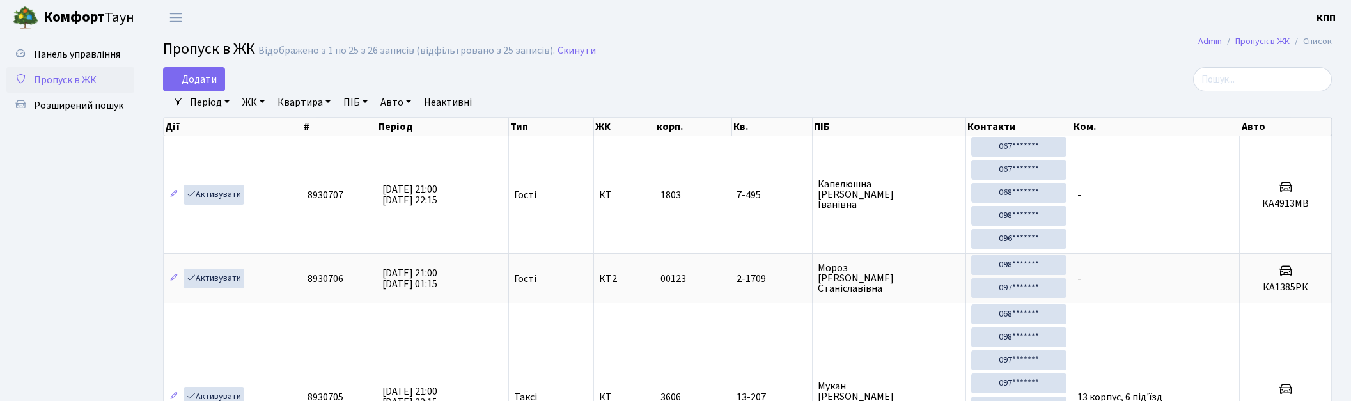
select select "25"
click at [189, 81] on span "Додати" at bounding box center [193, 79] width 45 height 14
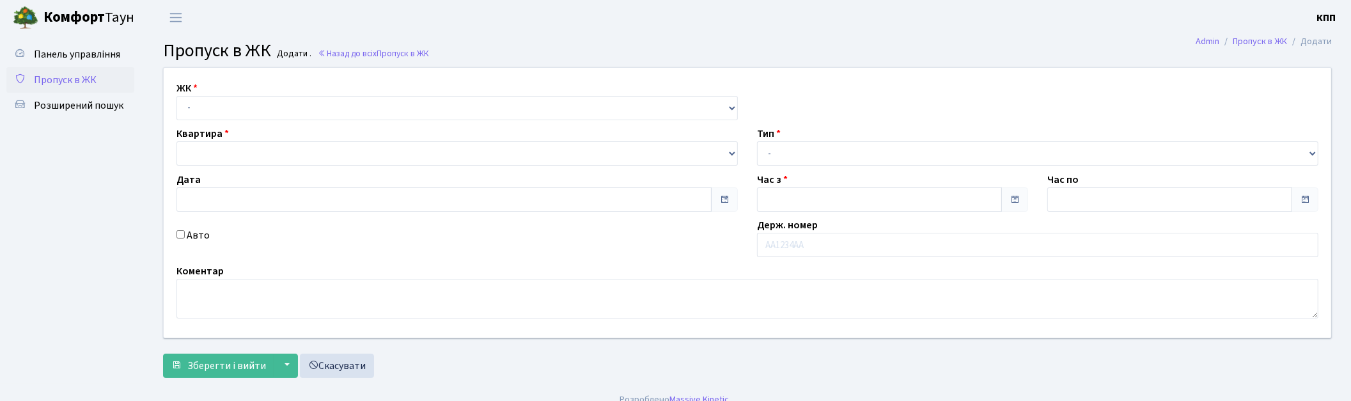
click at [290, 121] on div "ЖК - КТ, вул. Регенераторна, 4 КТ2, просп. Соборності, 17 КТ3, вул. Березнева, …" at bounding box center [747, 203] width 1186 height 270
select select "271"
click at [176, 96] on select "- КТ, вул. Регенераторна, 4 КТ2, просп. [STREET_ADDRESS] [STREET_ADDRESS] [PERS…" at bounding box center [456, 108] width 561 height 24
type input "[DATE]"
type input "21:00"
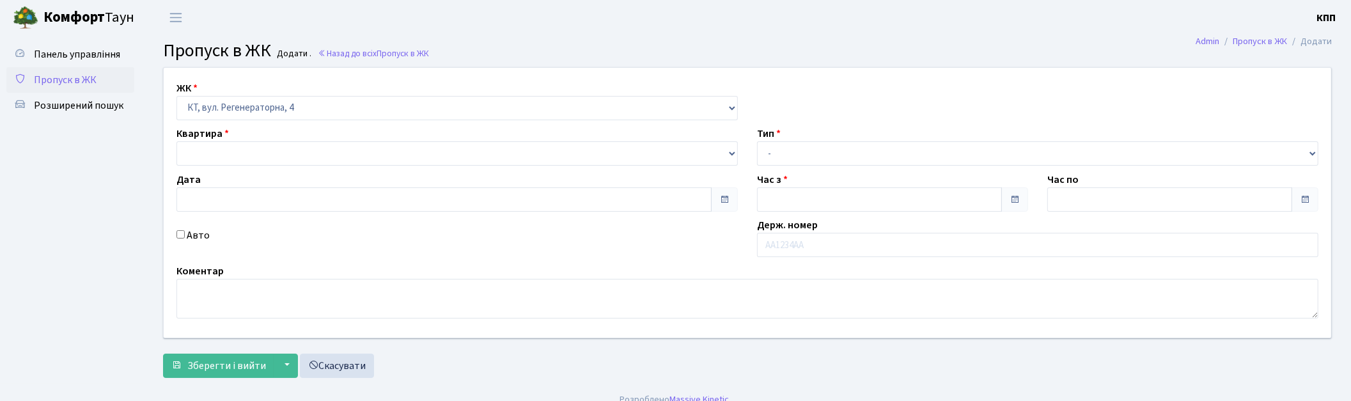
type input "22:15"
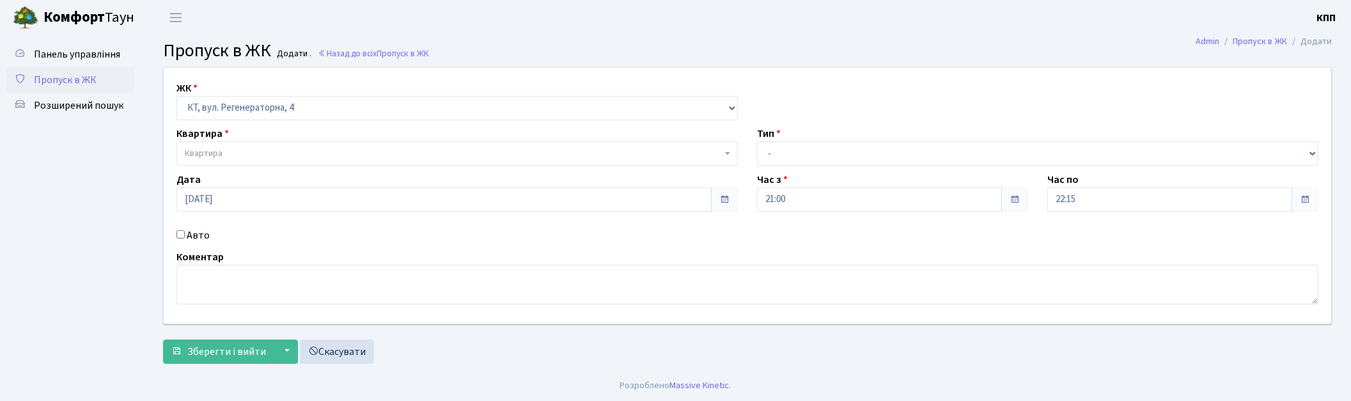
click at [301, 152] on span "Квартира" at bounding box center [453, 153] width 537 height 13
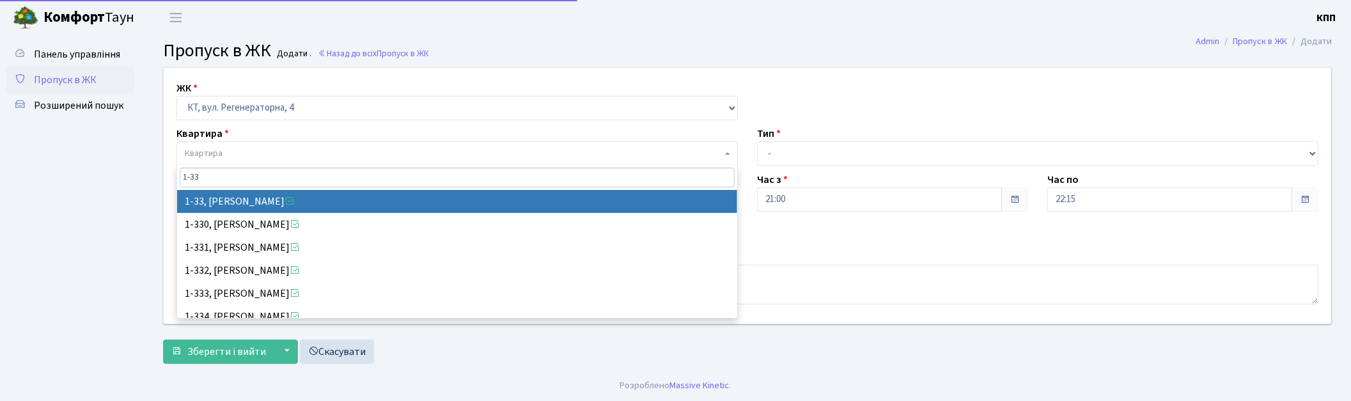
type input "1-33"
select select "33"
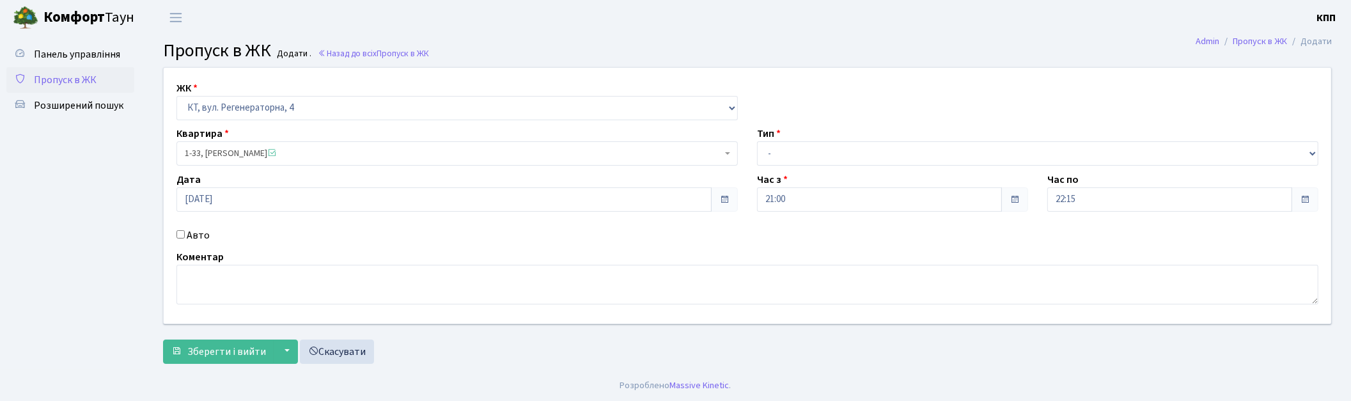
click at [198, 234] on label "Авто" at bounding box center [198, 235] width 23 height 15
click at [185, 234] on input "Авто" at bounding box center [180, 234] width 8 height 8
checkbox input "true"
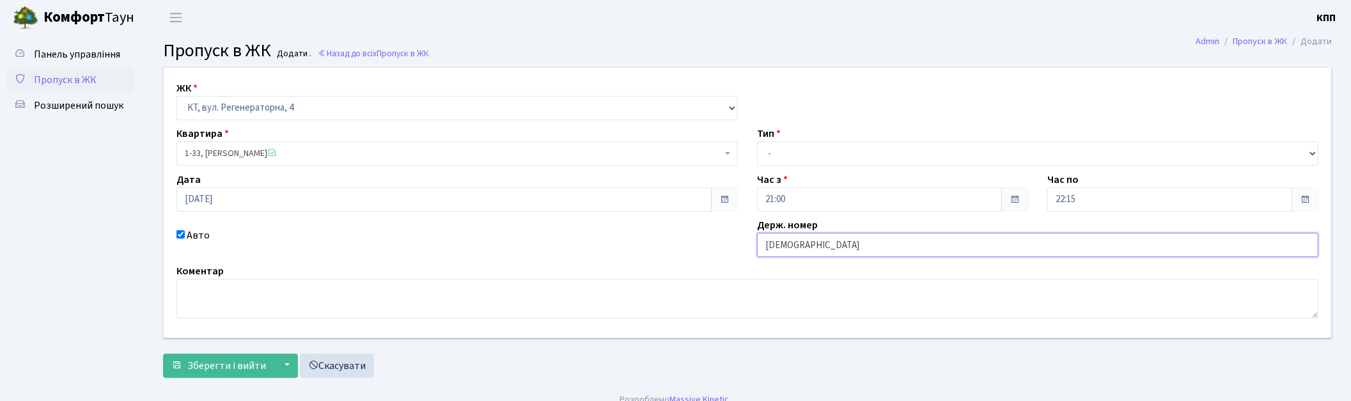
type input "КА8797МР"
click at [890, 150] on select "- Доставка Таксі Гості Сервіс" at bounding box center [1037, 153] width 561 height 24
select select "2"
click at [757, 141] on select "- Доставка Таксі Гості Сервіс" at bounding box center [1037, 153] width 561 height 24
click at [249, 359] on span "Зберегти і вийти" at bounding box center [226, 366] width 79 height 14
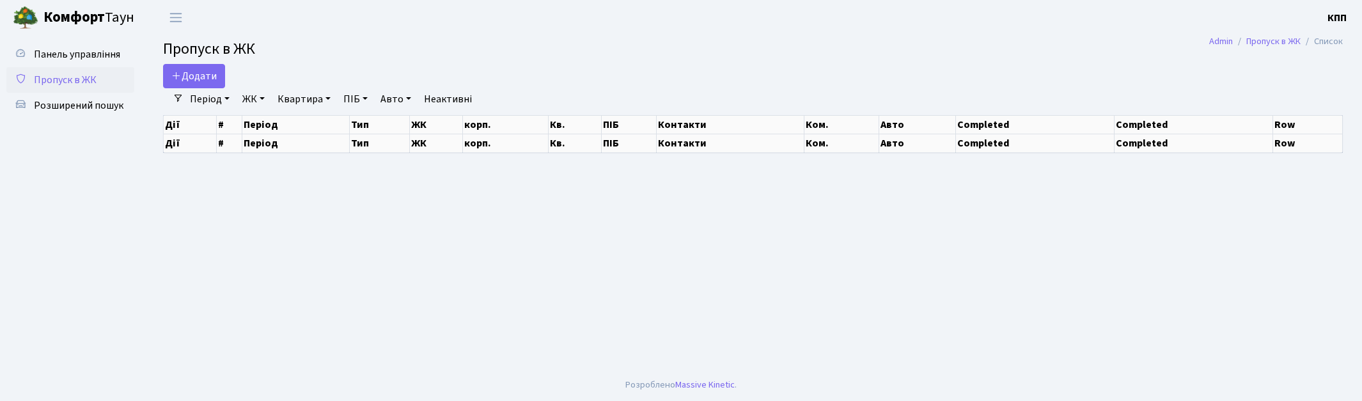
select select "25"
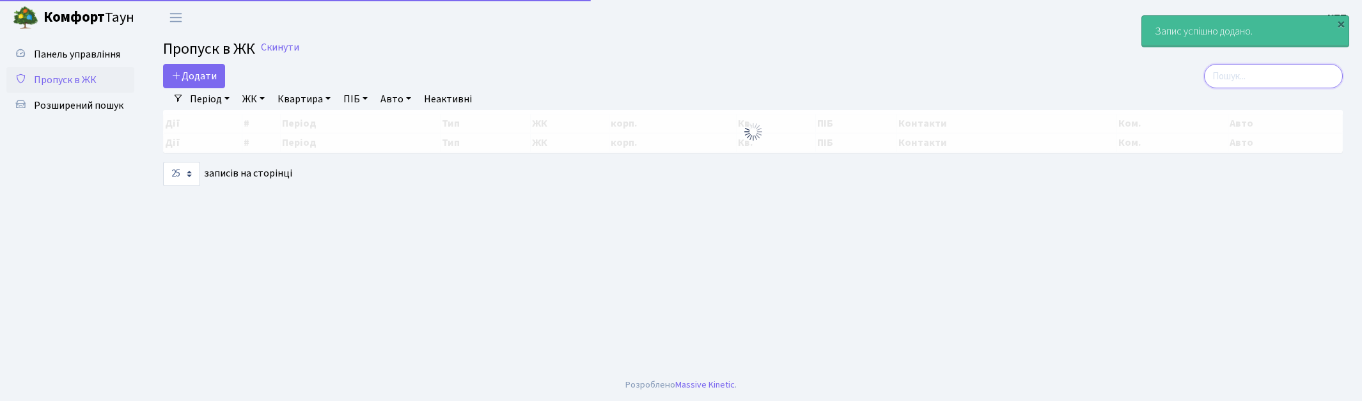
click at [1319, 79] on input "search" at bounding box center [1273, 76] width 139 height 24
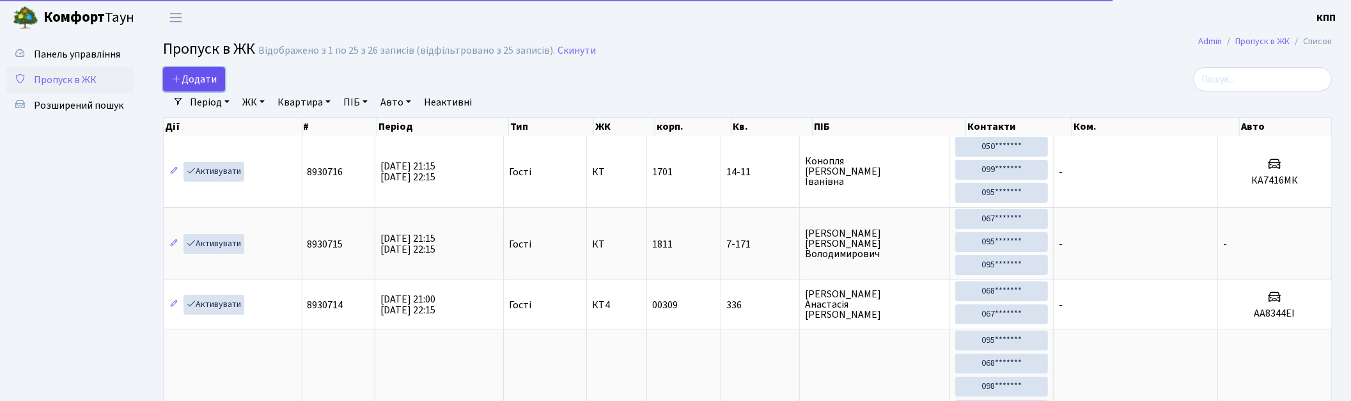
click at [176, 80] on icon at bounding box center [176, 79] width 10 height 10
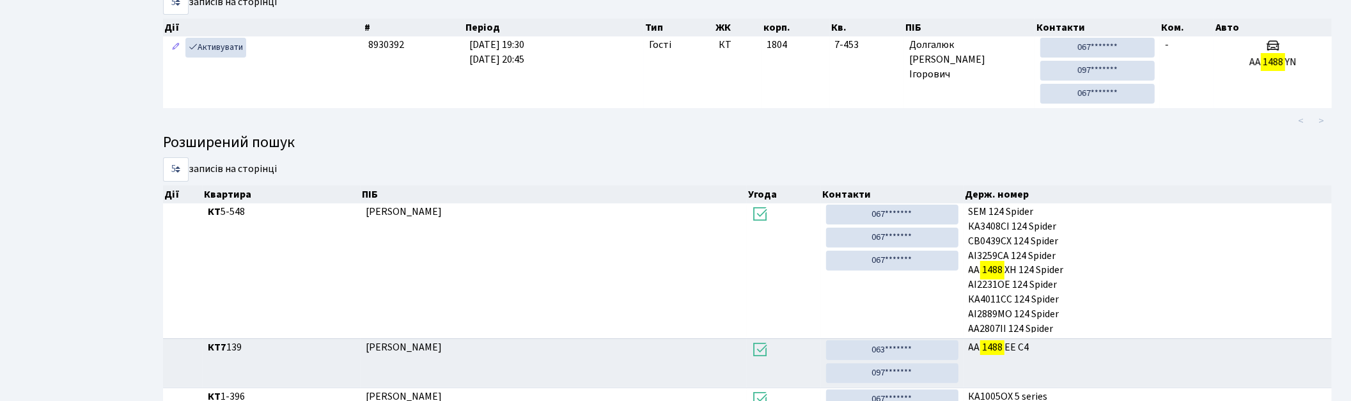
scroll to position [8, 0]
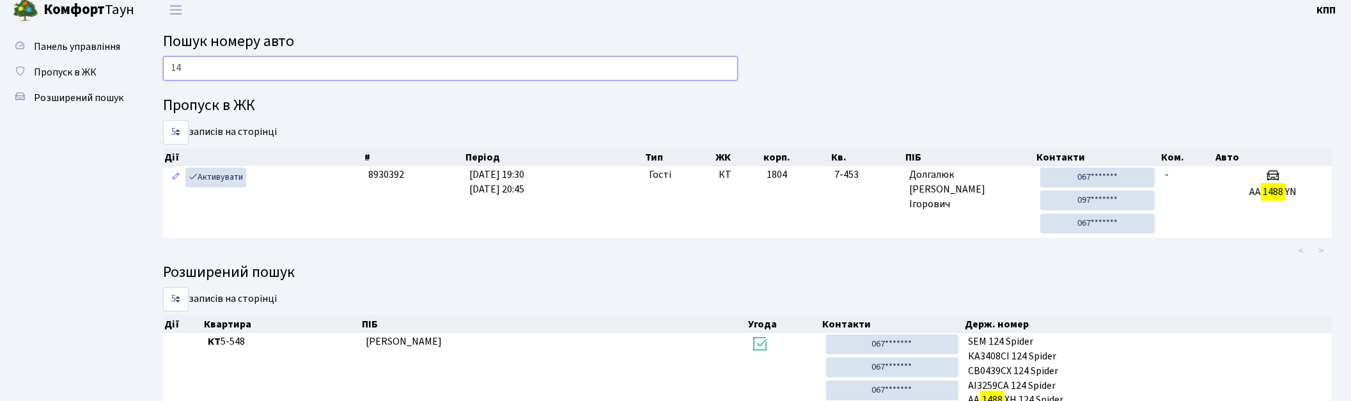
type input "1"
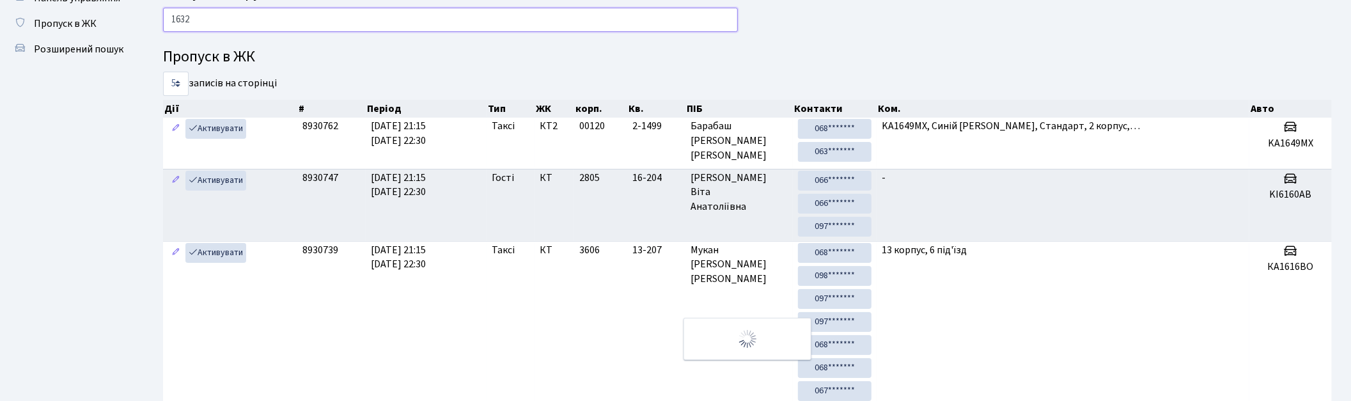
scroll to position [45, 0]
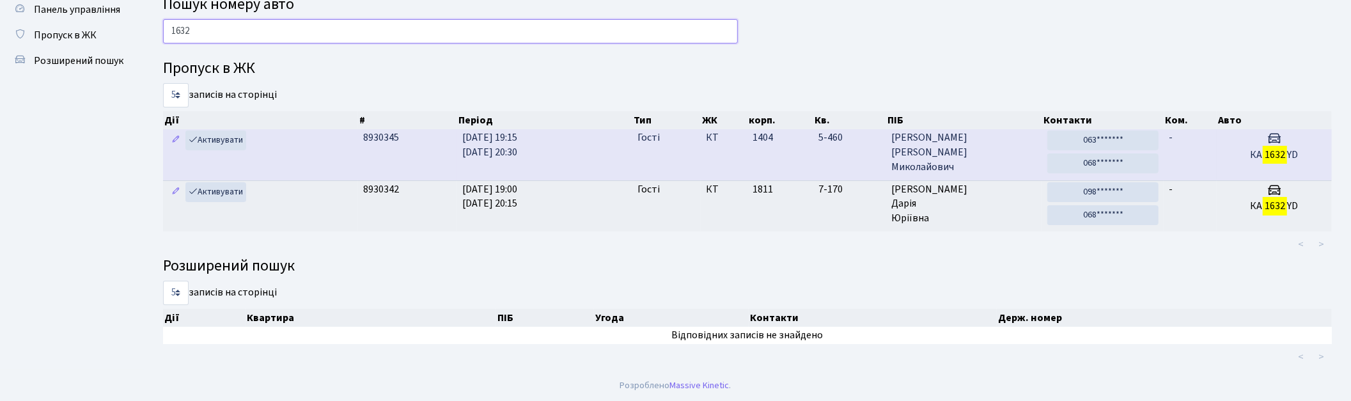
type input "1632"
click at [768, 152] on td "1404" at bounding box center [780, 154] width 66 height 51
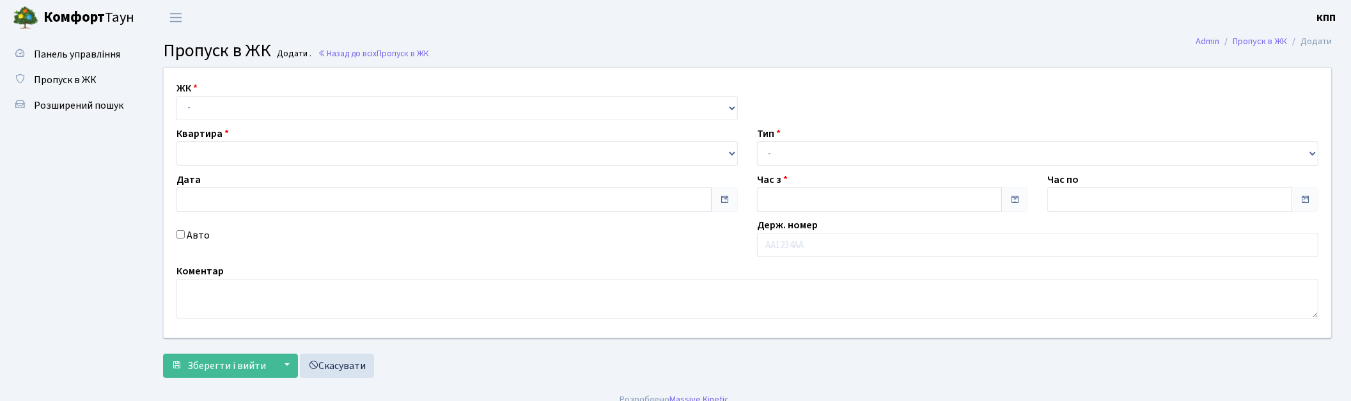
type input "[DATE]"
type input "21:15"
type input "22:15"
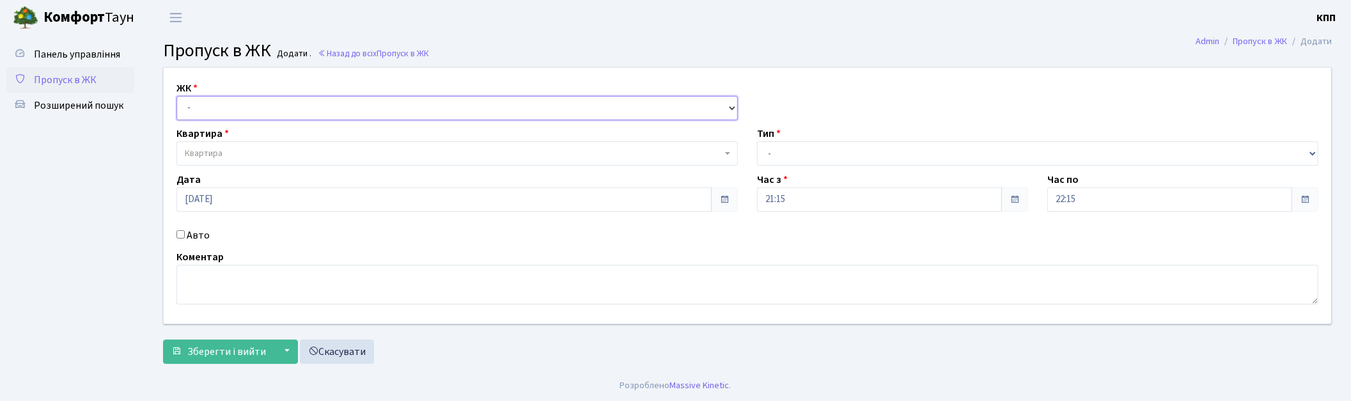
click at [248, 109] on select "- КТ, вул. Регенераторна, 4 КТ2, просп. [STREET_ADDRESS] [STREET_ADDRESS] [PERS…" at bounding box center [456, 108] width 561 height 24
select select "271"
click at [176, 96] on select "- КТ, вул. Регенераторна, 4 КТ2, просп. [STREET_ADDRESS] [STREET_ADDRESS] [PERS…" at bounding box center [456, 108] width 561 height 24
select select
click at [251, 148] on span "Квартира" at bounding box center [453, 153] width 537 height 13
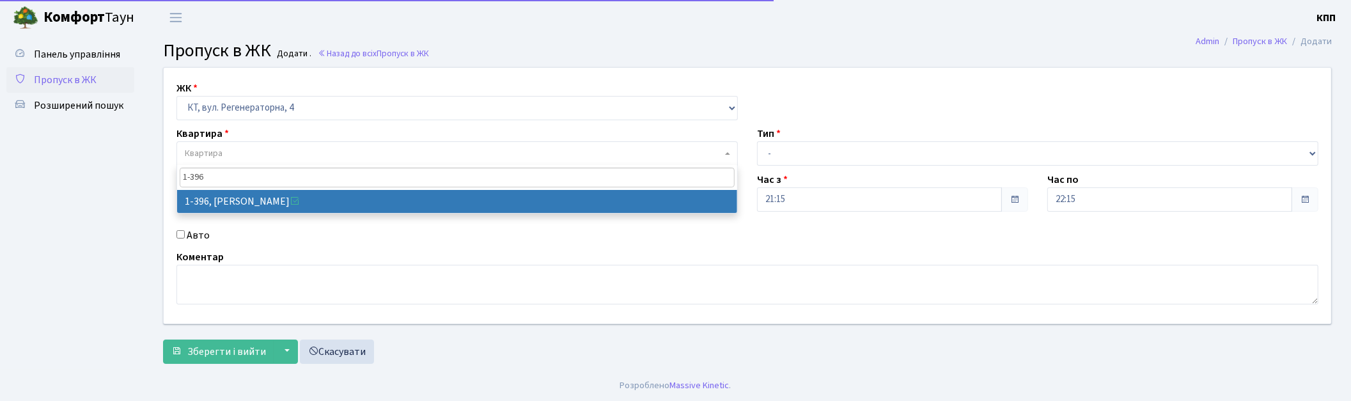
type input "1-396"
select select "448"
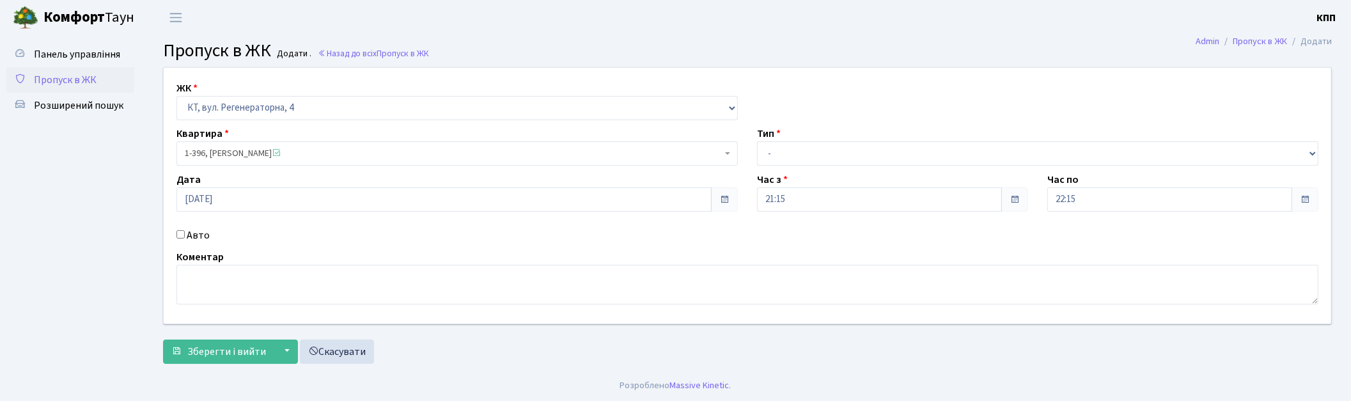
click at [199, 231] on label "Авто" at bounding box center [198, 235] width 23 height 15
click at [185, 231] on input "Авто" at bounding box center [180, 234] width 8 height 8
checkbox input "true"
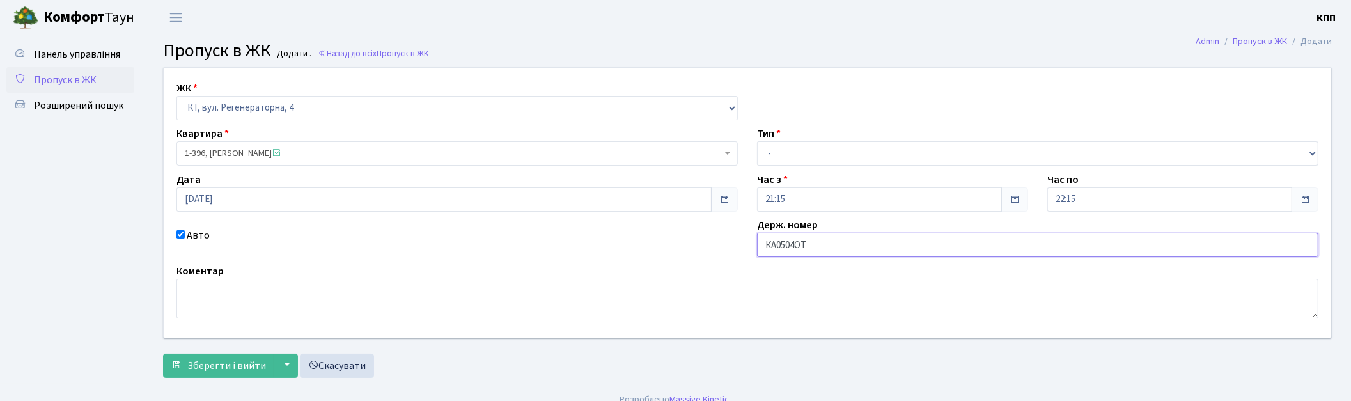
type input "КА0504ОТ"
click at [814, 148] on select "- Доставка Таксі Гості Сервіс" at bounding box center [1037, 153] width 561 height 24
select select "3"
click at [757, 141] on select "- Доставка Таксі Гості Сервіс" at bounding box center [1037, 153] width 561 height 24
click at [226, 361] on span "Зберегти і вийти" at bounding box center [226, 366] width 79 height 14
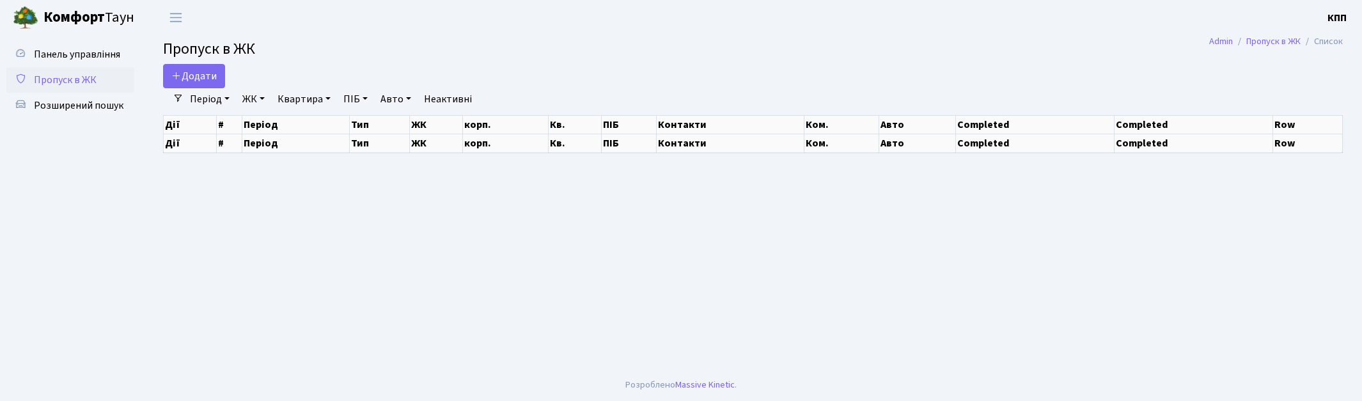
select select "25"
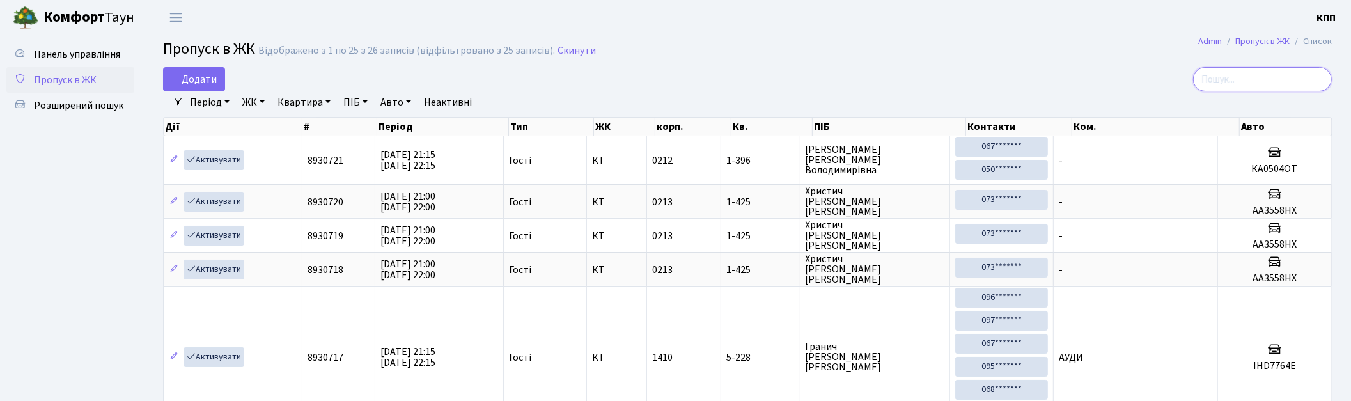
click at [1225, 86] on input "search" at bounding box center [1262, 79] width 139 height 24
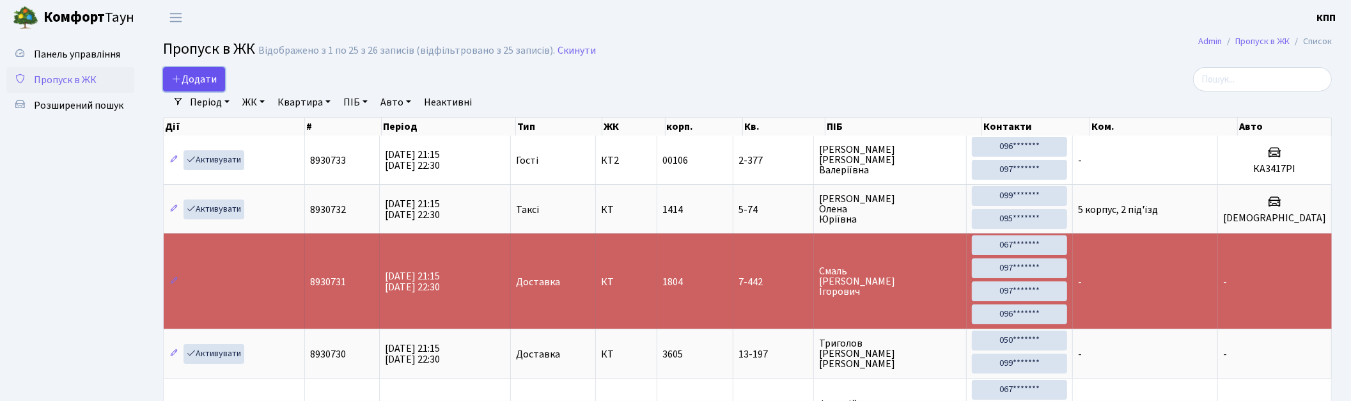
click at [206, 82] on span "Додати" at bounding box center [193, 79] width 45 height 14
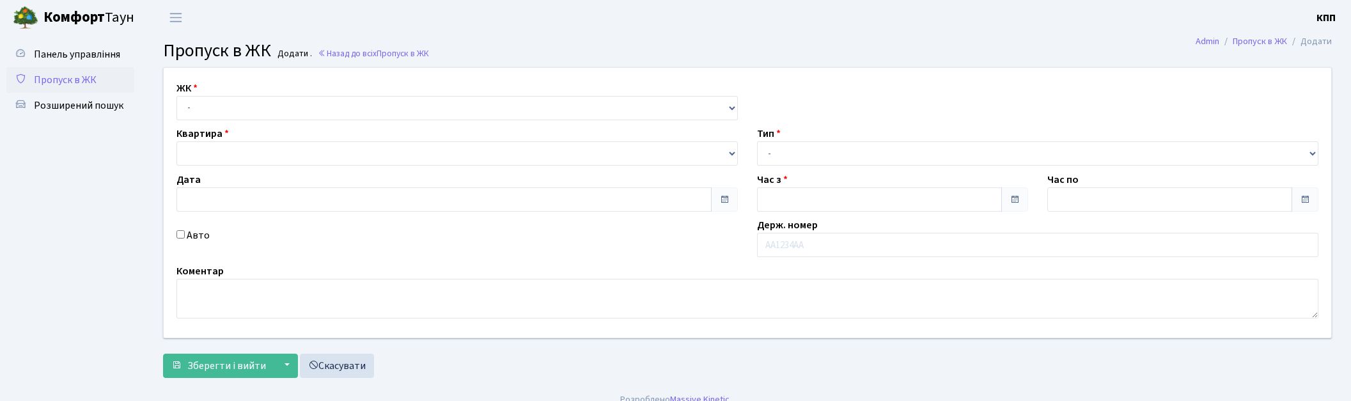
type input "[DATE]"
type input "21:15"
type input "22:15"
select select "271"
click at [176, 96] on select "- КТ, вул. Регенераторна, 4 КТ2, просп. [STREET_ADDRESS] [STREET_ADDRESS] [PERS…" at bounding box center [456, 108] width 561 height 24
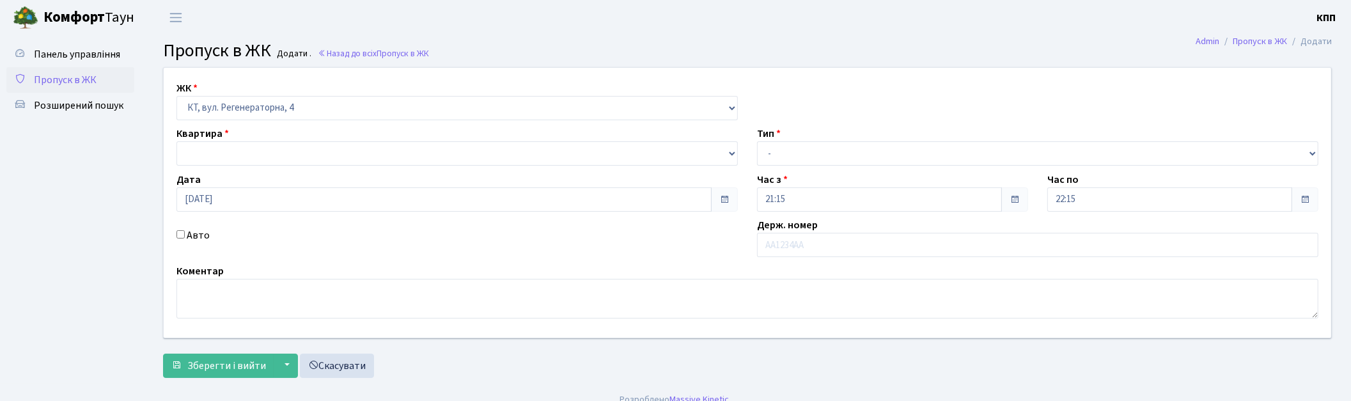
select select
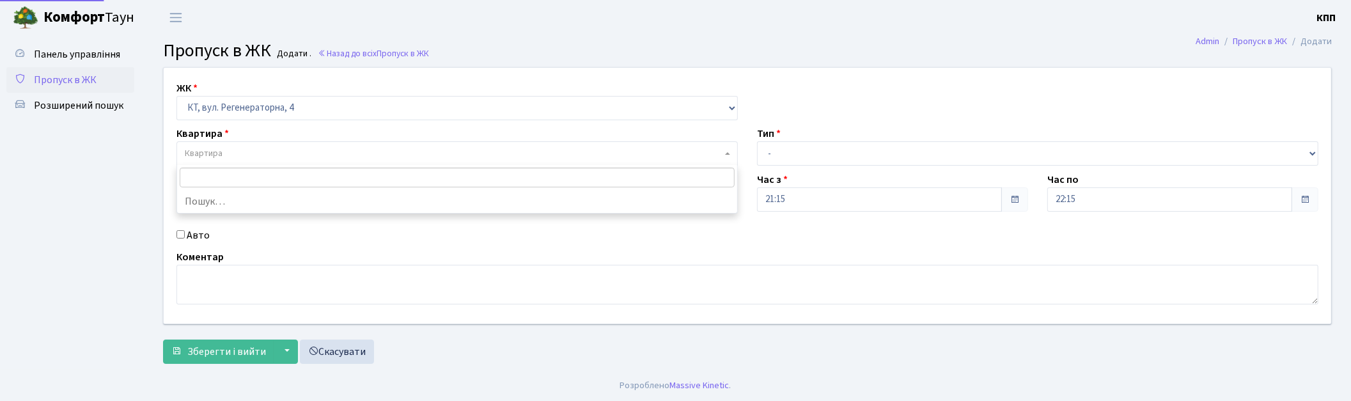
click at [257, 150] on span "Квартира" at bounding box center [453, 153] width 537 height 13
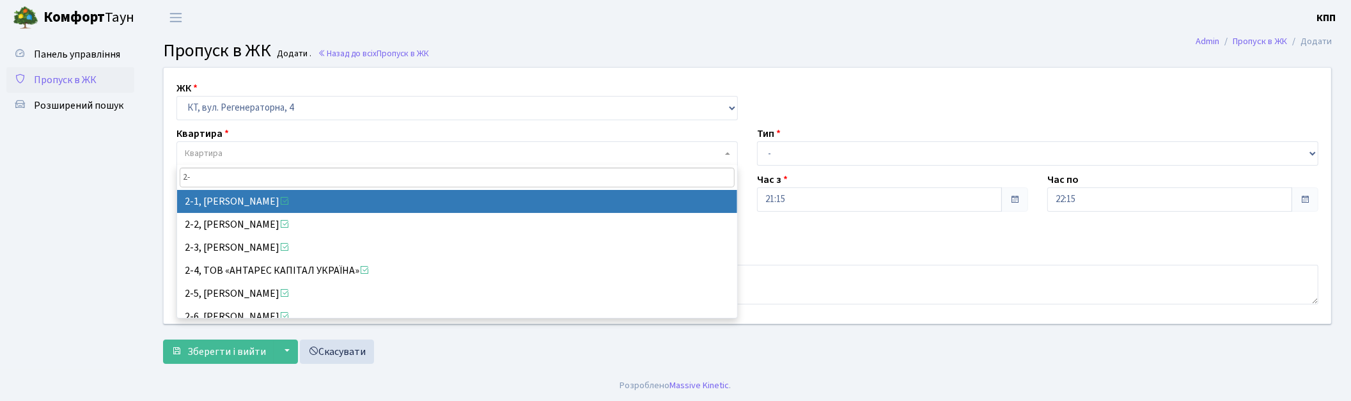
type input "2"
type input "5-23"
select select "2515"
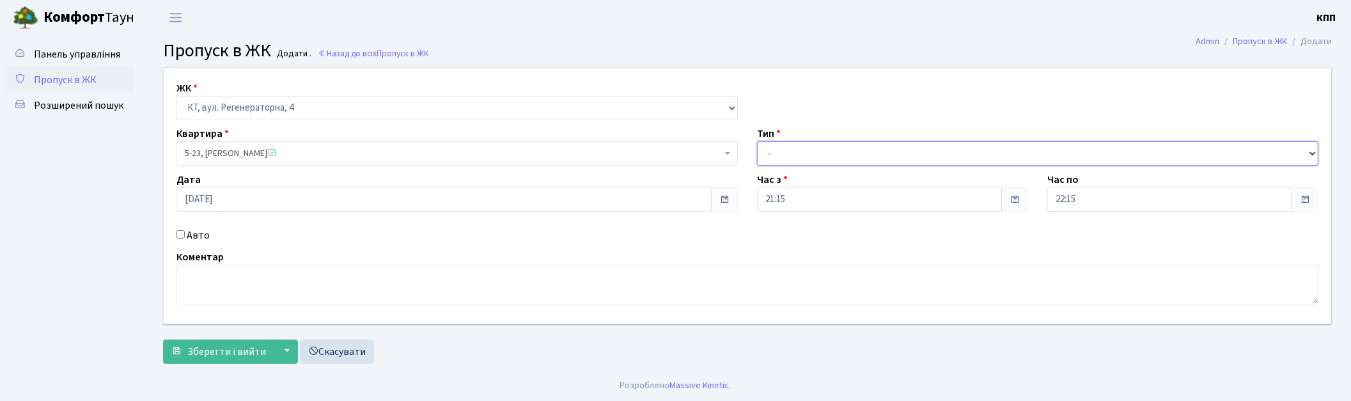
drag, startPoint x: 832, startPoint y: 150, endPoint x: 829, endPoint y: 161, distance: 11.2
click at [832, 150] on select "- Доставка Таксі Гості Сервіс" at bounding box center [1037, 153] width 561 height 24
select select "1"
click at [757, 141] on select "- Доставка Таксі Гості Сервіс" at bounding box center [1037, 153] width 561 height 24
click at [228, 354] on span "Зберегти і вийти" at bounding box center [226, 352] width 79 height 14
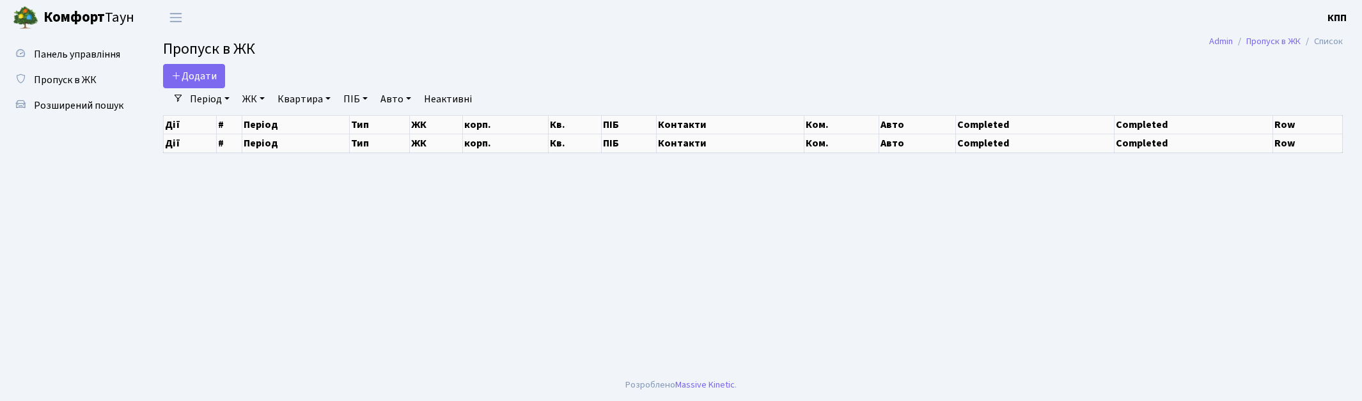
select select "25"
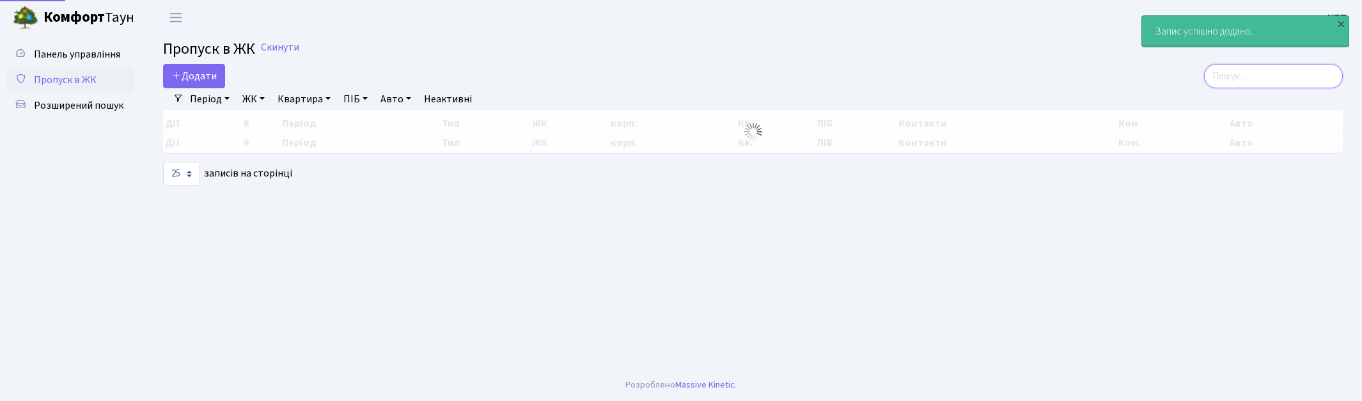
click at [1273, 72] on input "search" at bounding box center [1273, 76] width 139 height 24
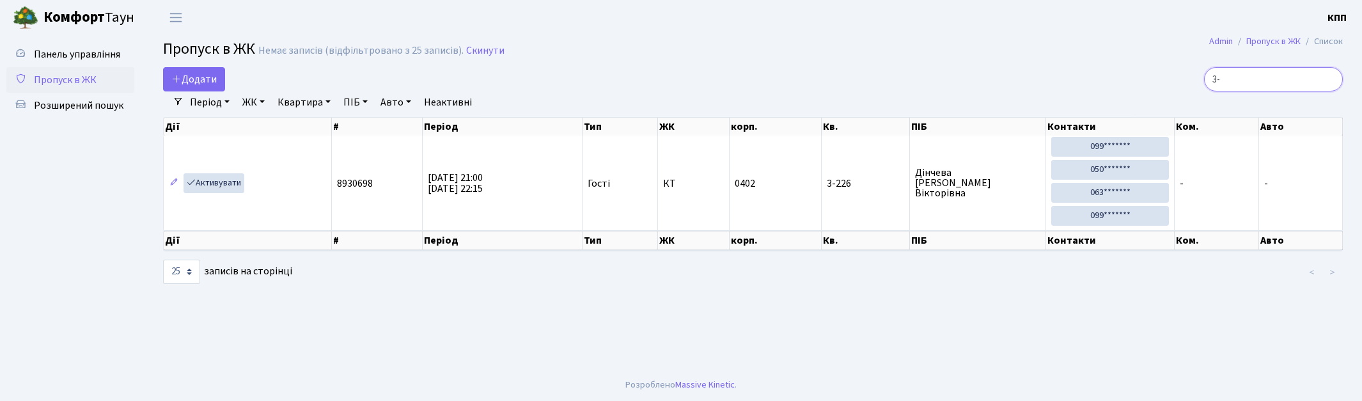
type input "3"
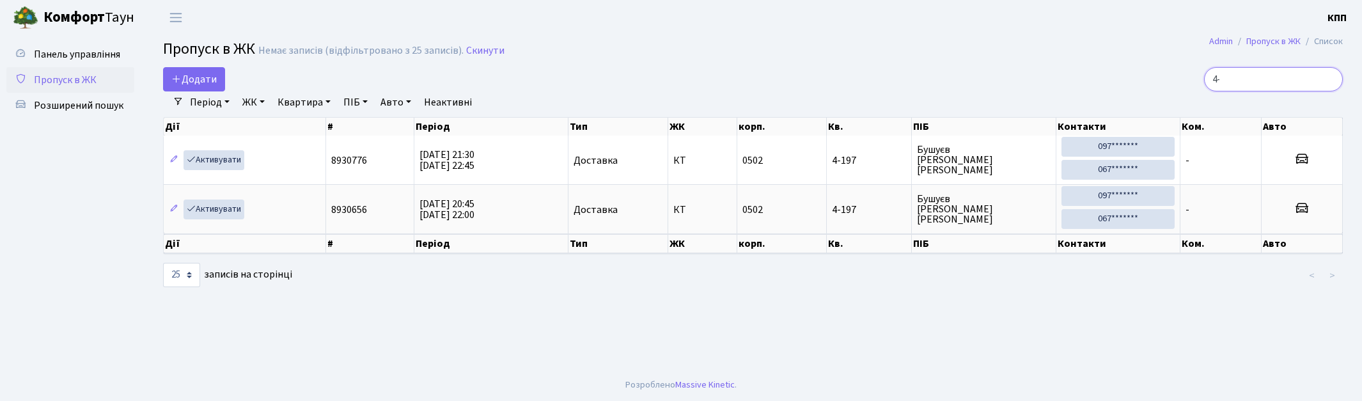
type input "4"
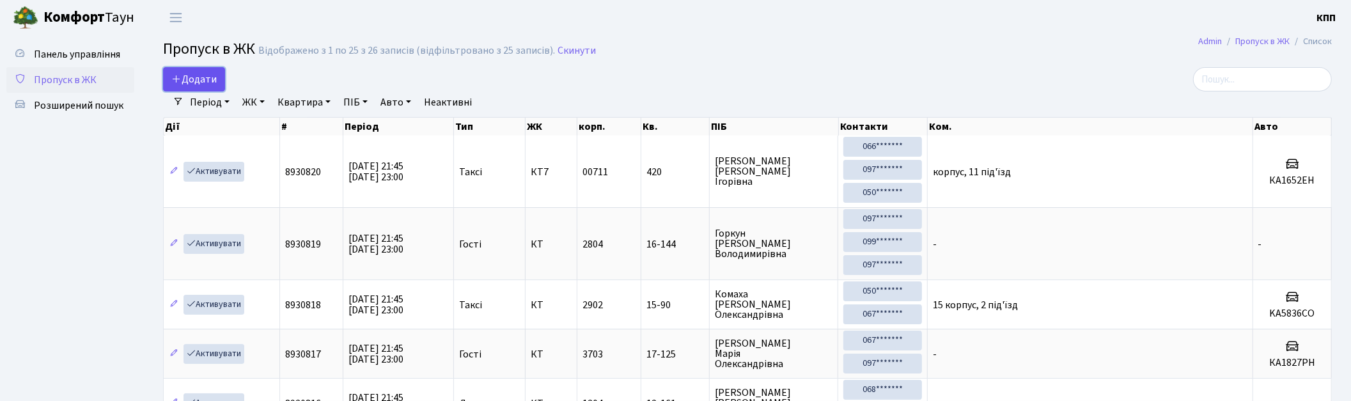
click at [212, 77] on span "Додати" at bounding box center [193, 79] width 45 height 14
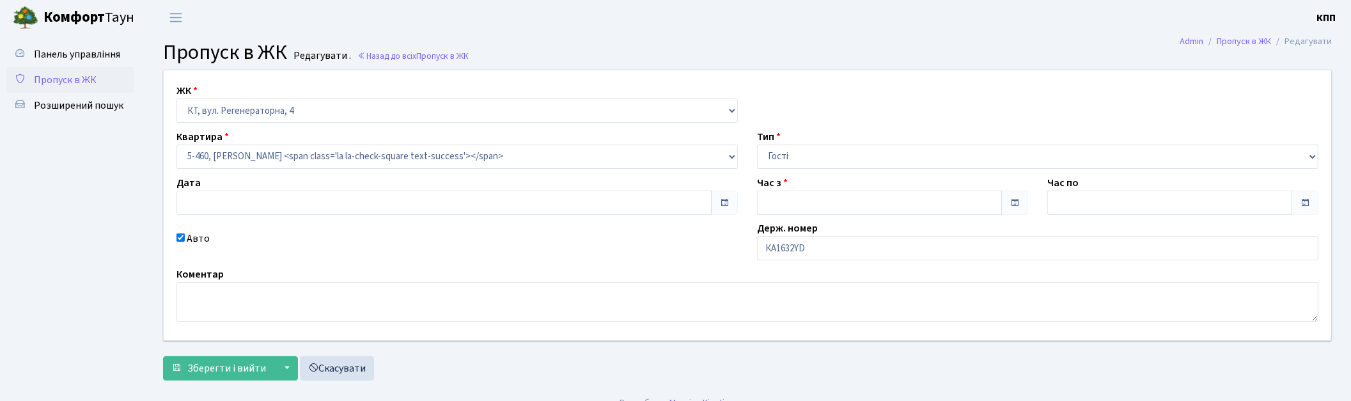
type input "[DATE]"
type input "19:15"
type input "20:30"
checkbox input "true"
click at [770, 249] on input "КА1632YD" at bounding box center [1037, 248] width 561 height 24
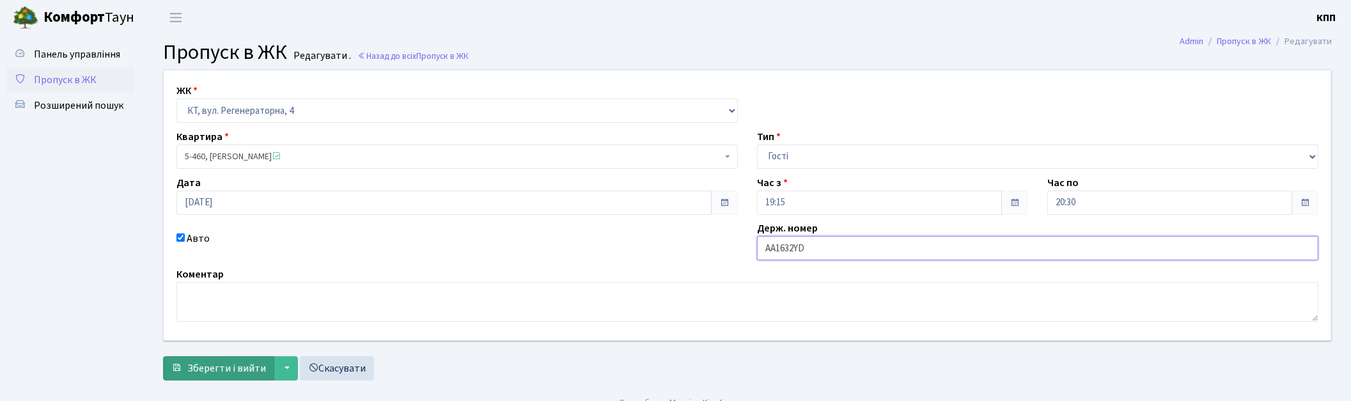
type input "АА1632YD"
click at [254, 372] on span "Зберегти і вийти" at bounding box center [226, 368] width 79 height 14
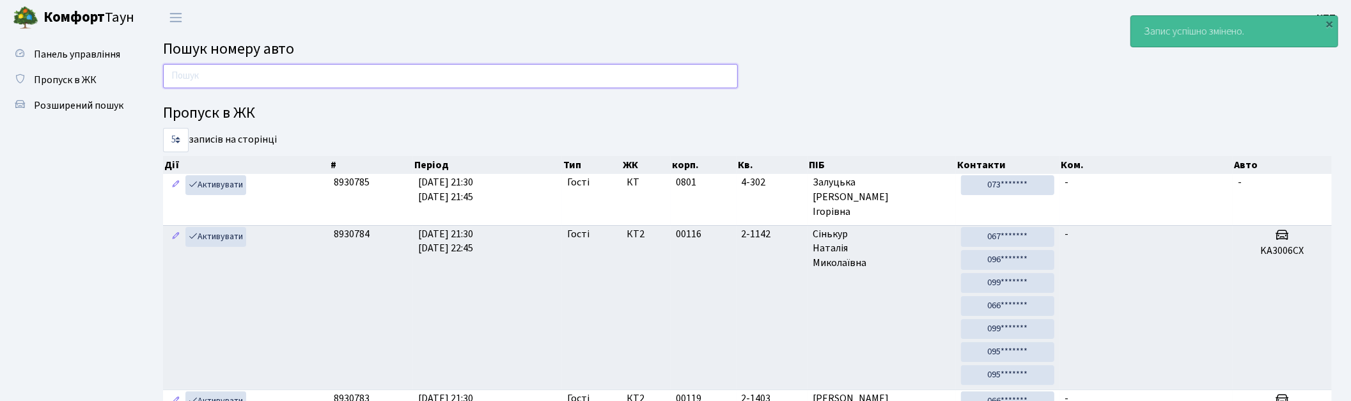
click at [199, 74] on input "text" at bounding box center [450, 76] width 575 height 24
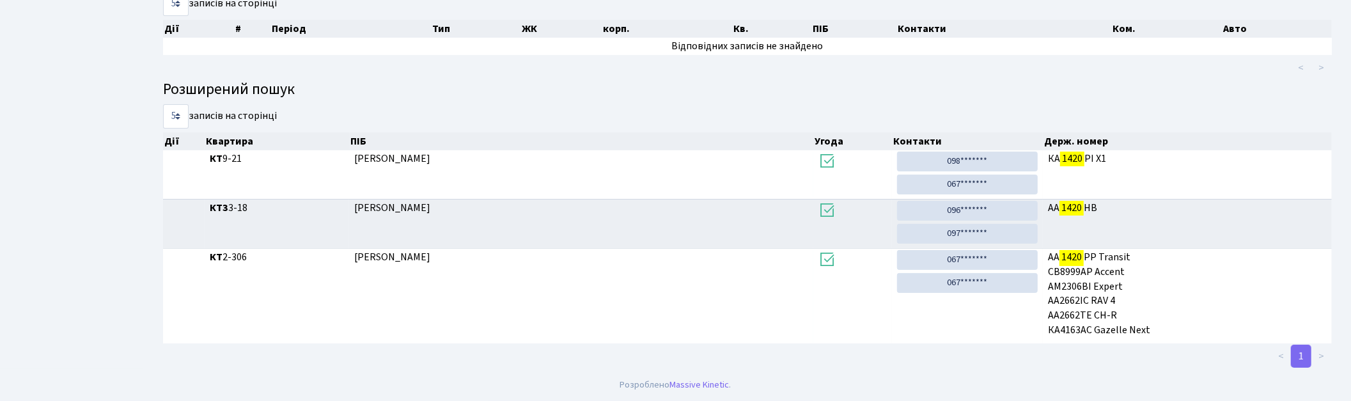
scroll to position [68, 0]
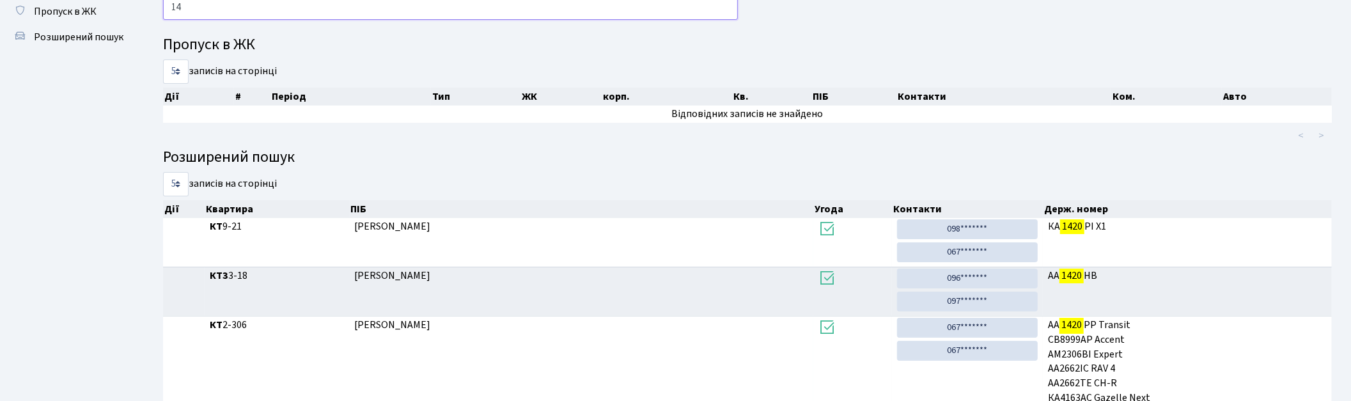
type input "1"
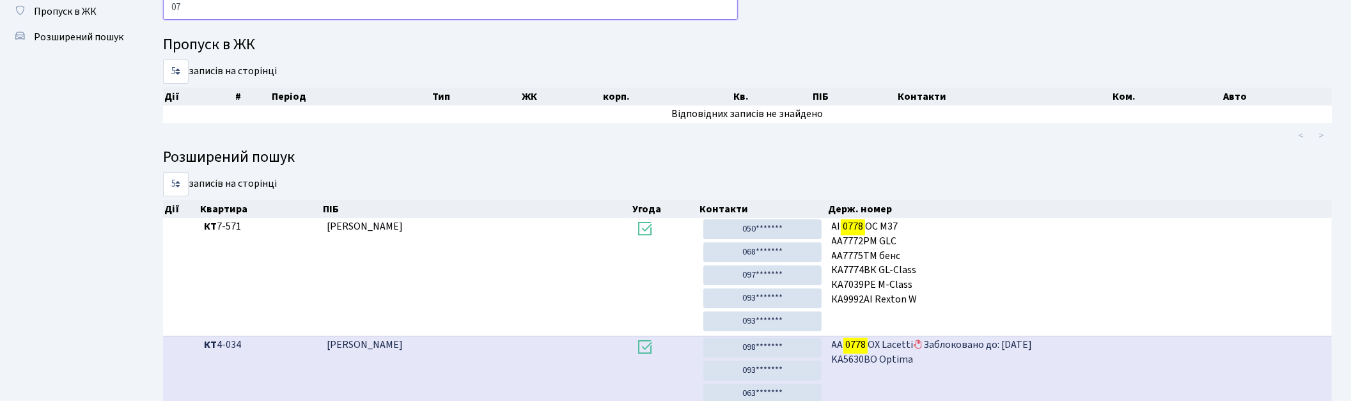
type input "0"
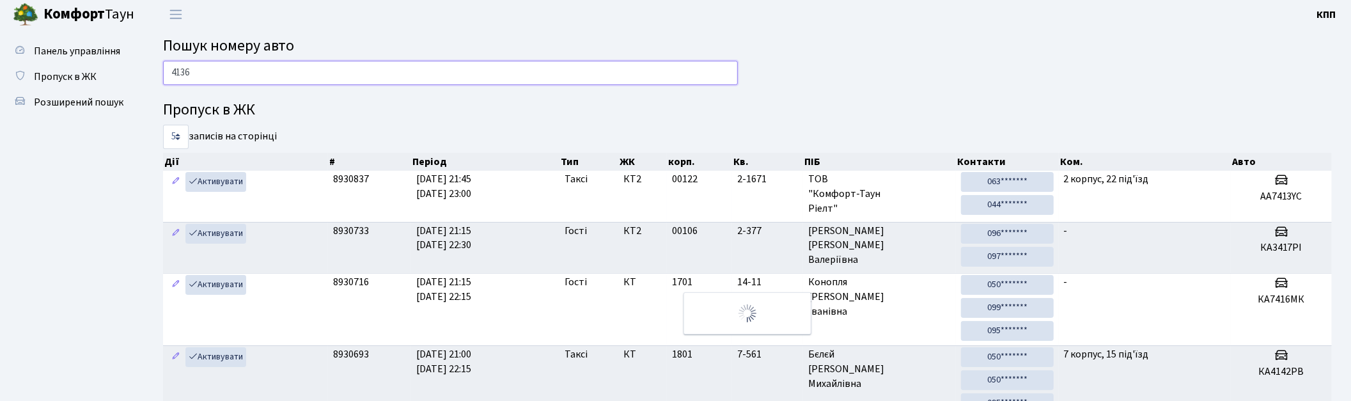
scroll to position [0, 0]
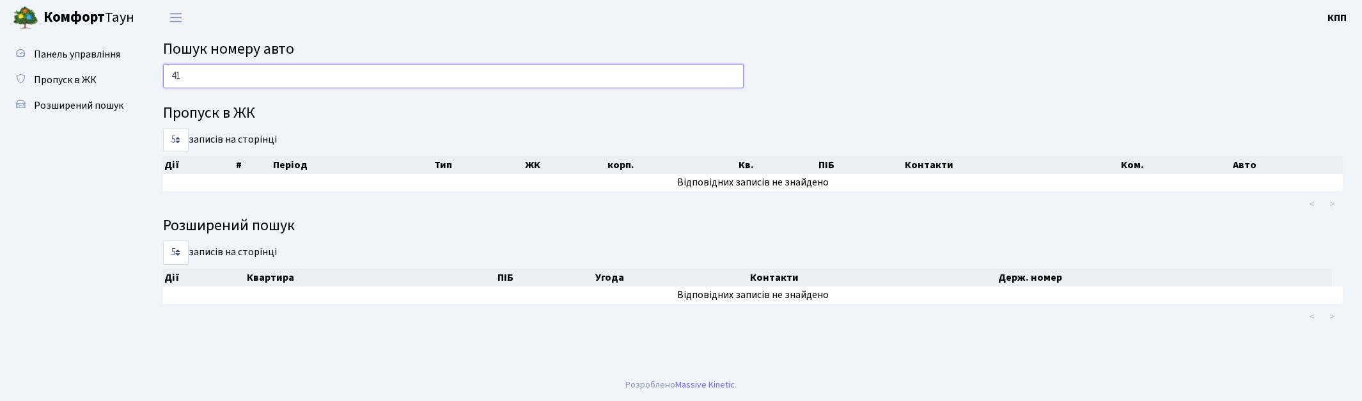
type input "4"
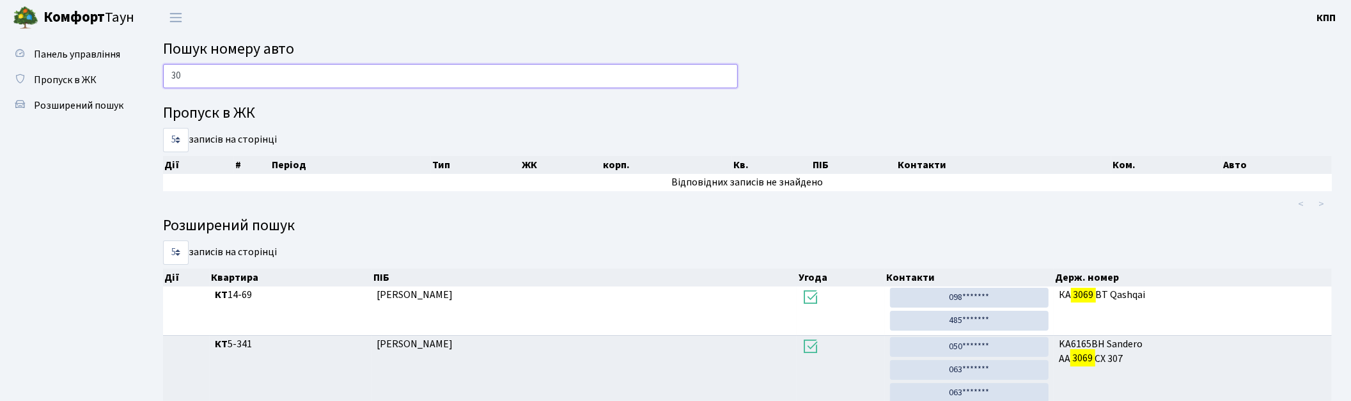
type input "3"
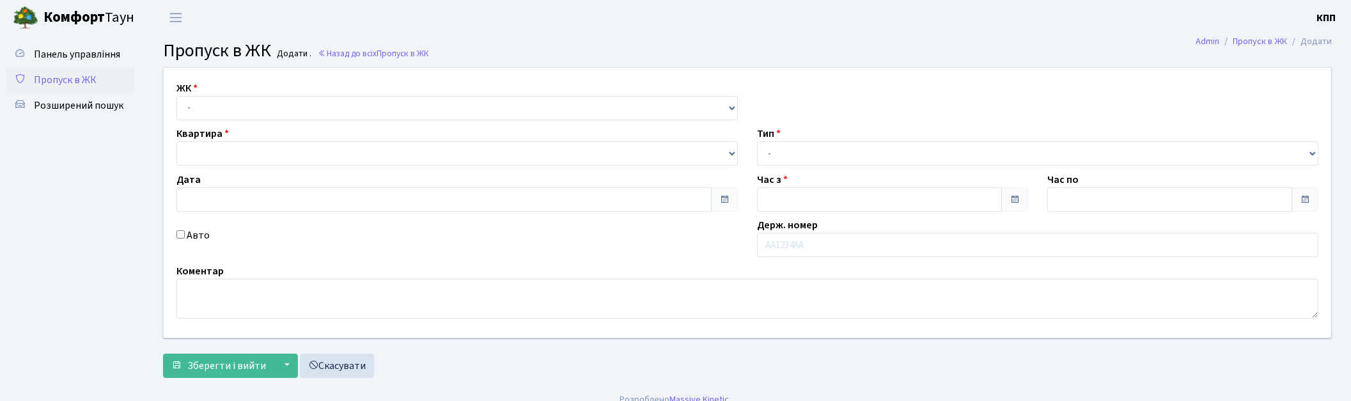
type input "[DATE]"
type input "21:45"
type input "22:45"
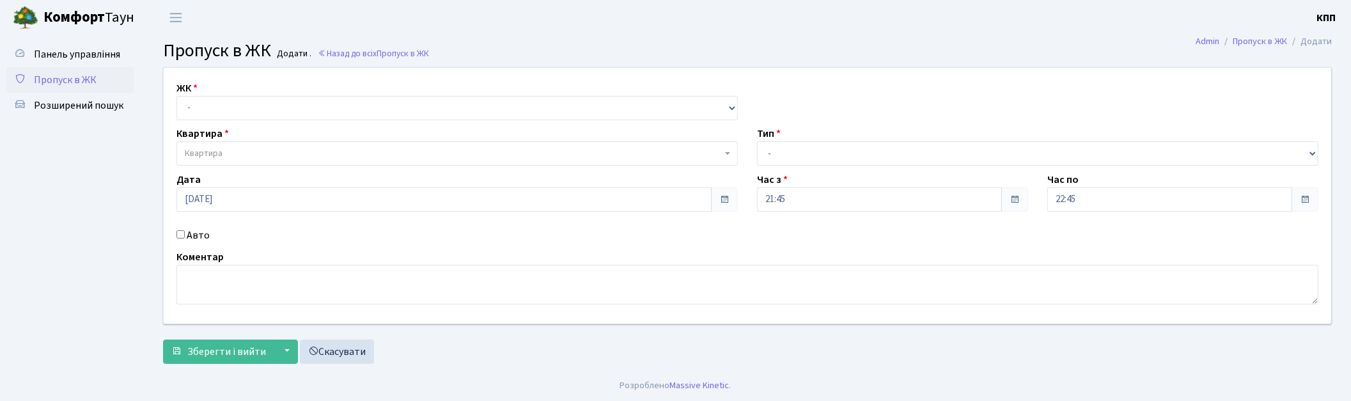
select select "271"
click at [176, 96] on select "- КТ, вул. Регенераторна, 4 КТ2, просп. [STREET_ADDRESS] [STREET_ADDRESS] [PERS…" at bounding box center [456, 108] width 561 height 24
select select
click at [235, 148] on span "Квартира" at bounding box center [453, 153] width 537 height 13
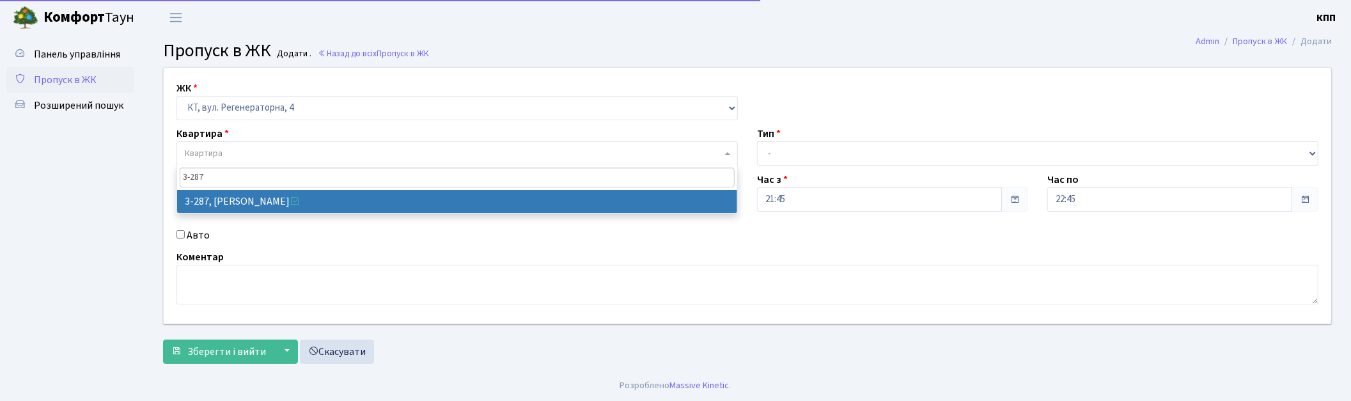
type input "3-287"
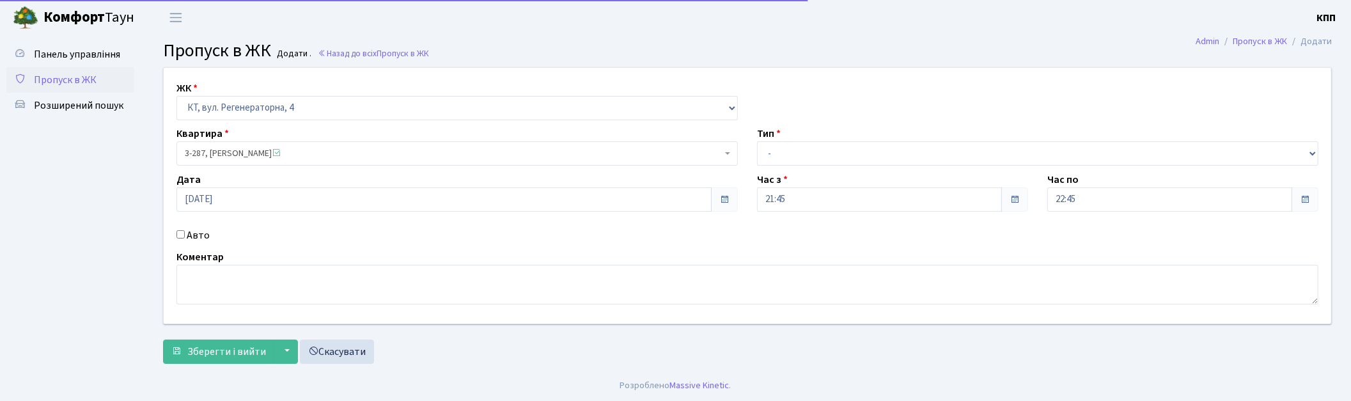
select select "1505"
click at [202, 238] on label "Авто" at bounding box center [198, 235] width 23 height 15
click at [185, 238] on input "Авто" at bounding box center [180, 234] width 8 height 8
checkbox input "true"
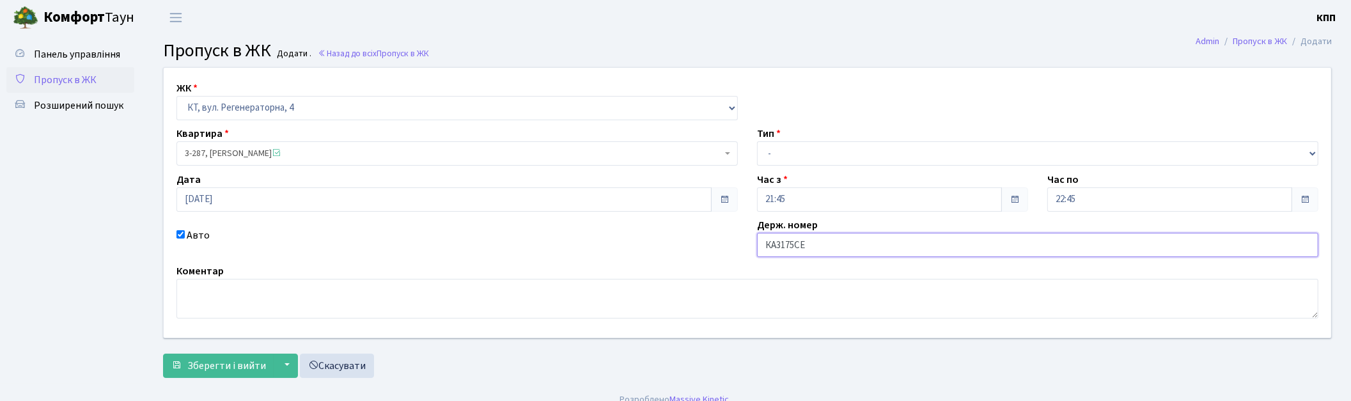
type input "КА3175СЕ"
drag, startPoint x: 826, startPoint y: 148, endPoint x: 820, endPoint y: 163, distance: 16.6
click at [825, 148] on select "- Доставка Таксі Гості Сервіс" at bounding box center [1037, 153] width 561 height 24
select select "3"
click at [757, 141] on select "- Доставка Таксі Гості Сервіс" at bounding box center [1037, 153] width 561 height 24
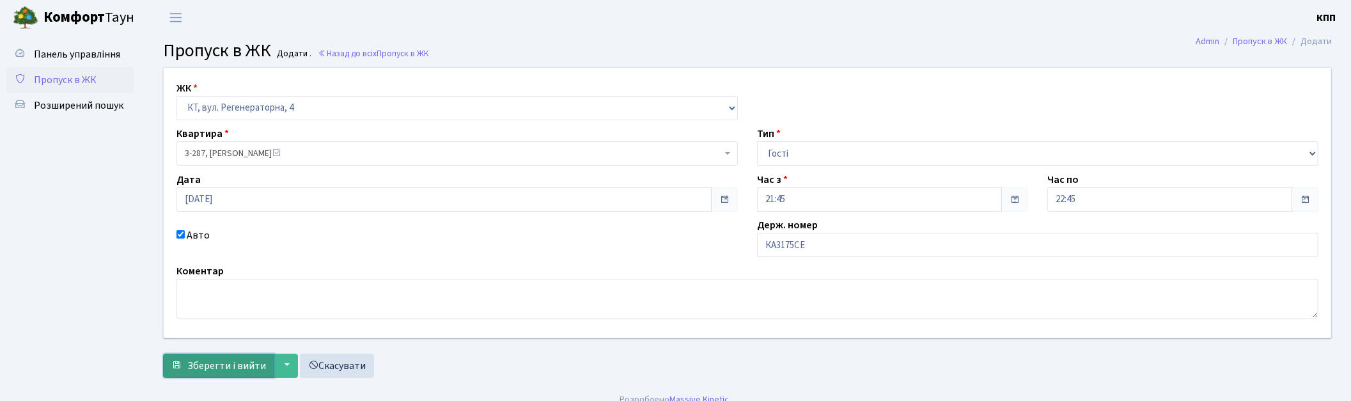
click at [182, 371] on button "Зберегти і вийти" at bounding box center [218, 366] width 111 height 24
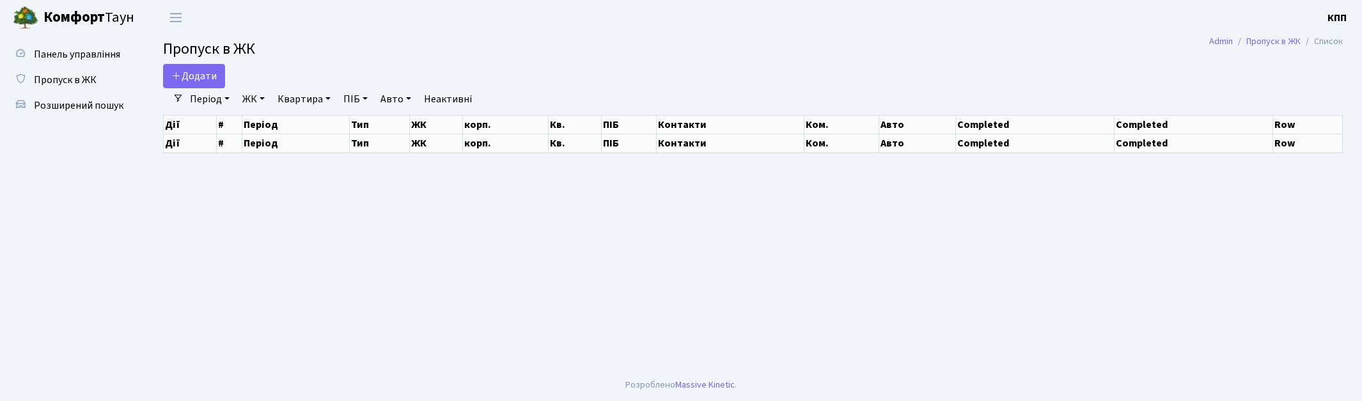
select select "25"
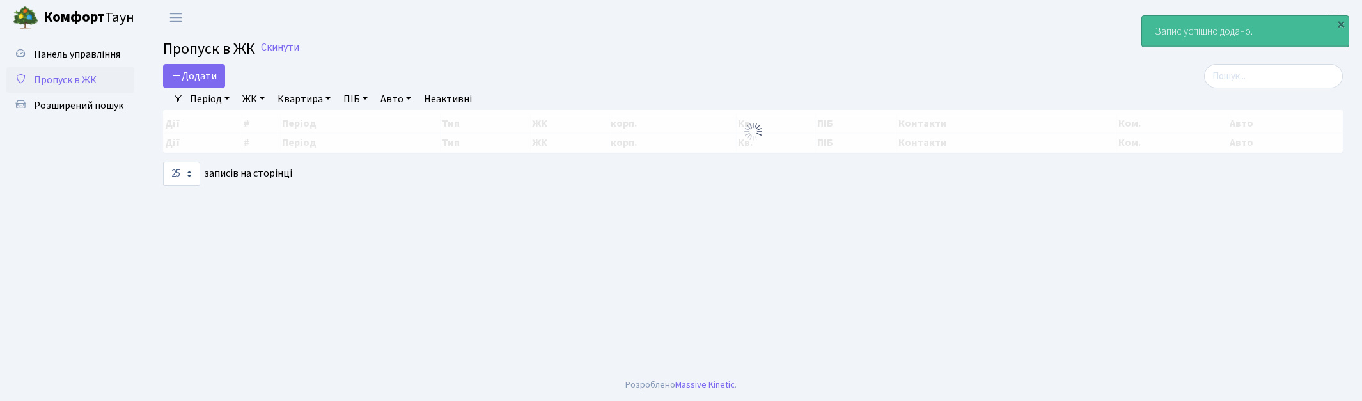
click at [1288, 75] on div at bounding box center [1153, 76] width 400 height 24
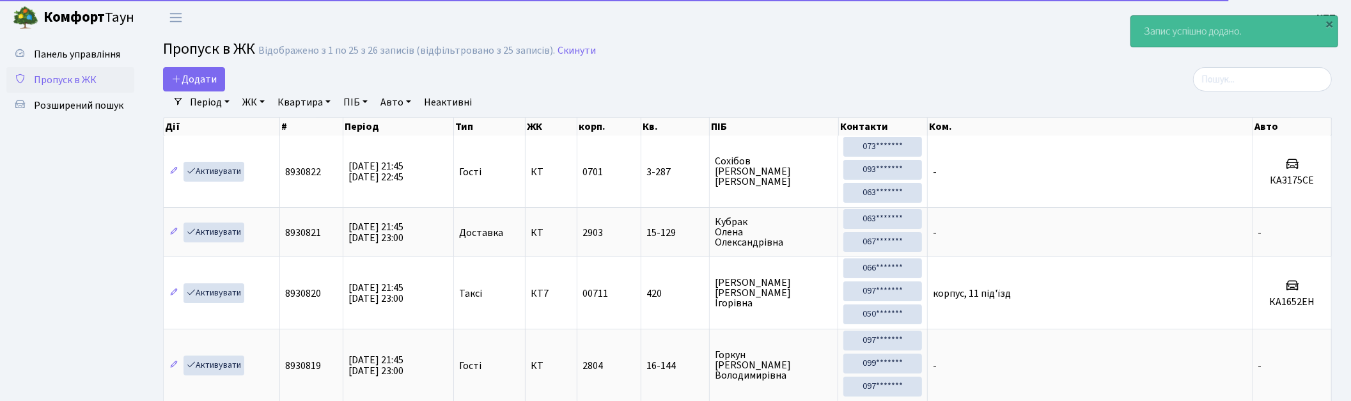
click at [1263, 61] on h2 "Пропуск в ЖК Відображено з 1 по 25 з 26 записів (відфільтровано з 25 записів). …" at bounding box center [747, 51] width 1169 height 22
click at [1257, 79] on input "search" at bounding box center [1262, 79] width 139 height 24
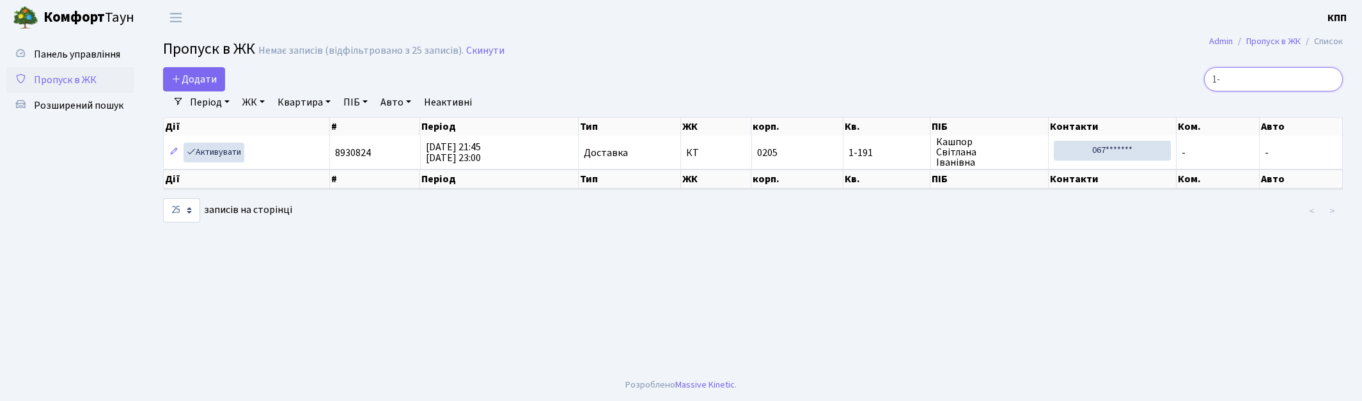
type input "1"
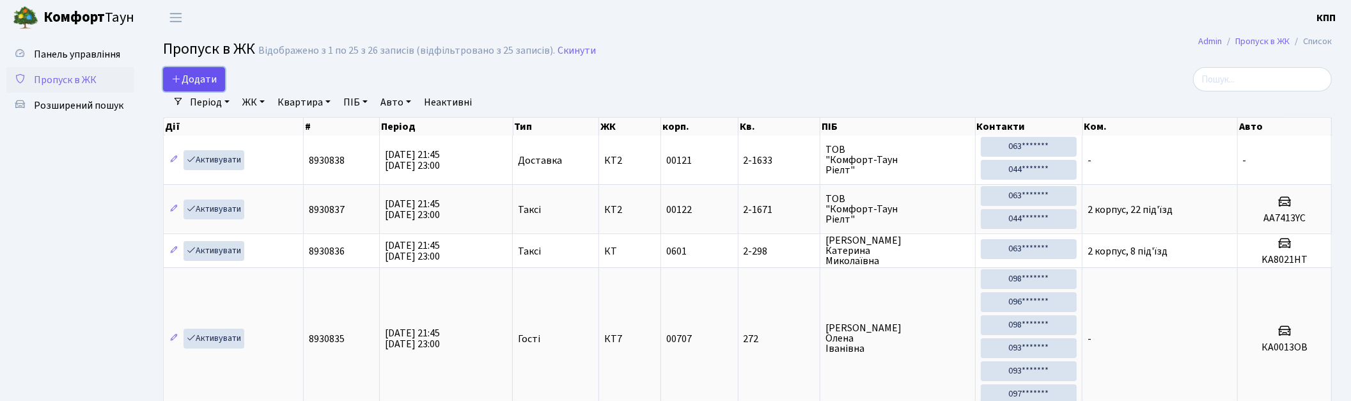
click at [193, 68] on link "Додати" at bounding box center [194, 79] width 62 height 24
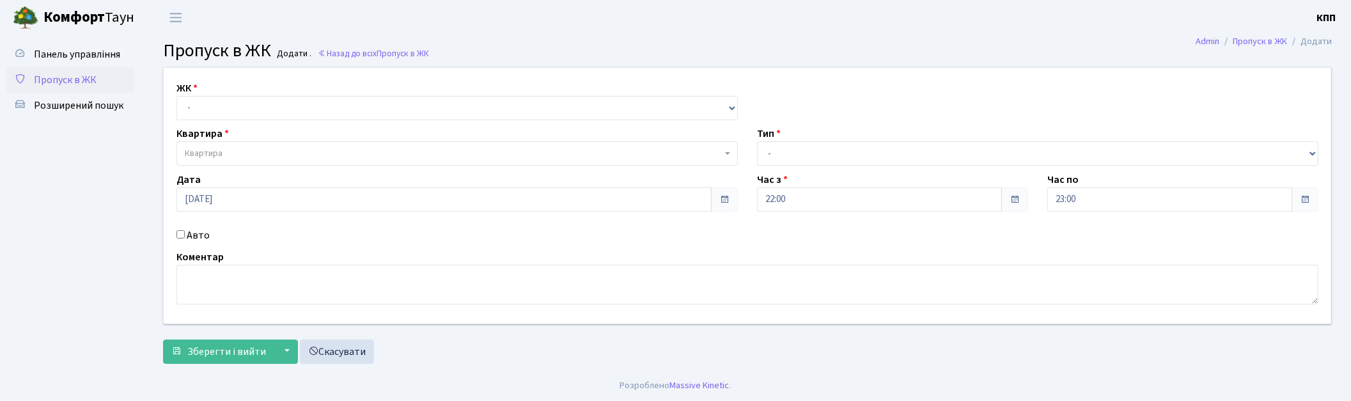
select select "271"
click at [176, 96] on select "- КТ, вул. Регенераторна, 4 КТ2, просп. Соборності, 17 КТ3, вул. Березнева, 16 …" at bounding box center [456, 108] width 561 height 24
select select
click at [226, 160] on span "Квартира" at bounding box center [456, 153] width 561 height 24
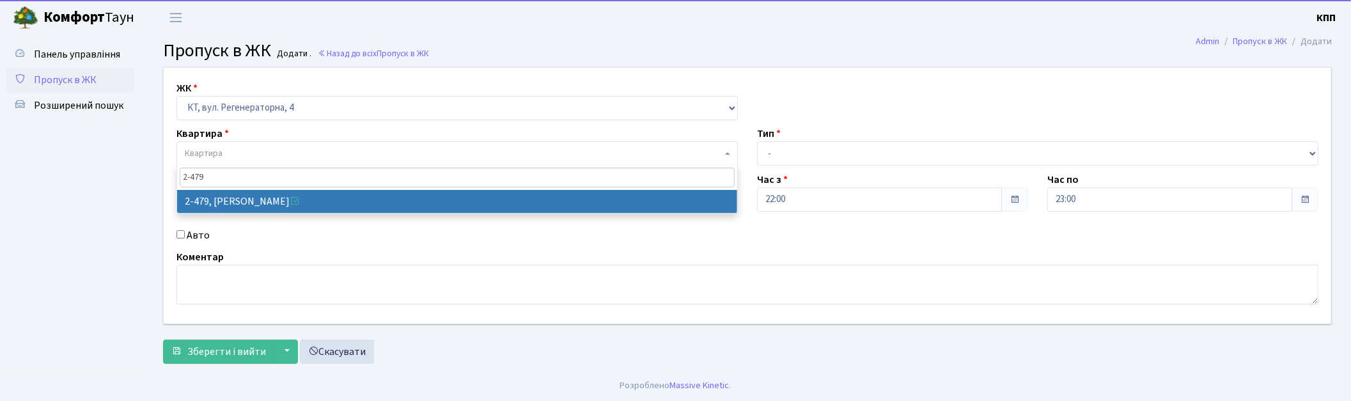
type input "2-479"
select select "1493"
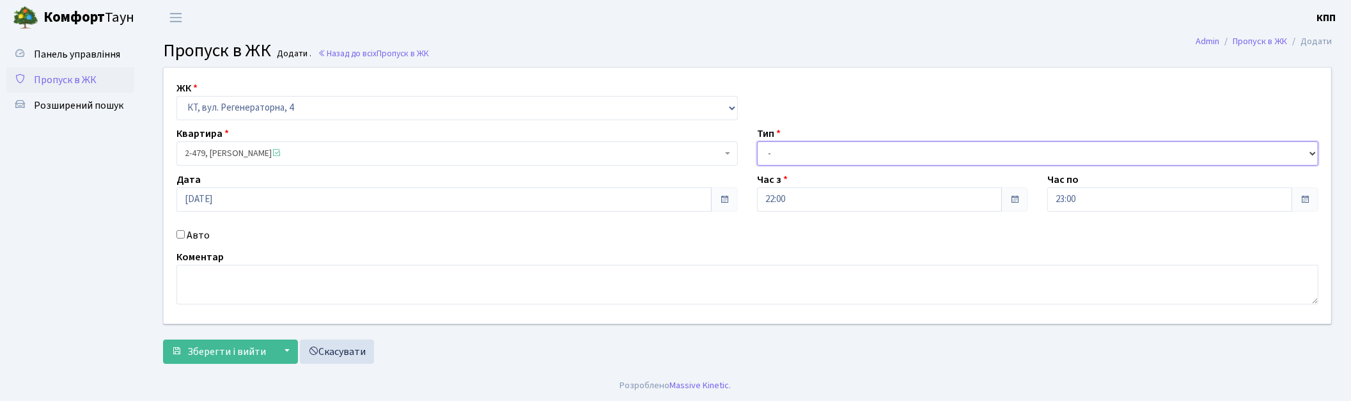
click at [816, 159] on select "- Доставка Таксі Гості Сервіс" at bounding box center [1037, 153] width 561 height 24
select select "3"
click at [757, 141] on select "- Доставка Таксі Гості Сервіс" at bounding box center [1037, 153] width 561 height 24
click at [240, 356] on span "Зберегти і вийти" at bounding box center [226, 352] width 79 height 14
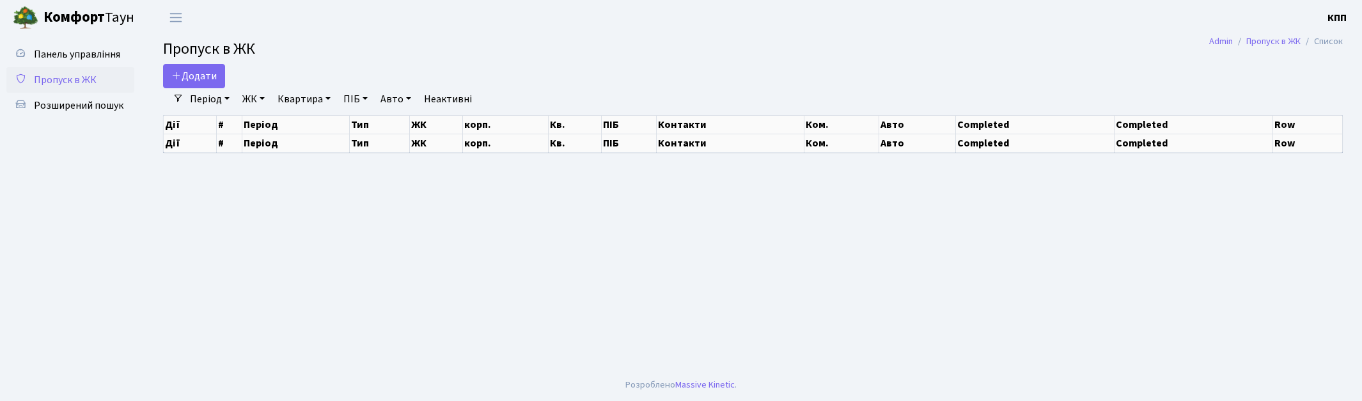
select select "25"
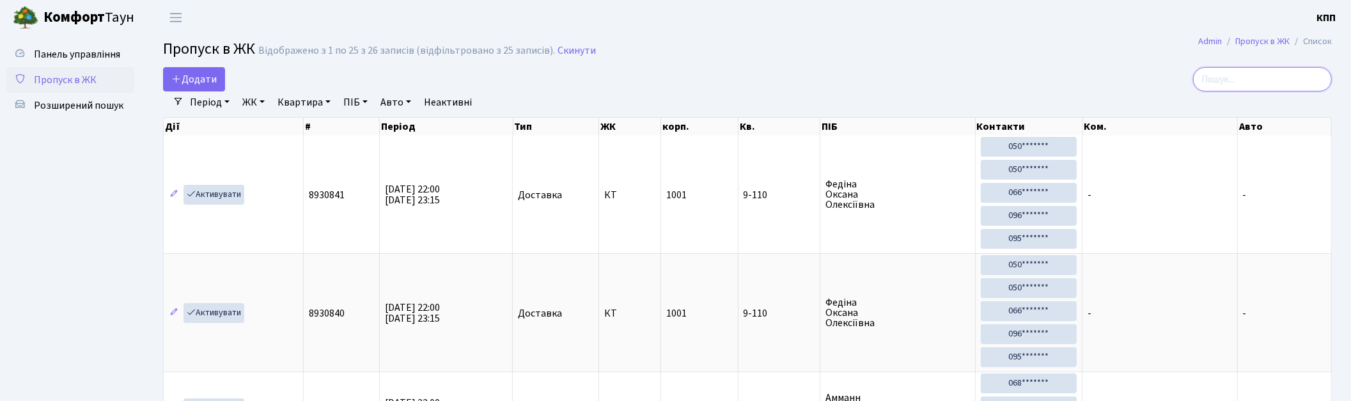
click at [1230, 86] on input "search" at bounding box center [1262, 79] width 139 height 24
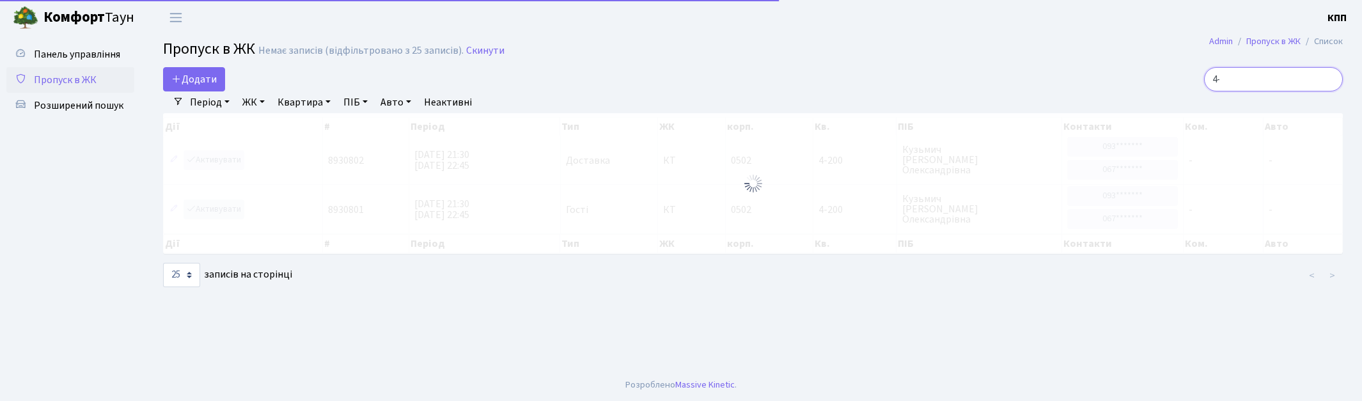
type input "4"
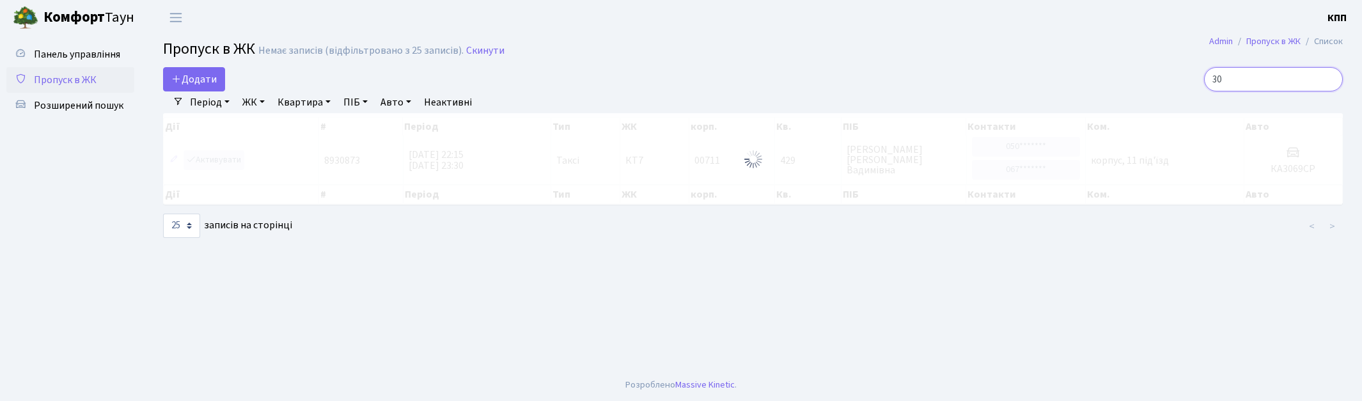
type input "3"
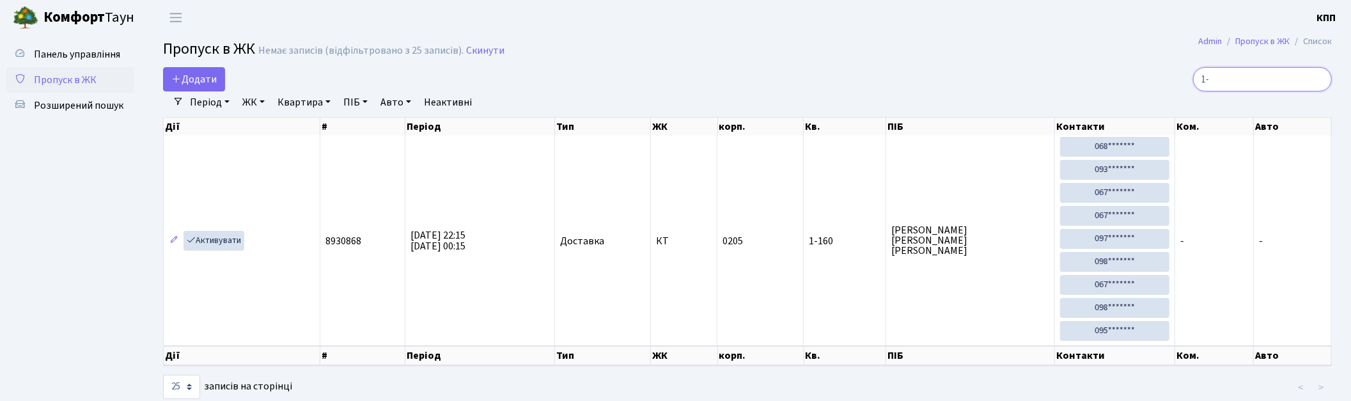
type input "1"
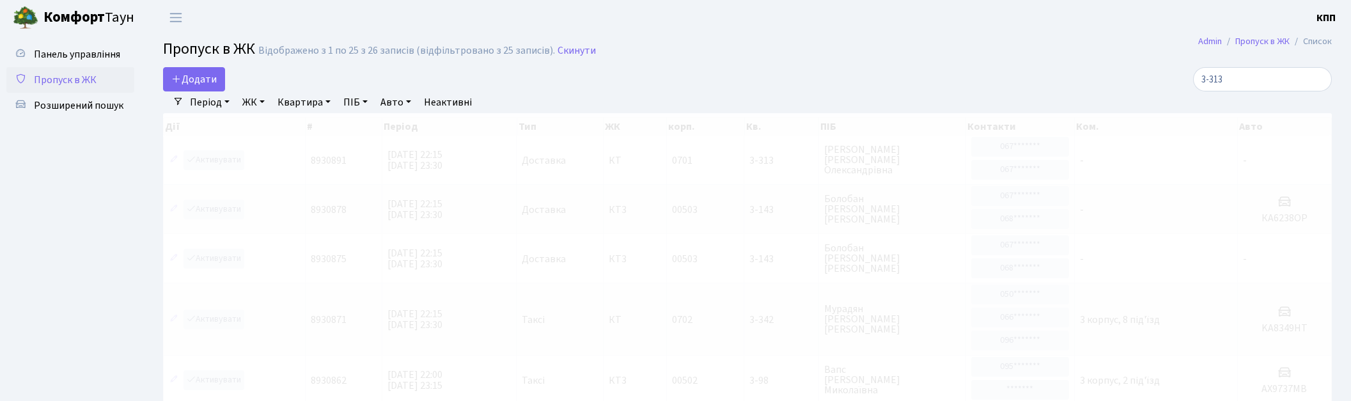
select select "25"
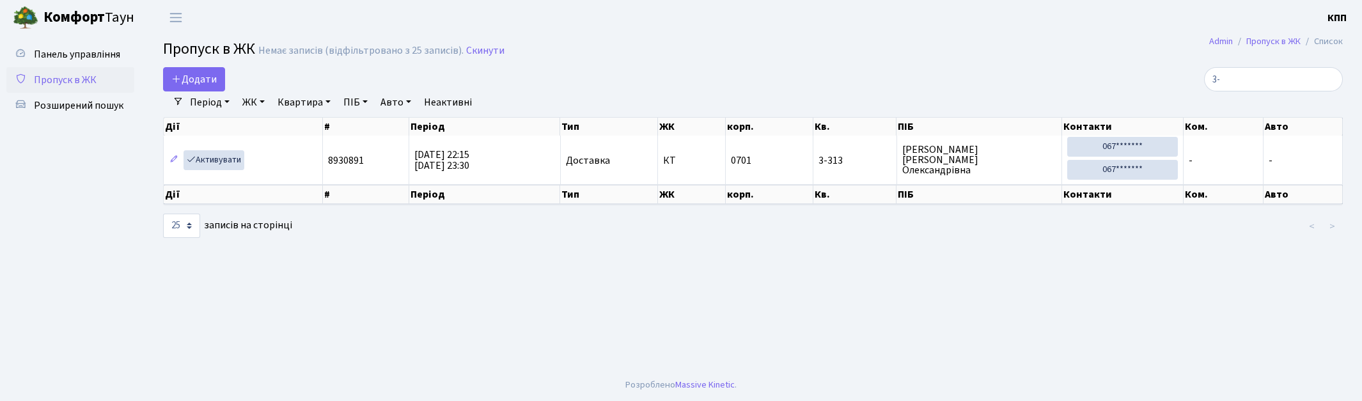
type input "3"
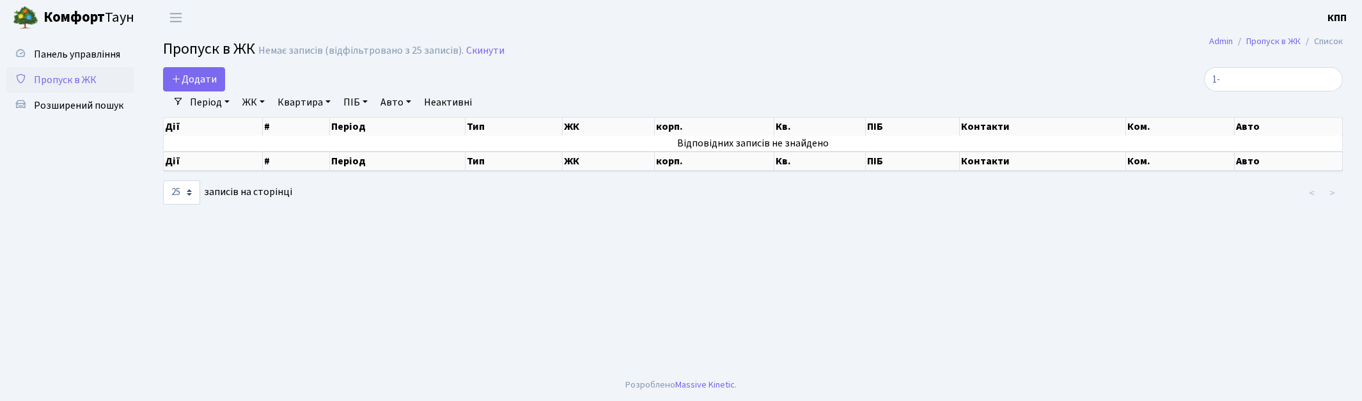
type input "1"
type input "2"
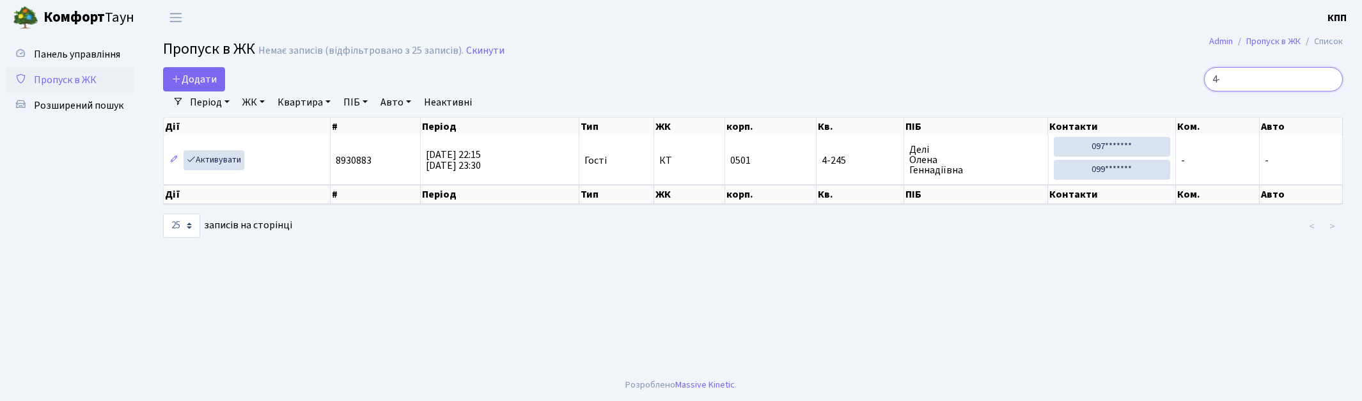
type input "4"
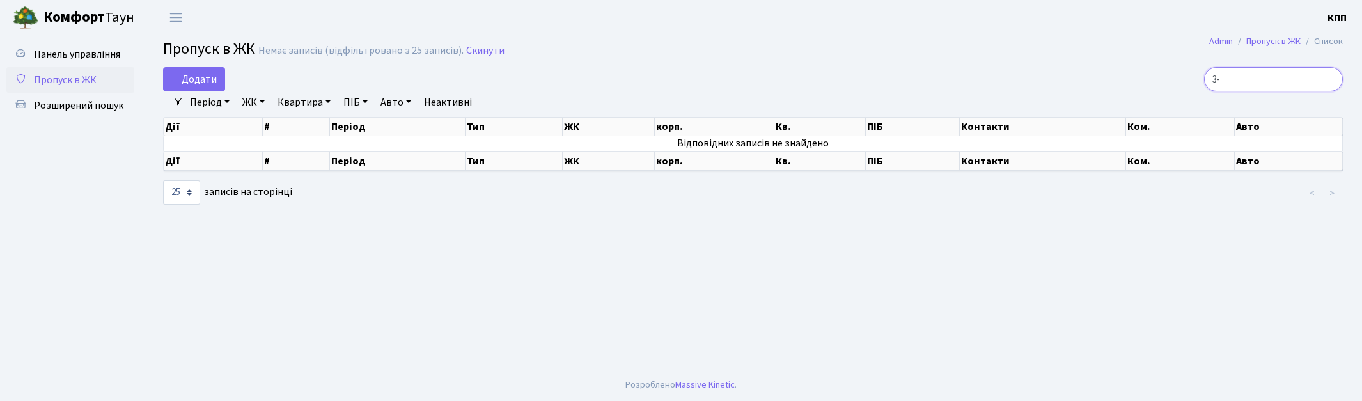
type input "3"
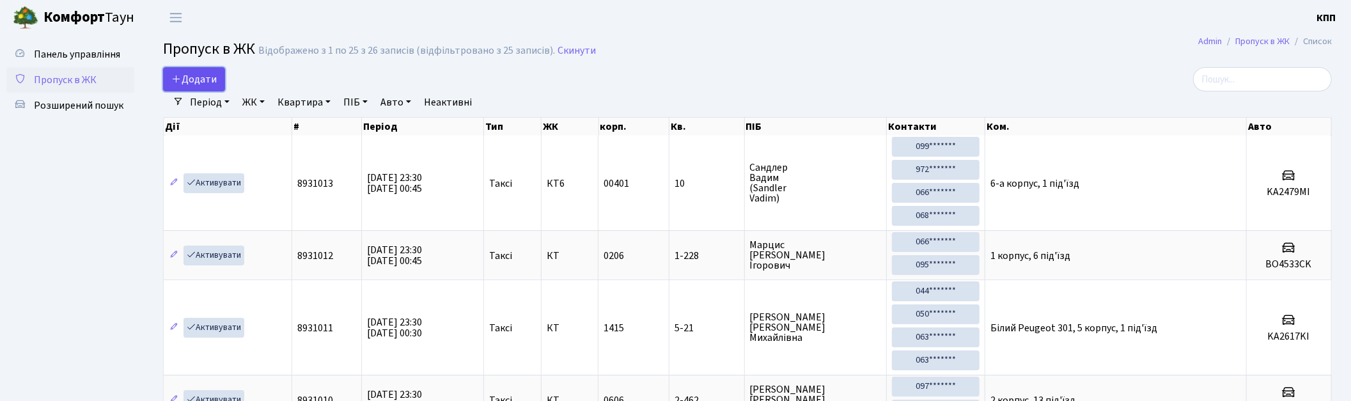
click at [182, 73] on span "Додати" at bounding box center [193, 79] width 45 height 14
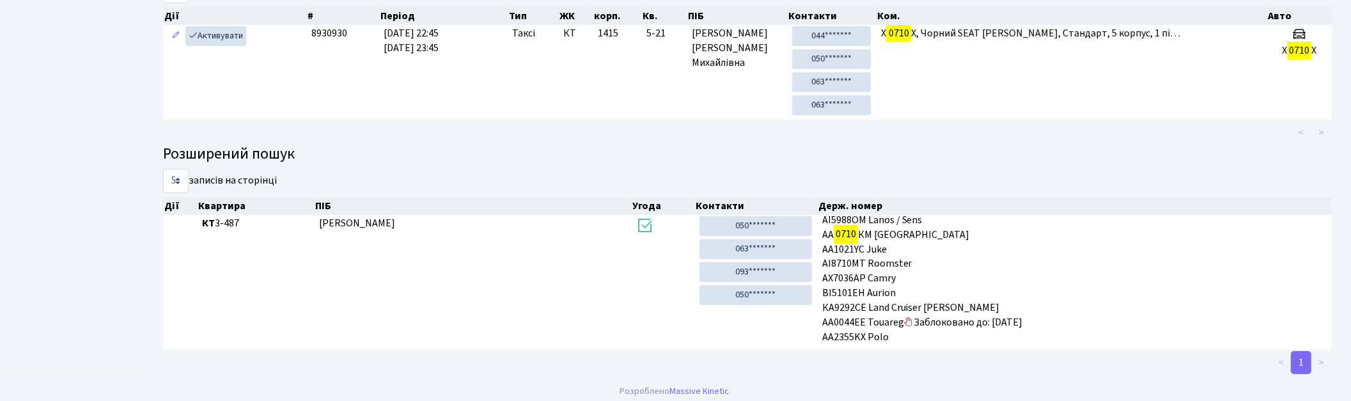
scroll to position [68, 0]
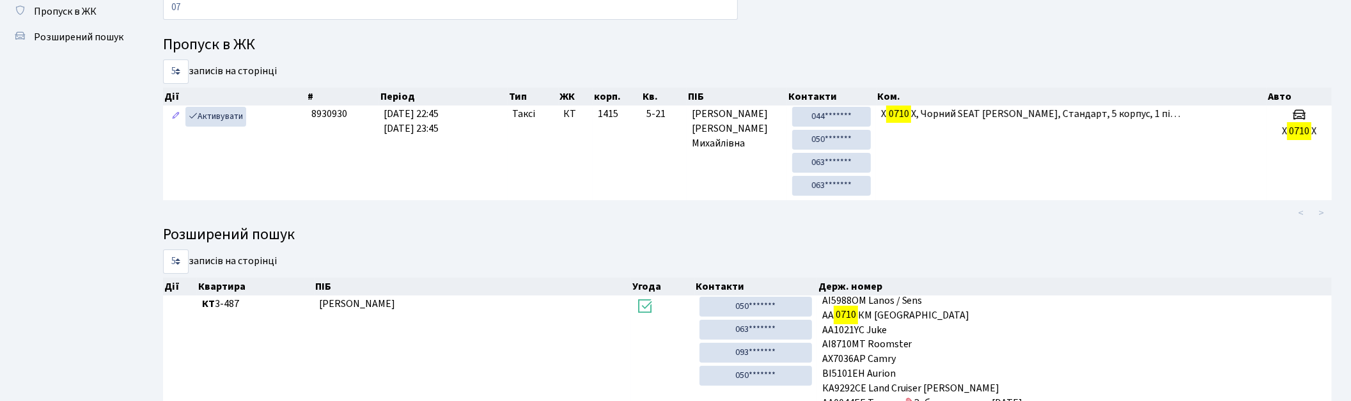
type input "0"
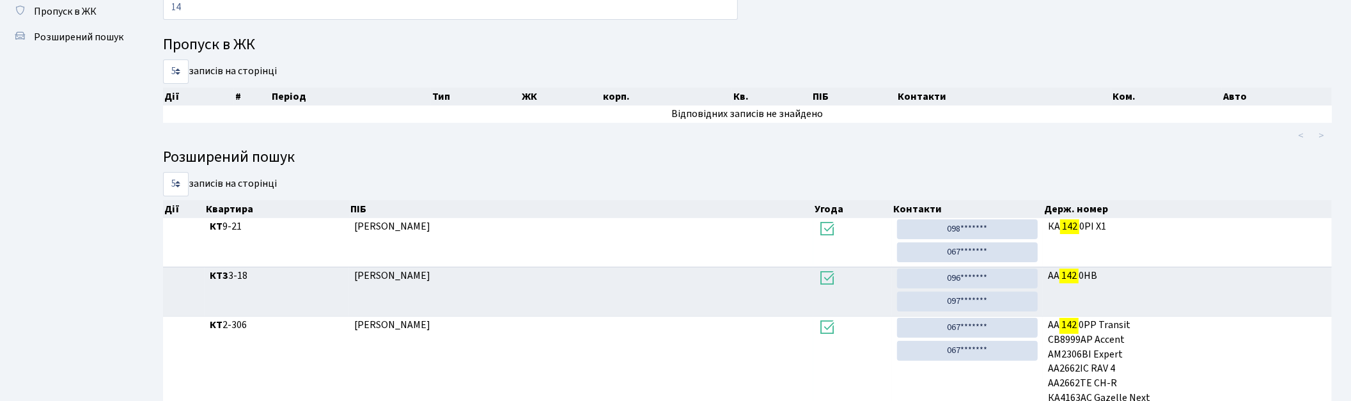
type input "1"
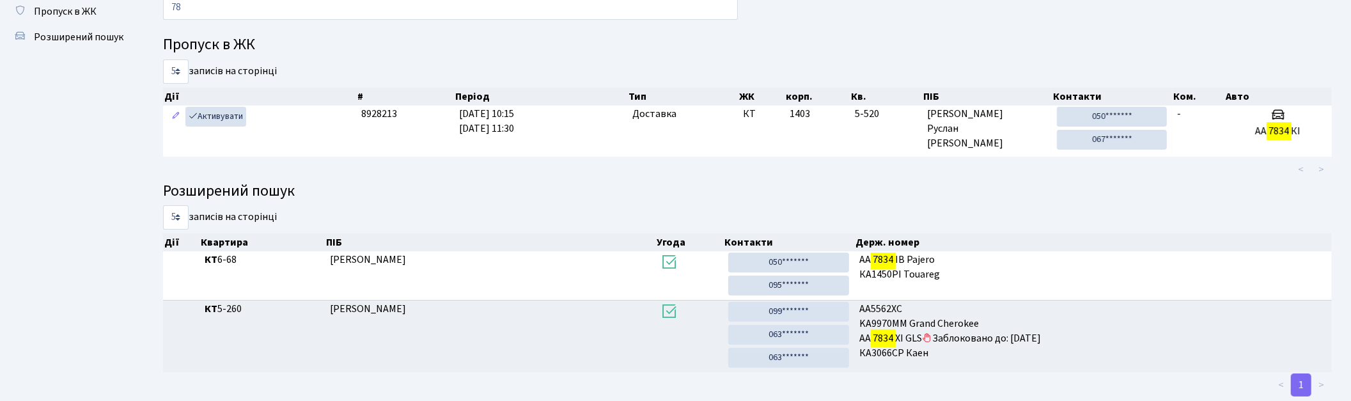
type input "7"
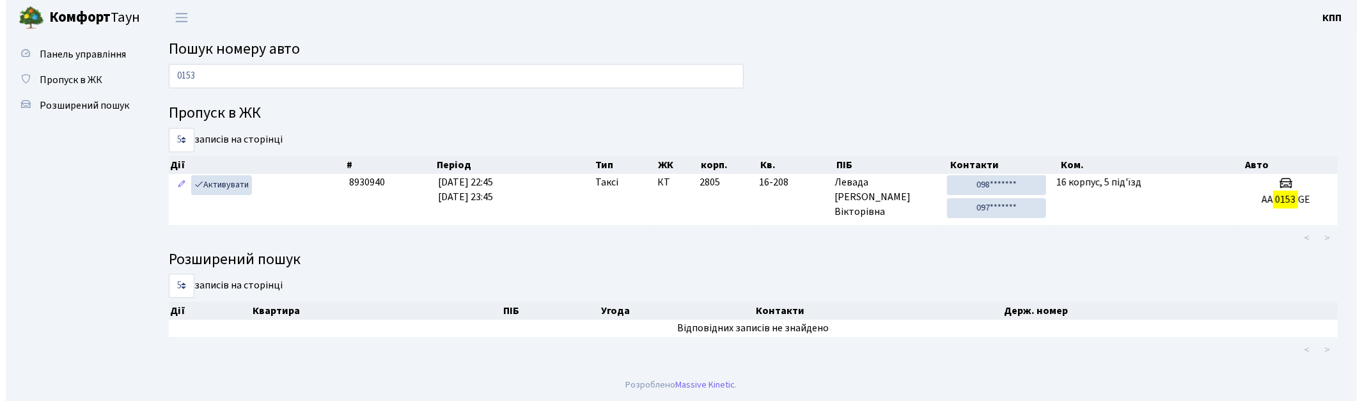
scroll to position [0, 0]
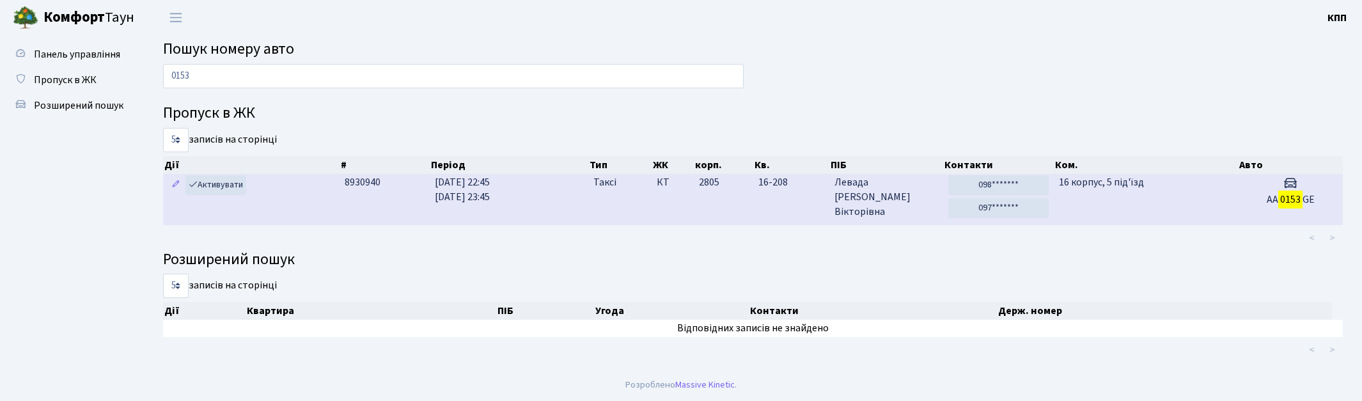
type input "0153"
click at [732, 207] on td "2805" at bounding box center [724, 199] width 60 height 51
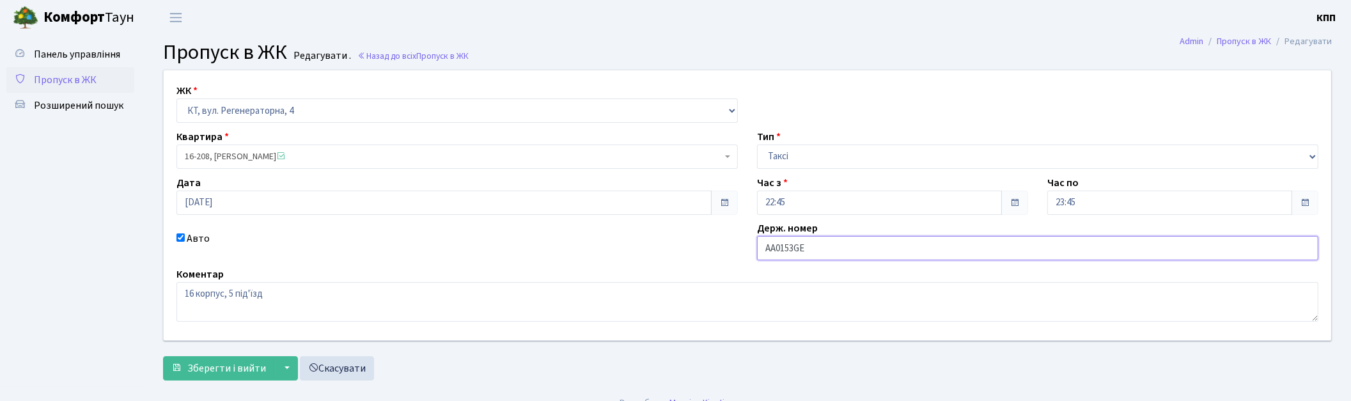
click at [802, 250] on input "АА0153GE" at bounding box center [1037, 248] width 561 height 24
type input "АА0153РE"
click at [228, 369] on span "Зберегти і вийти" at bounding box center [226, 368] width 79 height 14
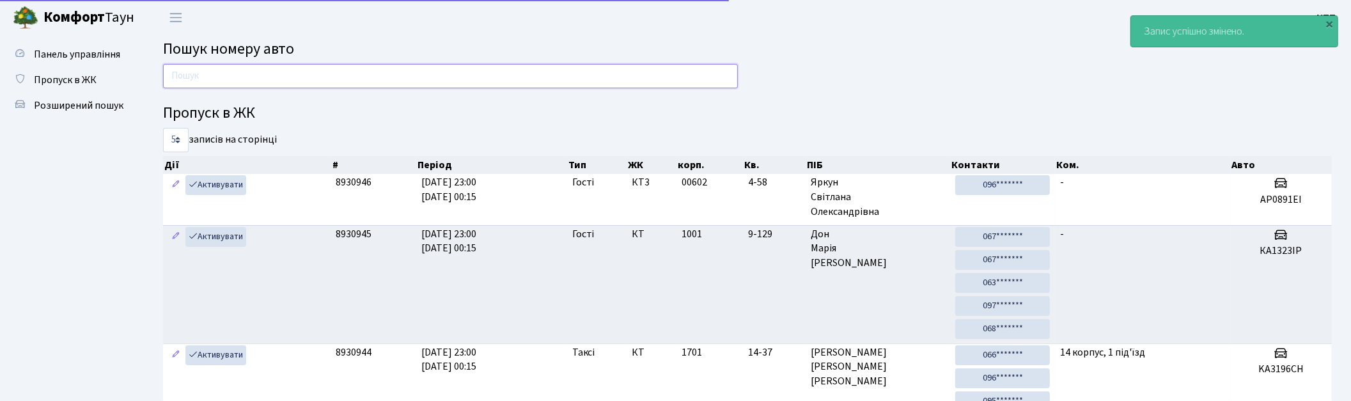
click at [577, 69] on input "text" at bounding box center [450, 76] width 575 height 24
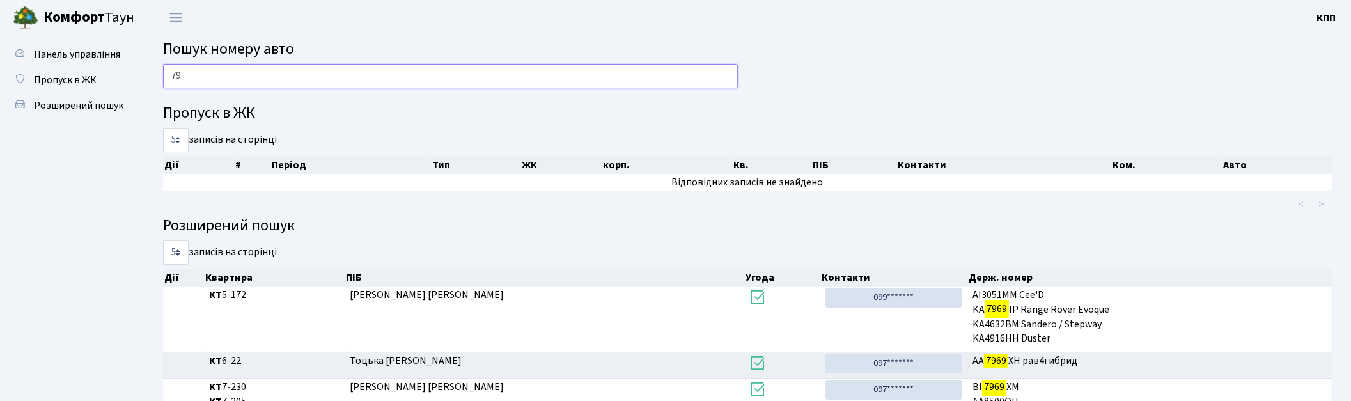
type input "7"
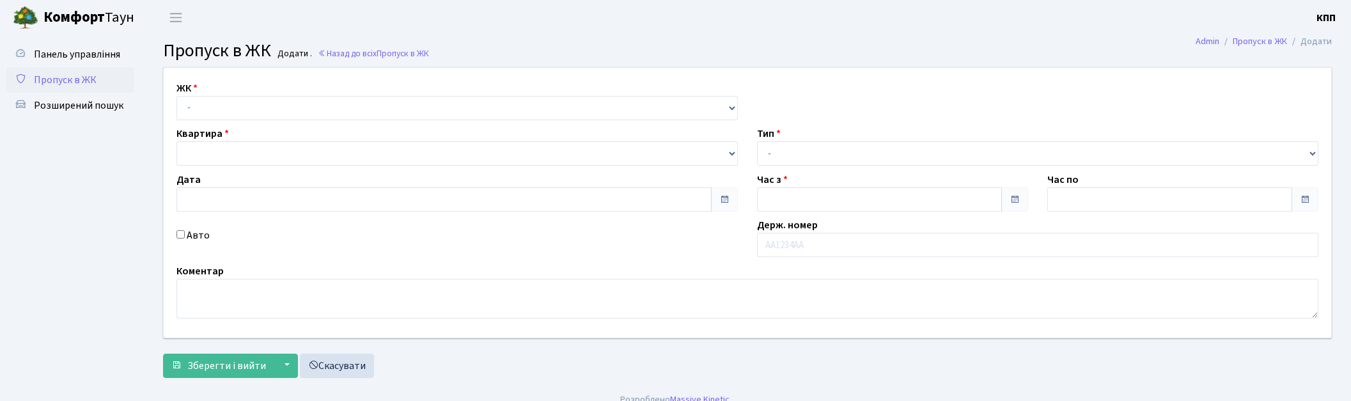
type input "[DATE]"
type input "23:30"
type input "00:30"
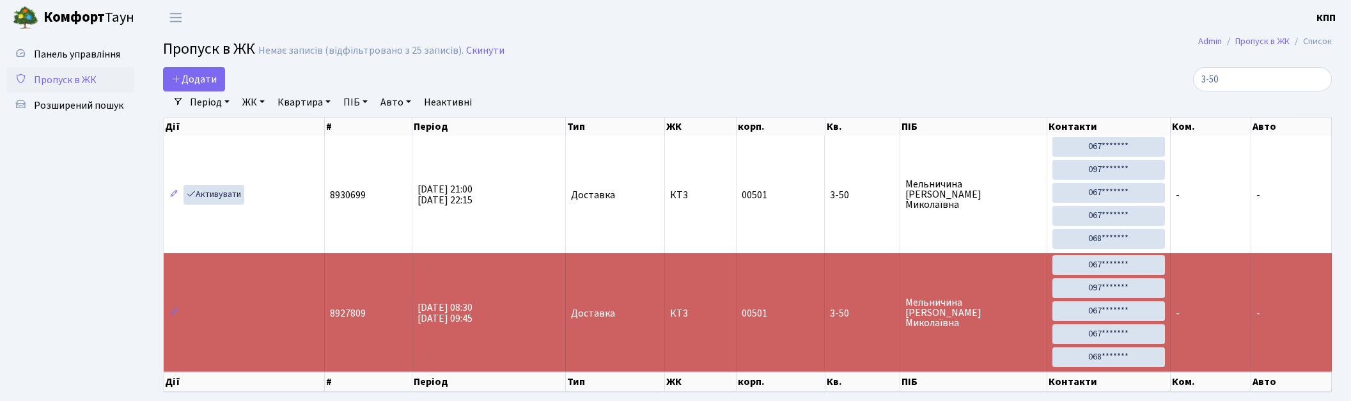
select select "25"
